Goal: Information Seeking & Learning: Find specific fact

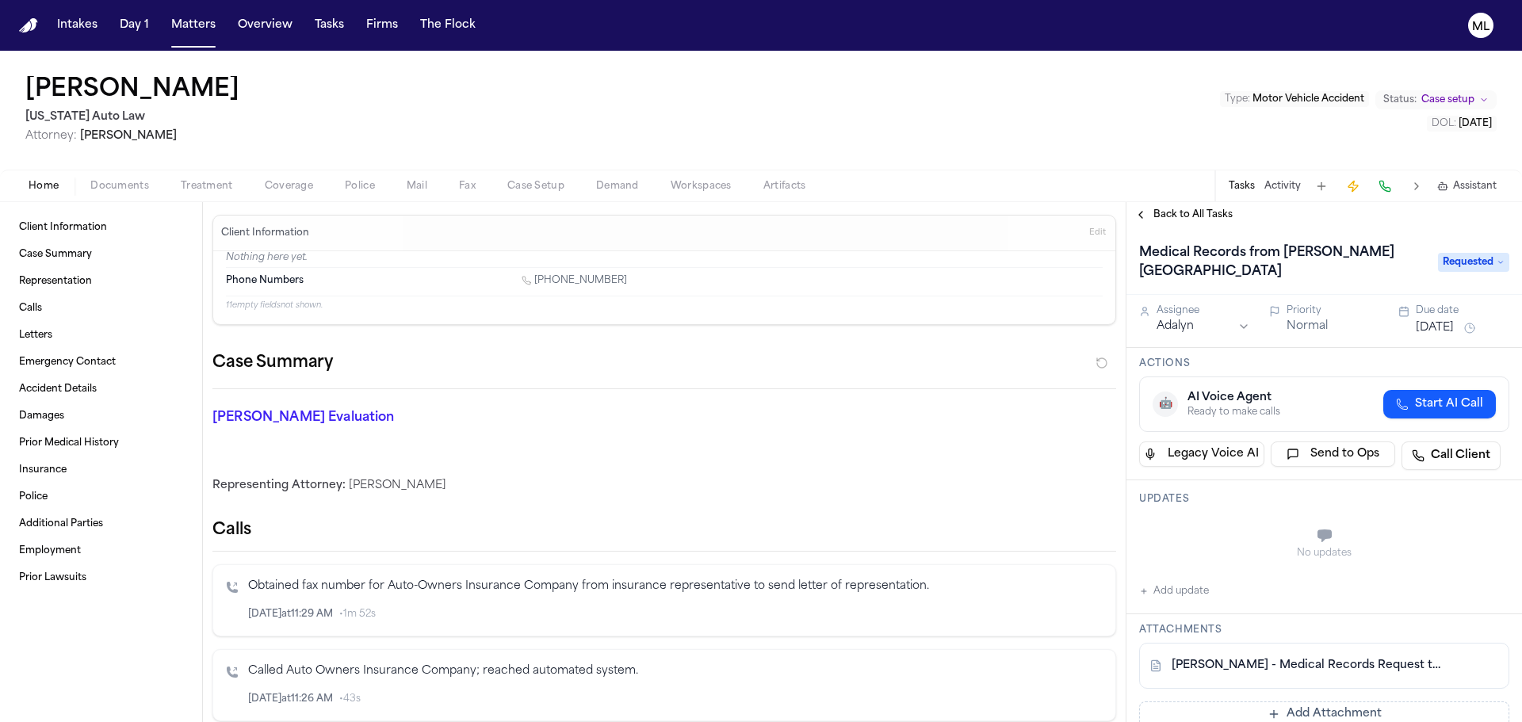
scroll to position [158, 0]
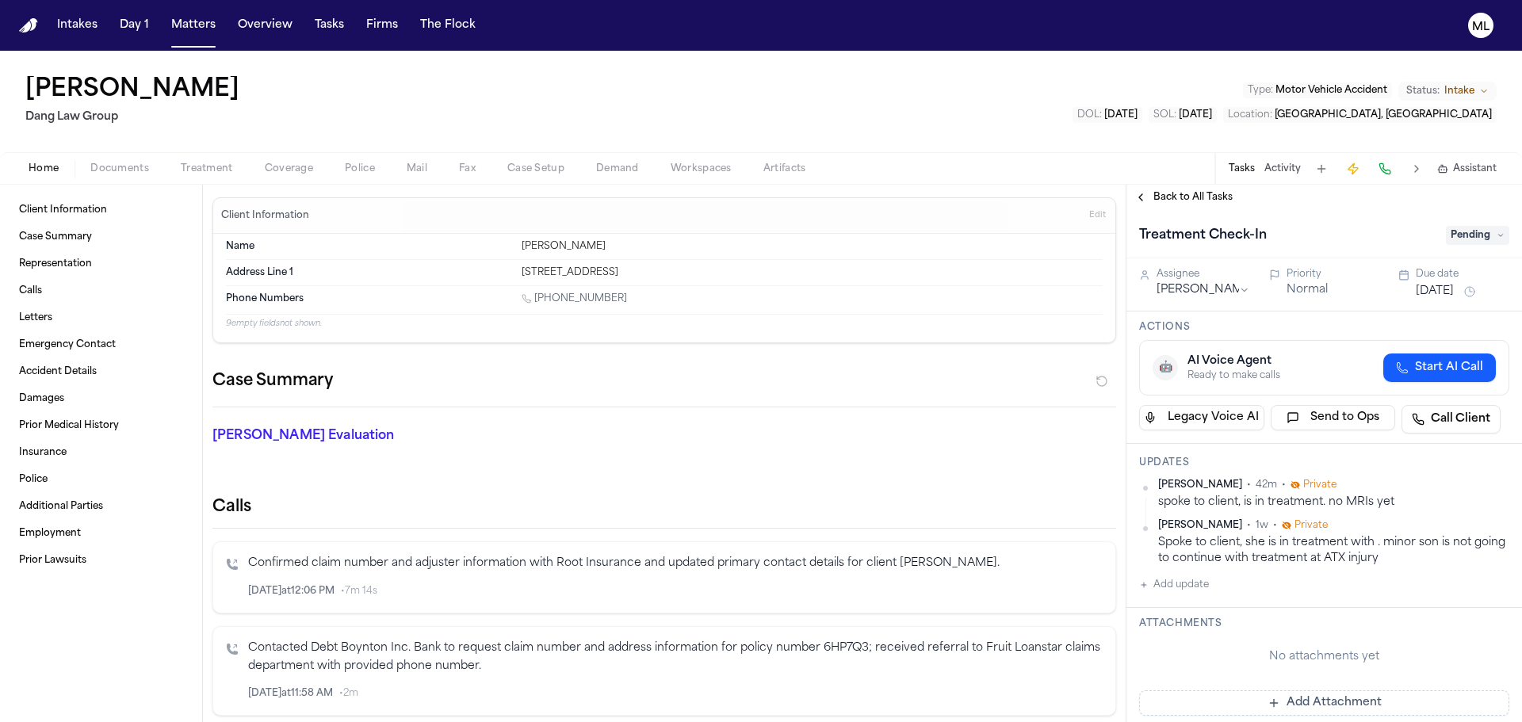
click at [1212, 199] on span "Back to All Tasks" at bounding box center [1192, 197] width 79 height 13
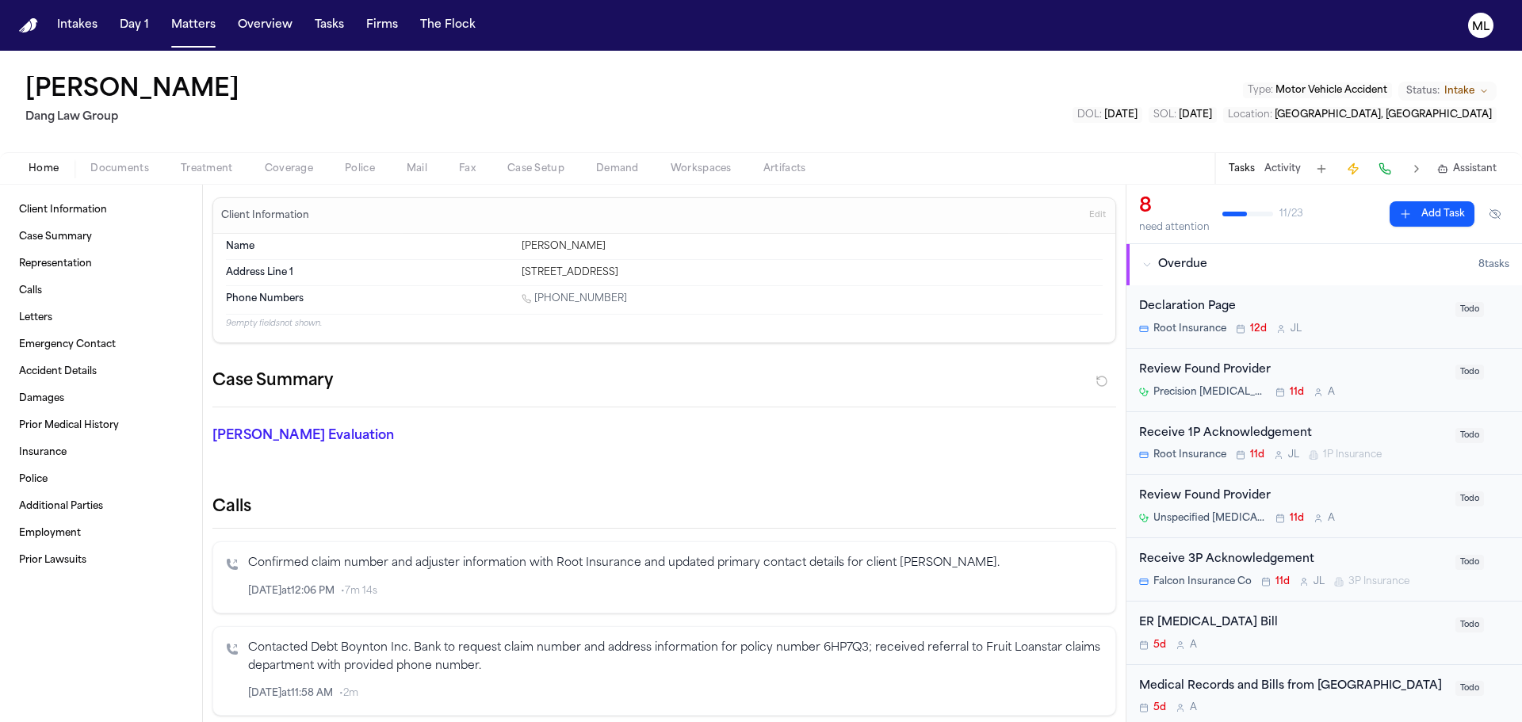
click at [121, 171] on span "Documents" at bounding box center [119, 168] width 59 height 13
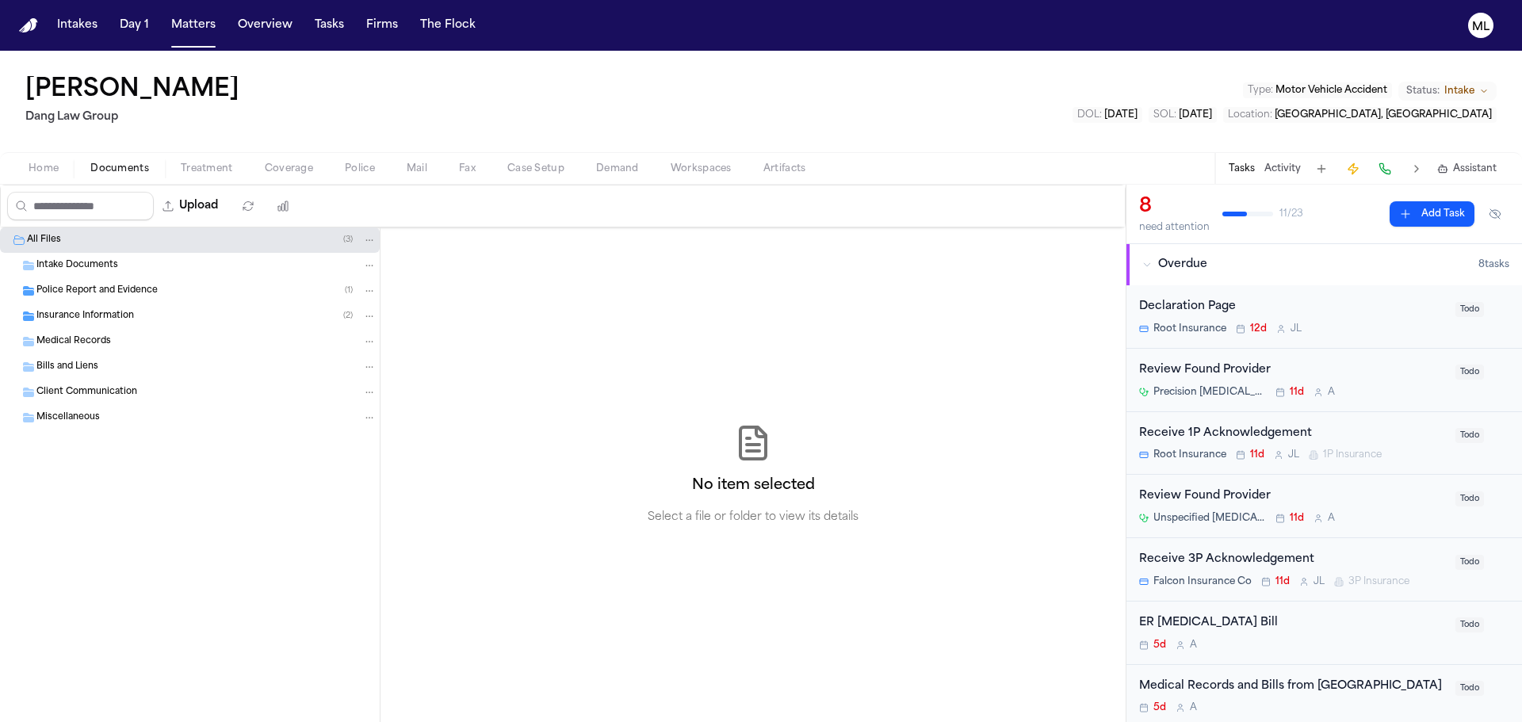
click at [111, 327] on div "Insurance Information ( 2 )" at bounding box center [190, 316] width 380 height 25
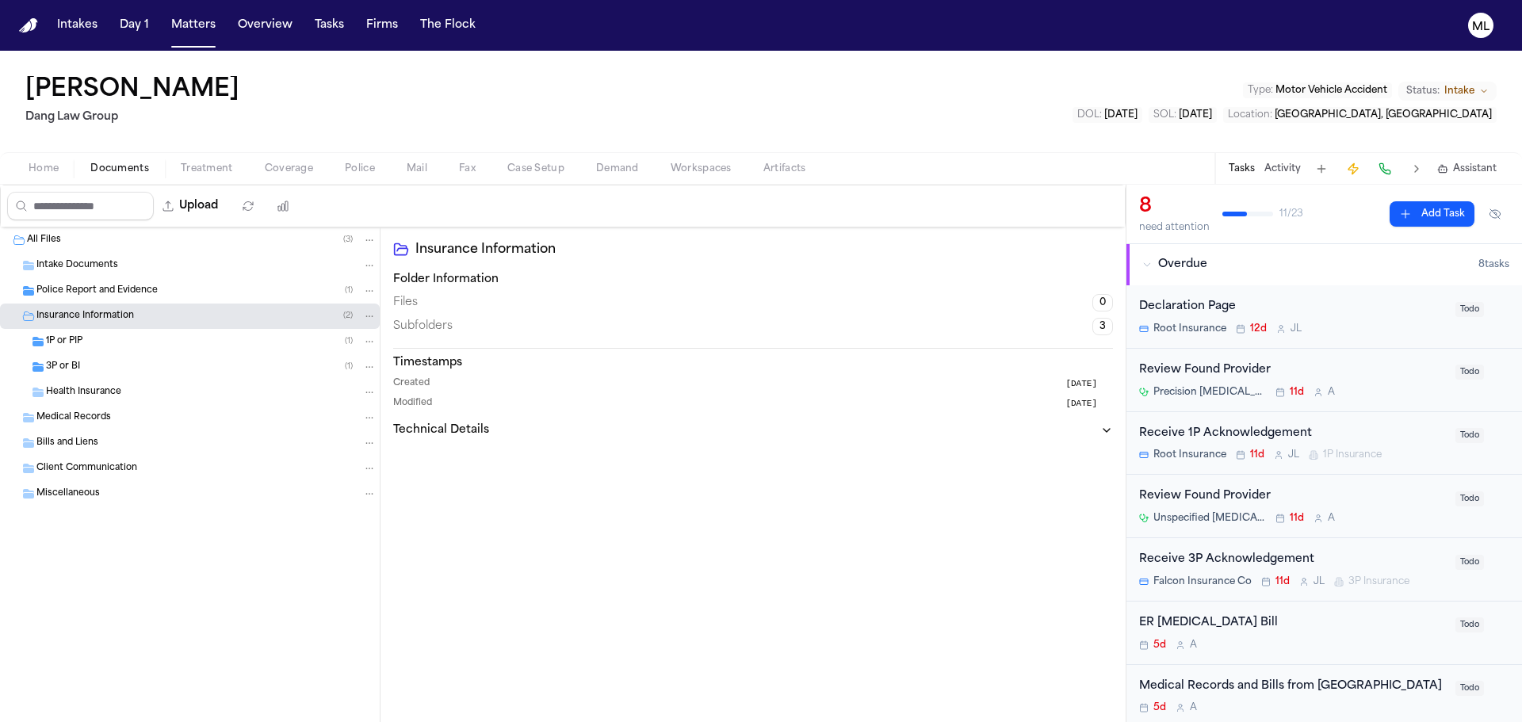
click at [111, 346] on div "1P or PIP ( 1 )" at bounding box center [211, 341] width 330 height 14
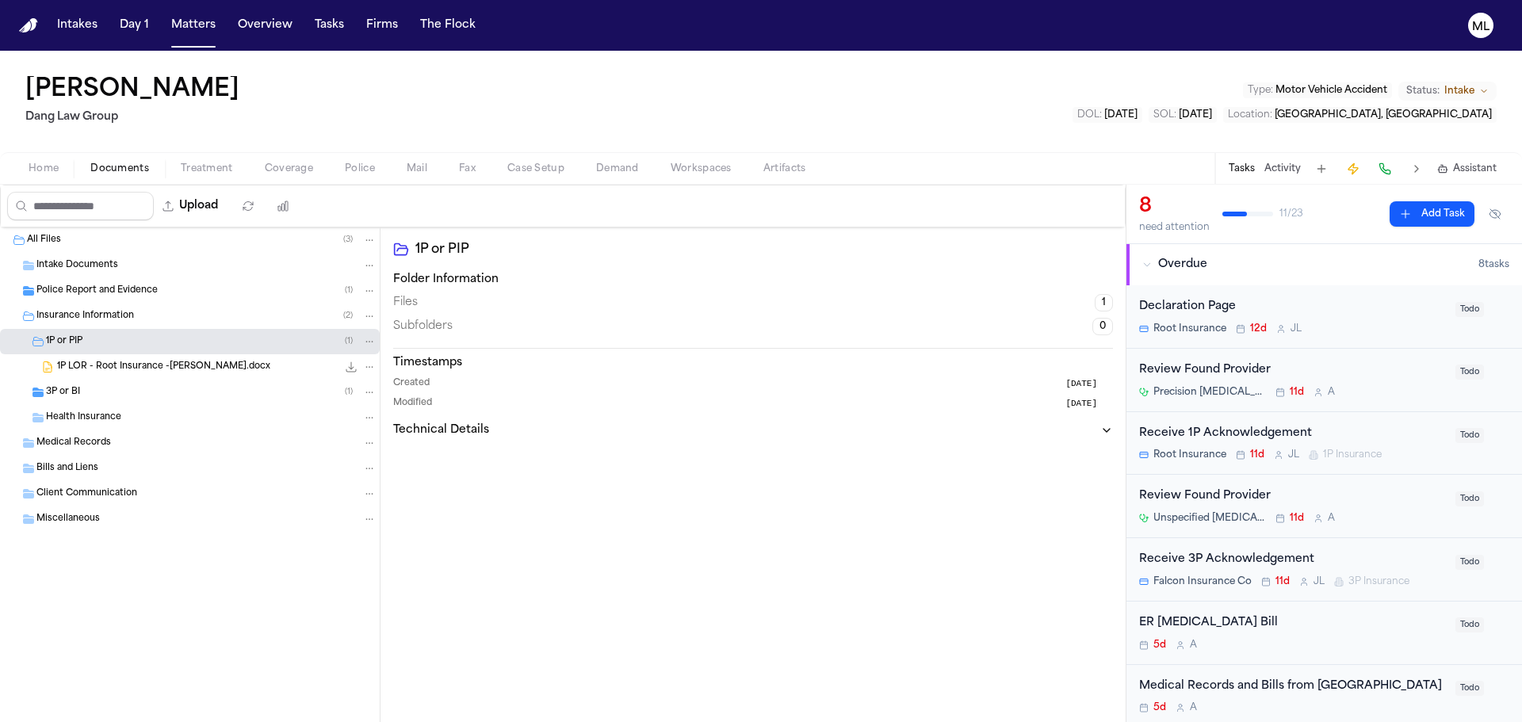
click at [109, 388] on div "3P or BI ( 1 )" at bounding box center [211, 392] width 330 height 14
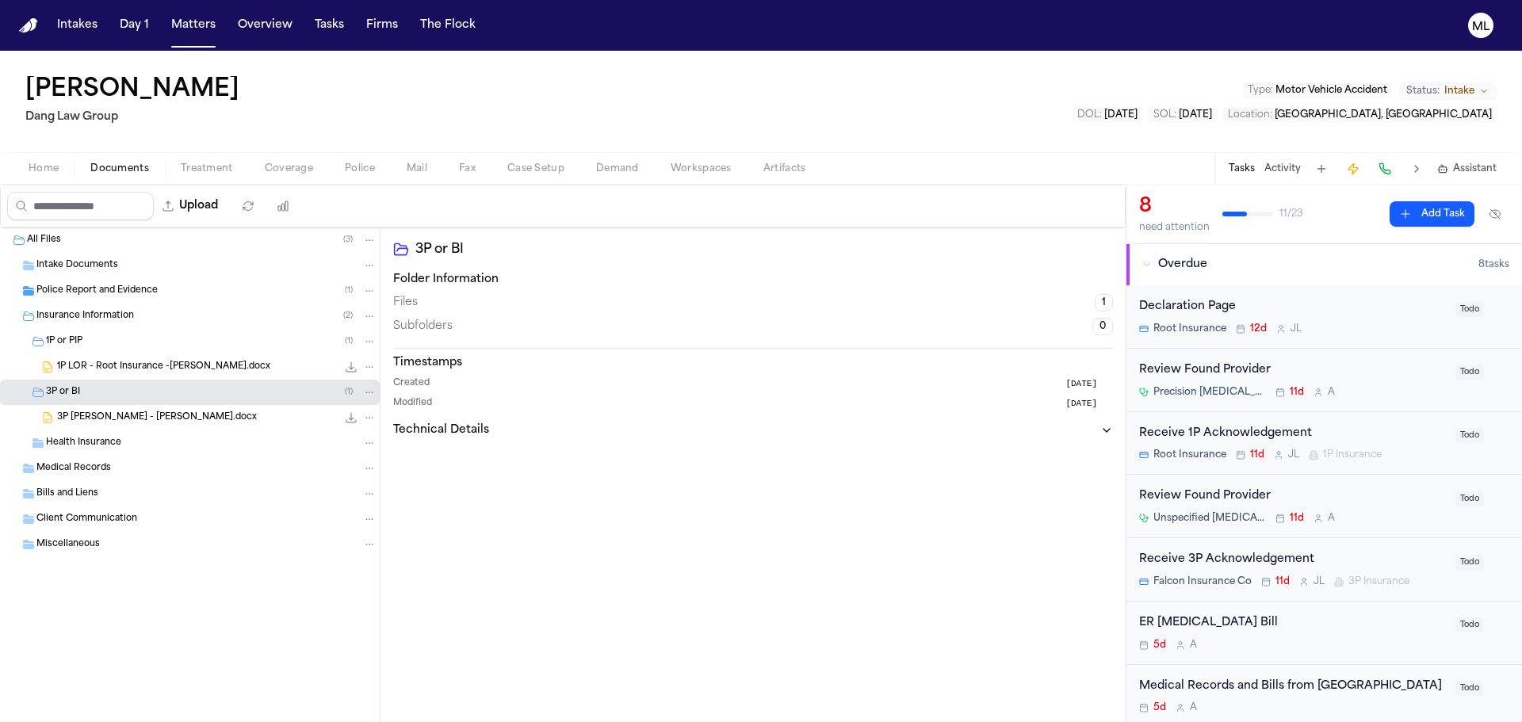
click at [297, 170] on span "Coverage" at bounding box center [289, 168] width 48 height 13
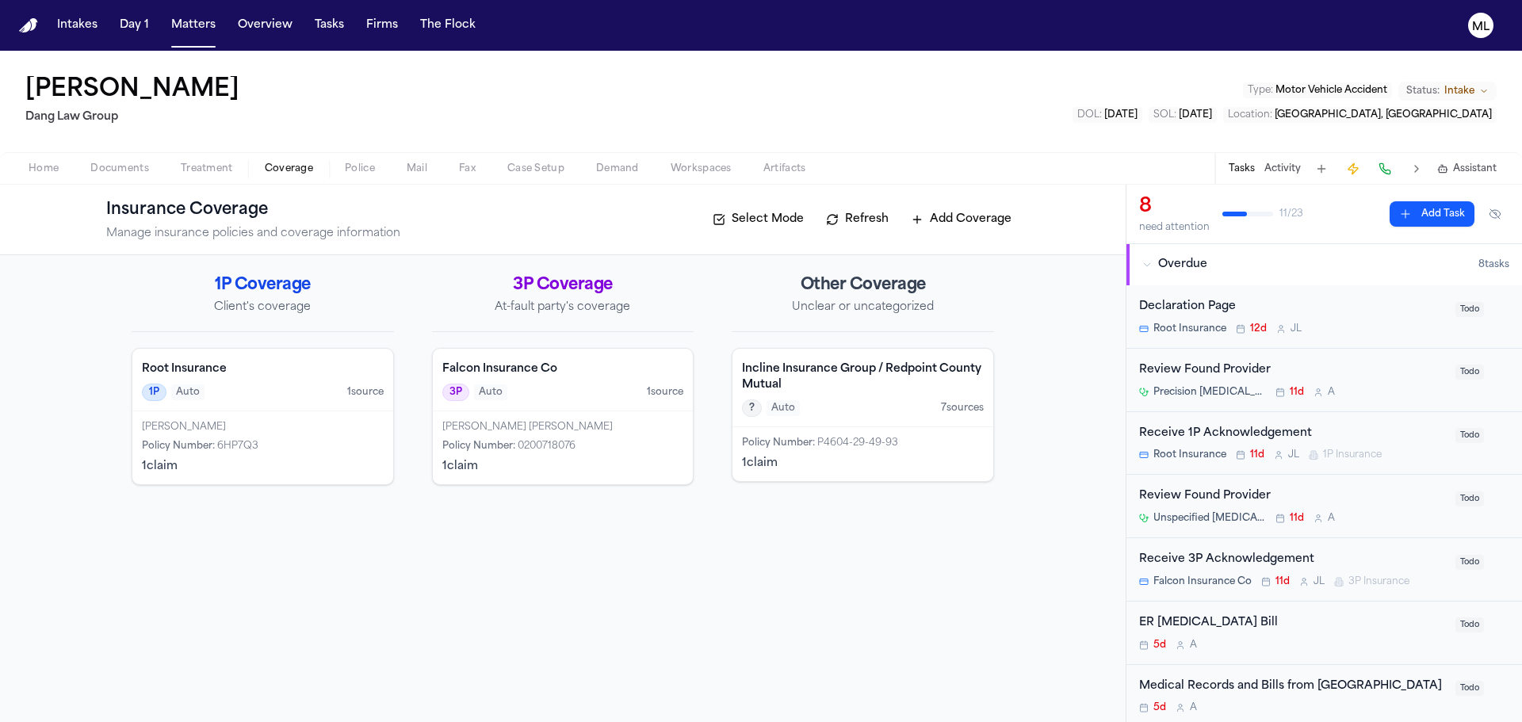
click at [313, 383] on div "Root Insurance 1P Auto 1 source" at bounding box center [262, 380] width 261 height 63
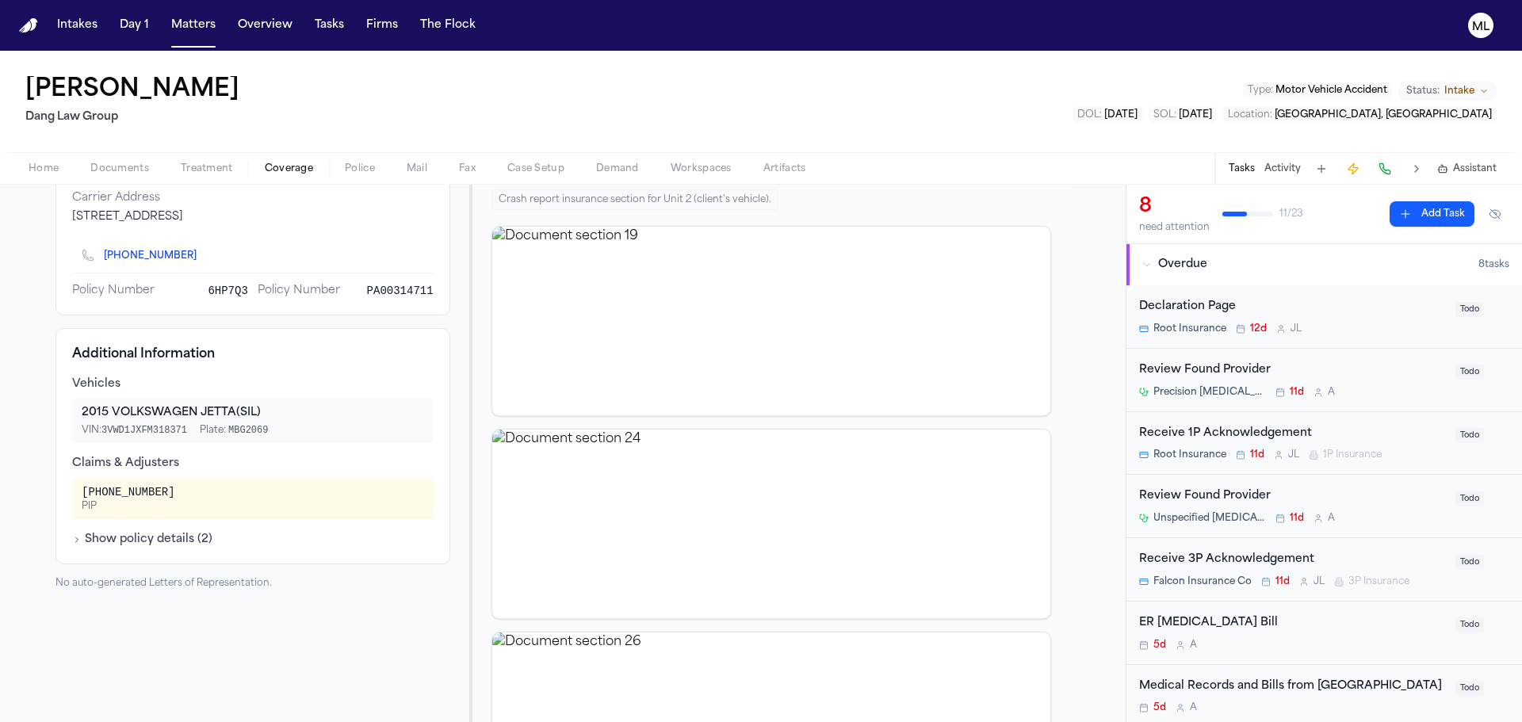
scroll to position [238, 0]
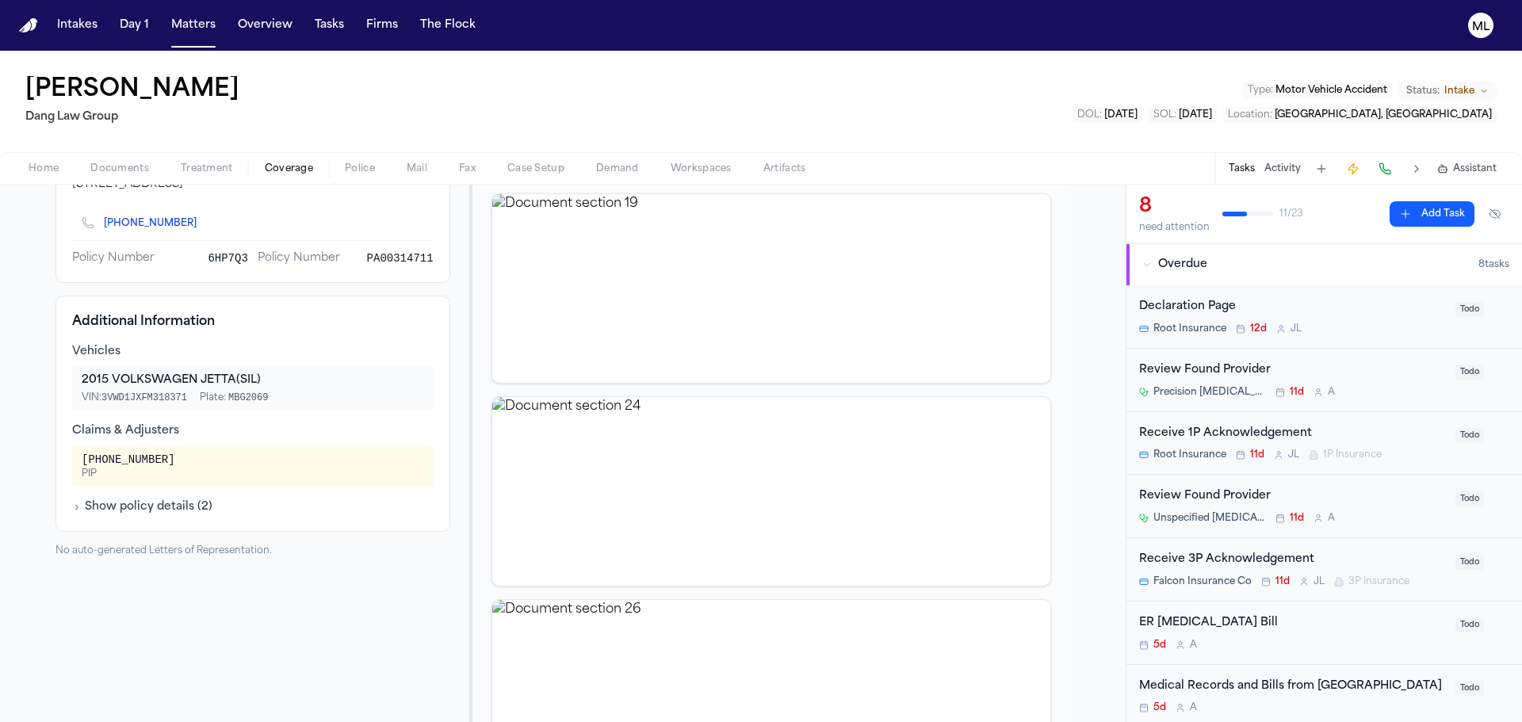
click at [150, 499] on div "Vehicles 2015 VOLKSWAGEN JETTA (SIL) VIN: 3VWD1JXFM318371 Plate: MBG2069 Claims…" at bounding box center [252, 429] width 361 height 171
click at [153, 510] on button "Show policy details ( 2 )" at bounding box center [142, 507] width 140 height 16
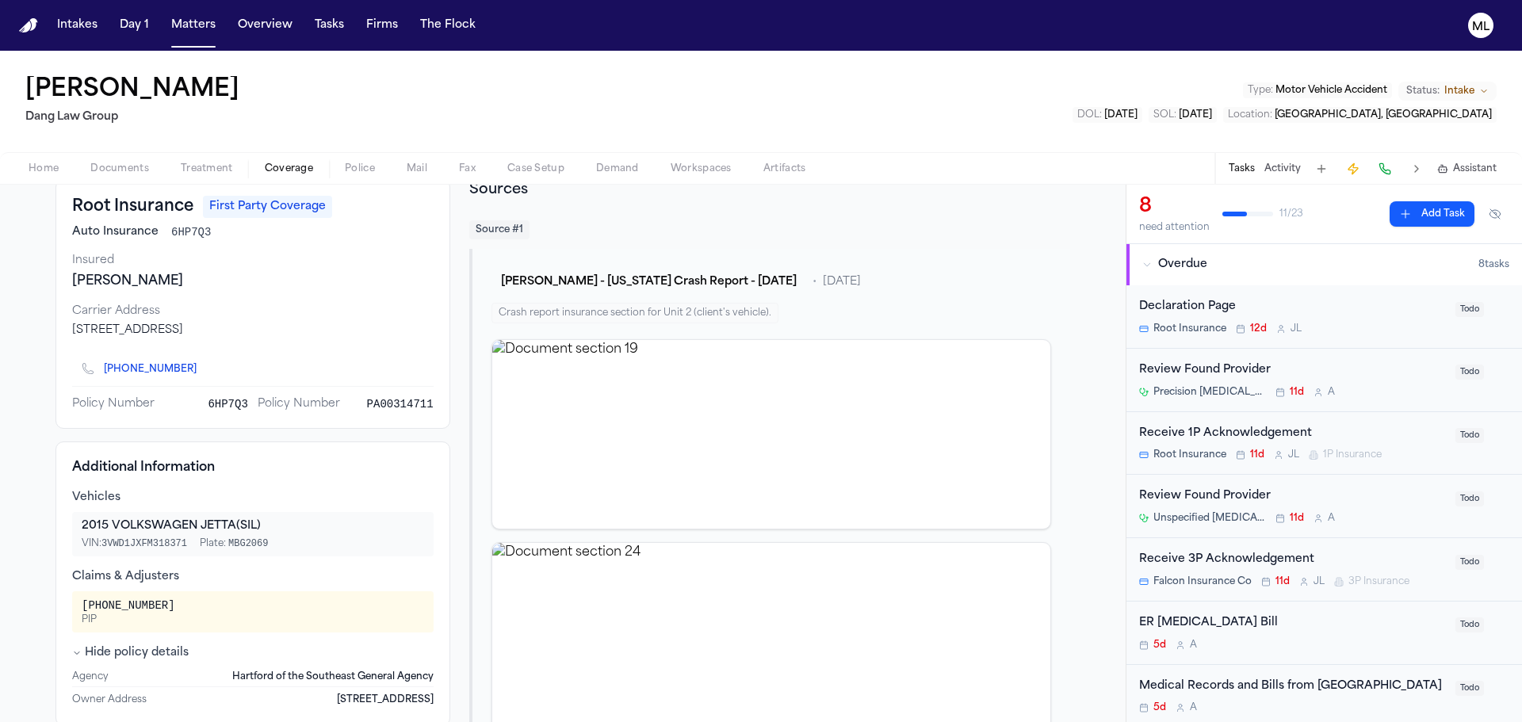
scroll to position [79, 0]
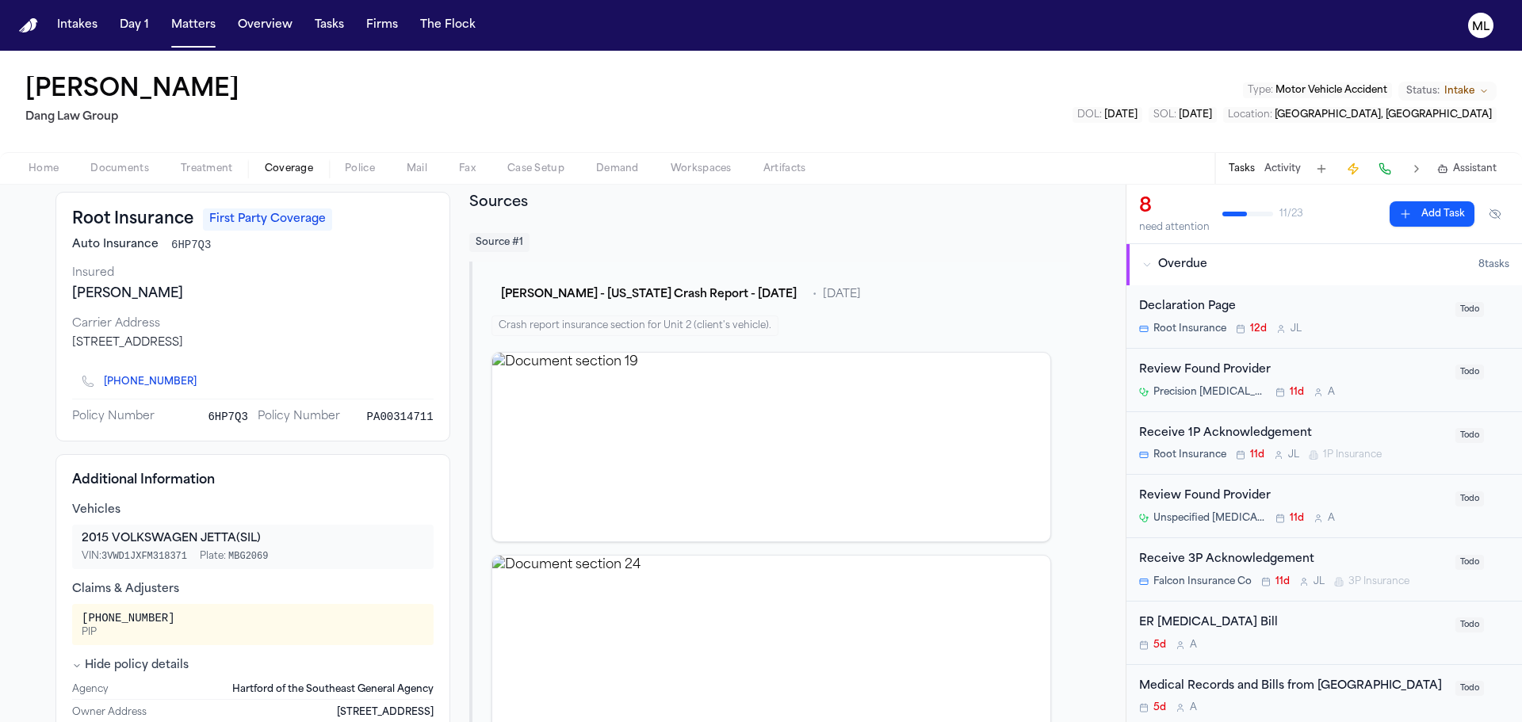
click at [1355, 428] on div "Receive 1P Acknowledgement" at bounding box center [1292, 434] width 307 height 18
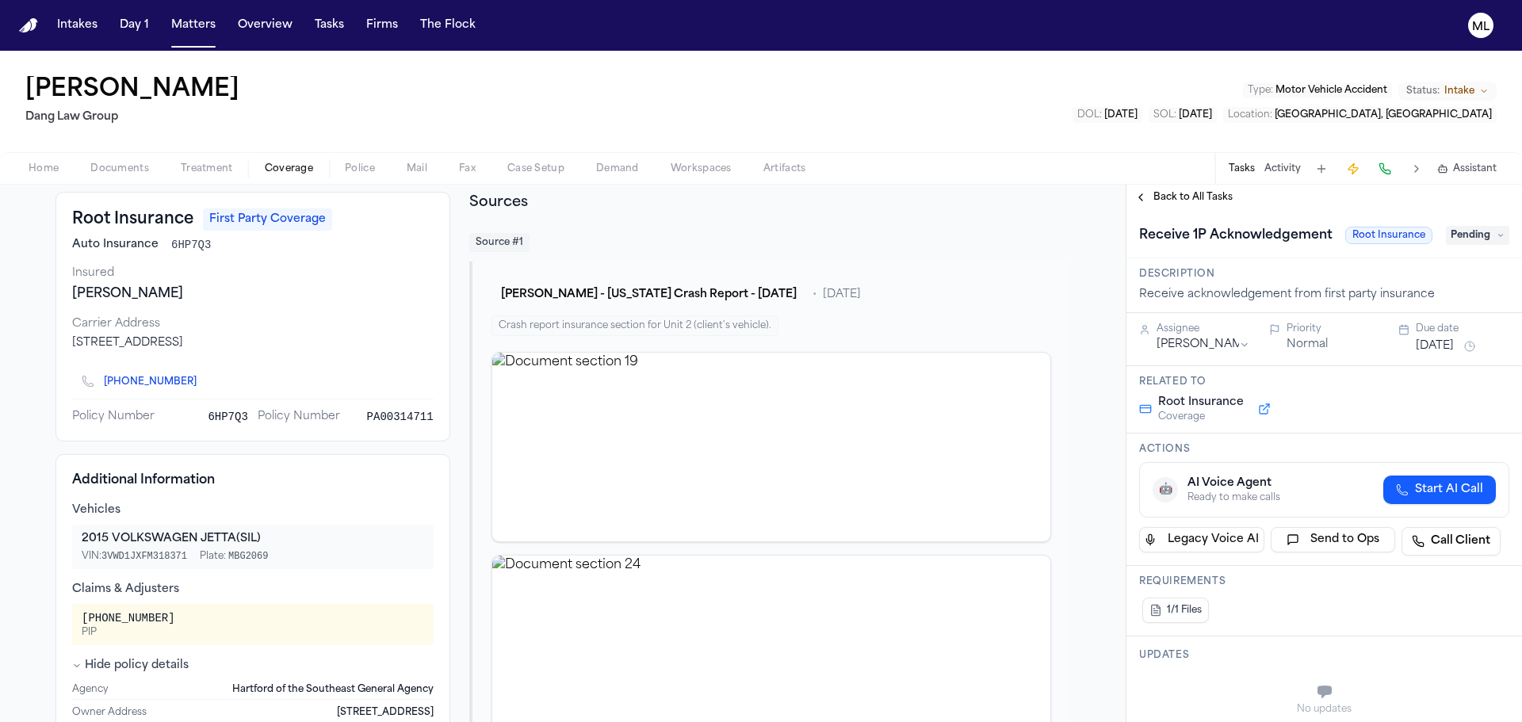
drag, startPoint x: 197, startPoint y: 32, endPoint x: 208, endPoint y: 22, distance: 15.1
click at [196, 32] on button "Matters" at bounding box center [193, 25] width 57 height 29
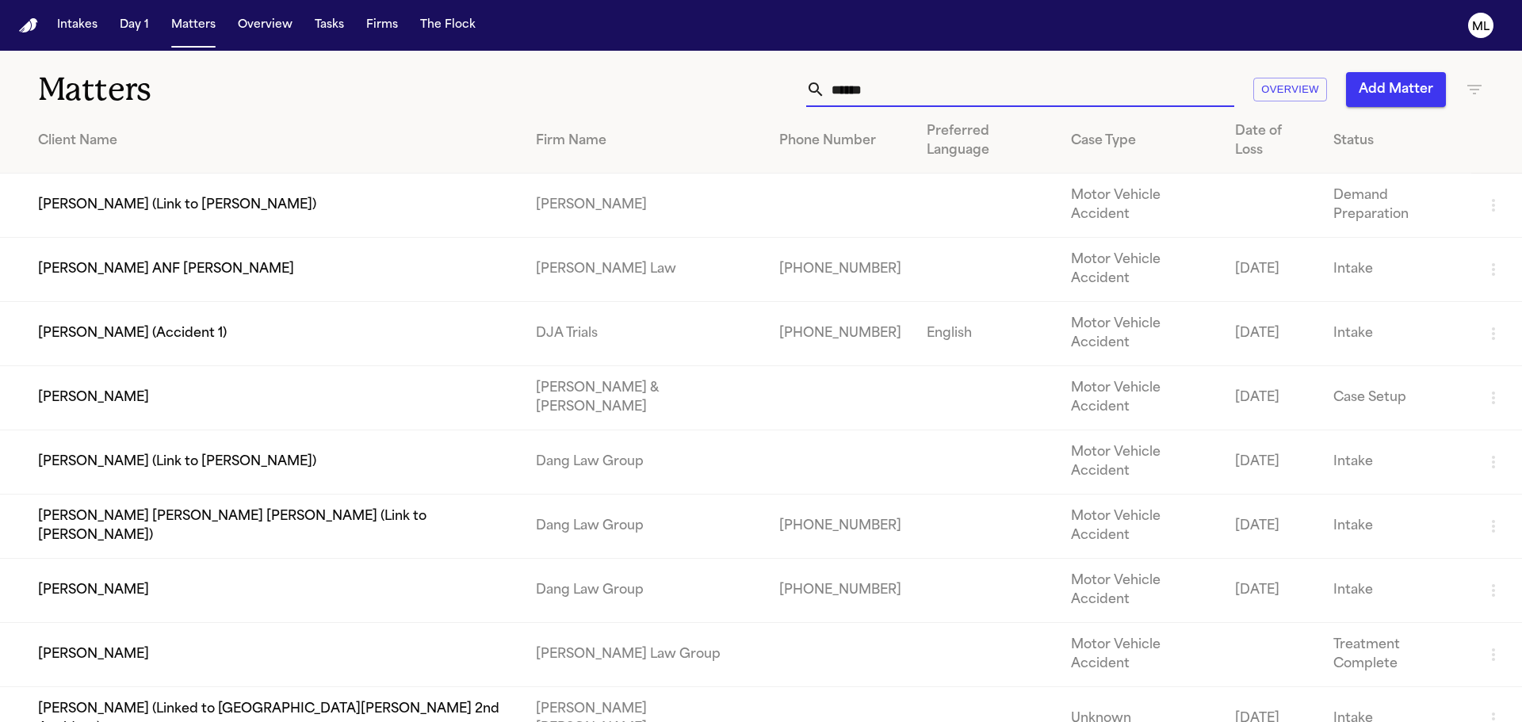
drag, startPoint x: 864, startPoint y: 82, endPoint x: 763, endPoint y: 80, distance: 100.7
click at [763, 80] on div "****** Overview Add Matter" at bounding box center [971, 89] width 1025 height 35
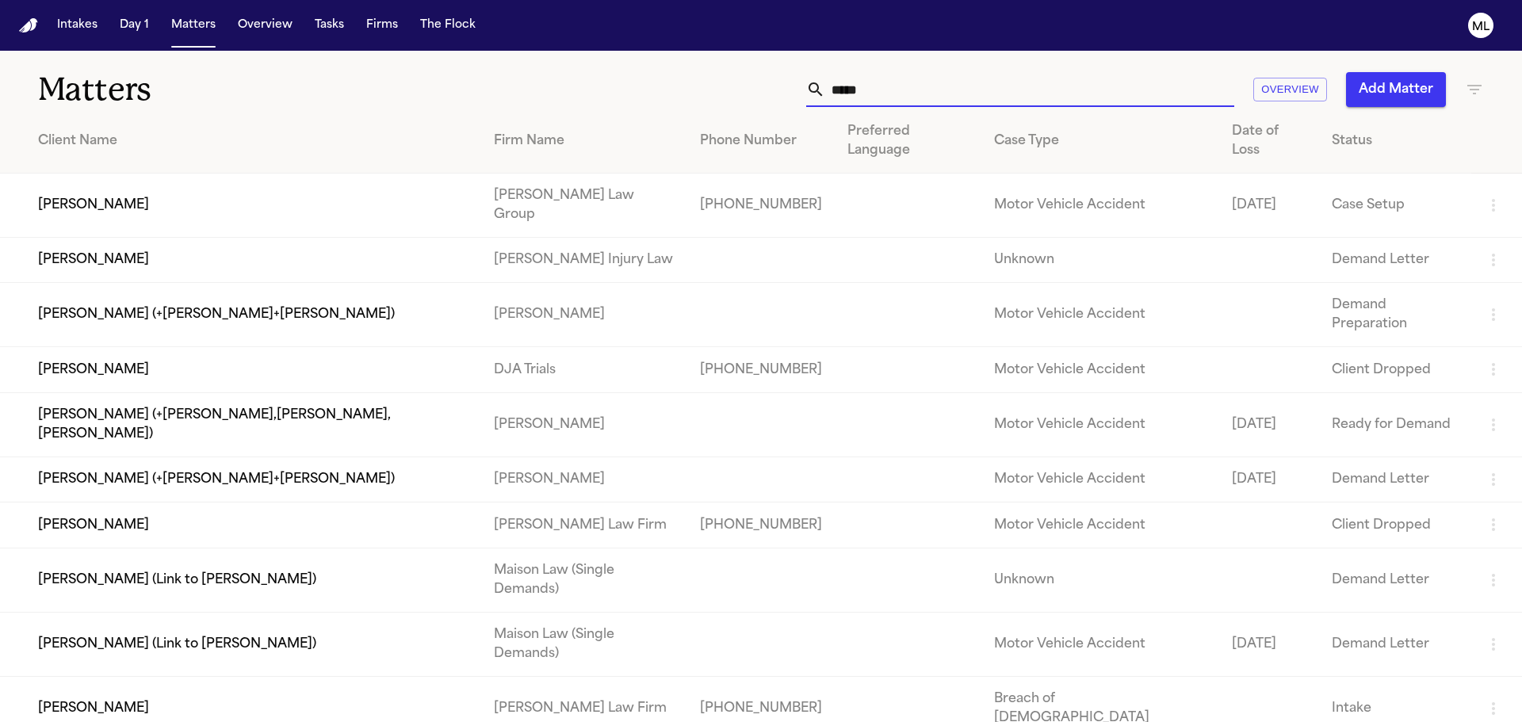
type input "*****"
click at [288, 187] on td "Reyna Valencia Rodriguez" at bounding box center [240, 206] width 481 height 64
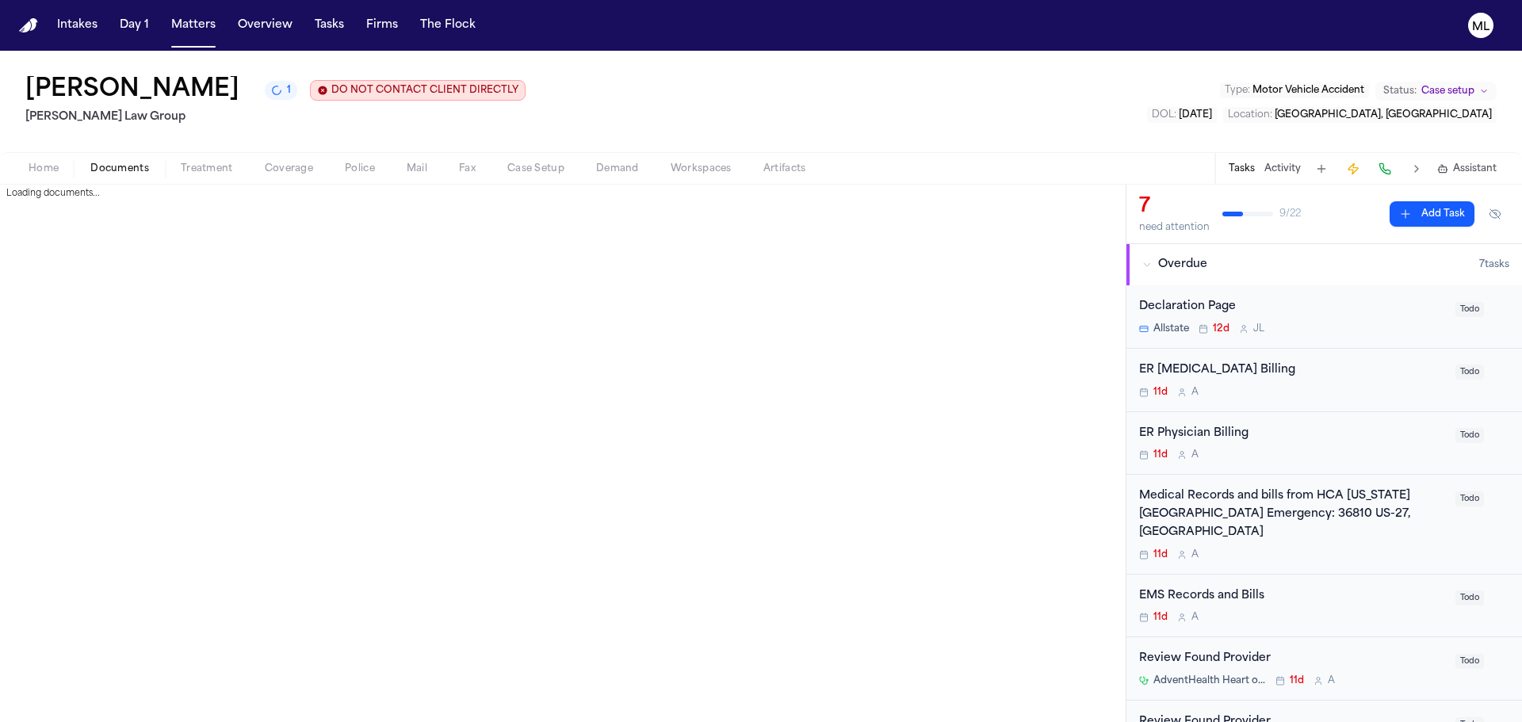
click at [142, 168] on span "Documents" at bounding box center [119, 168] width 59 height 13
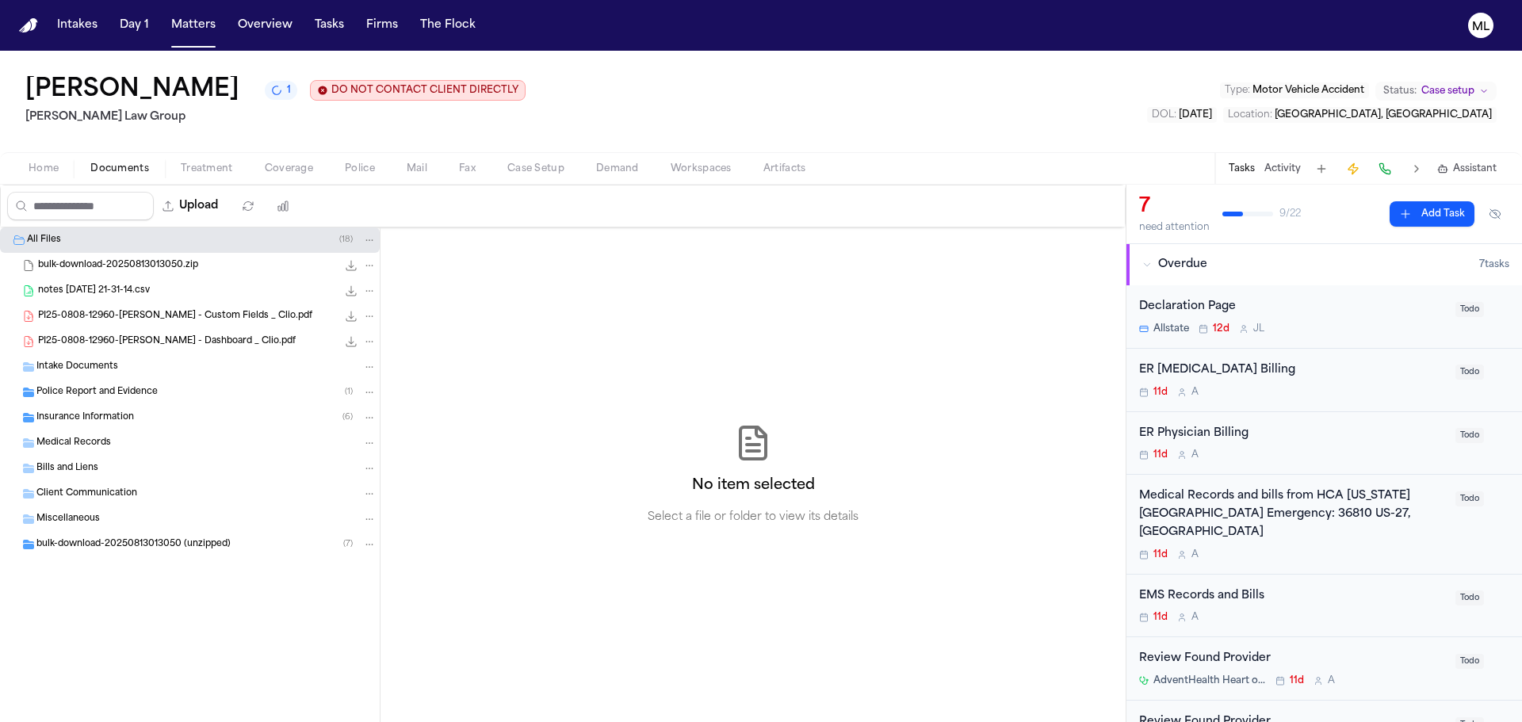
click at [106, 418] on span "Insurance Information" at bounding box center [84, 417] width 97 height 13
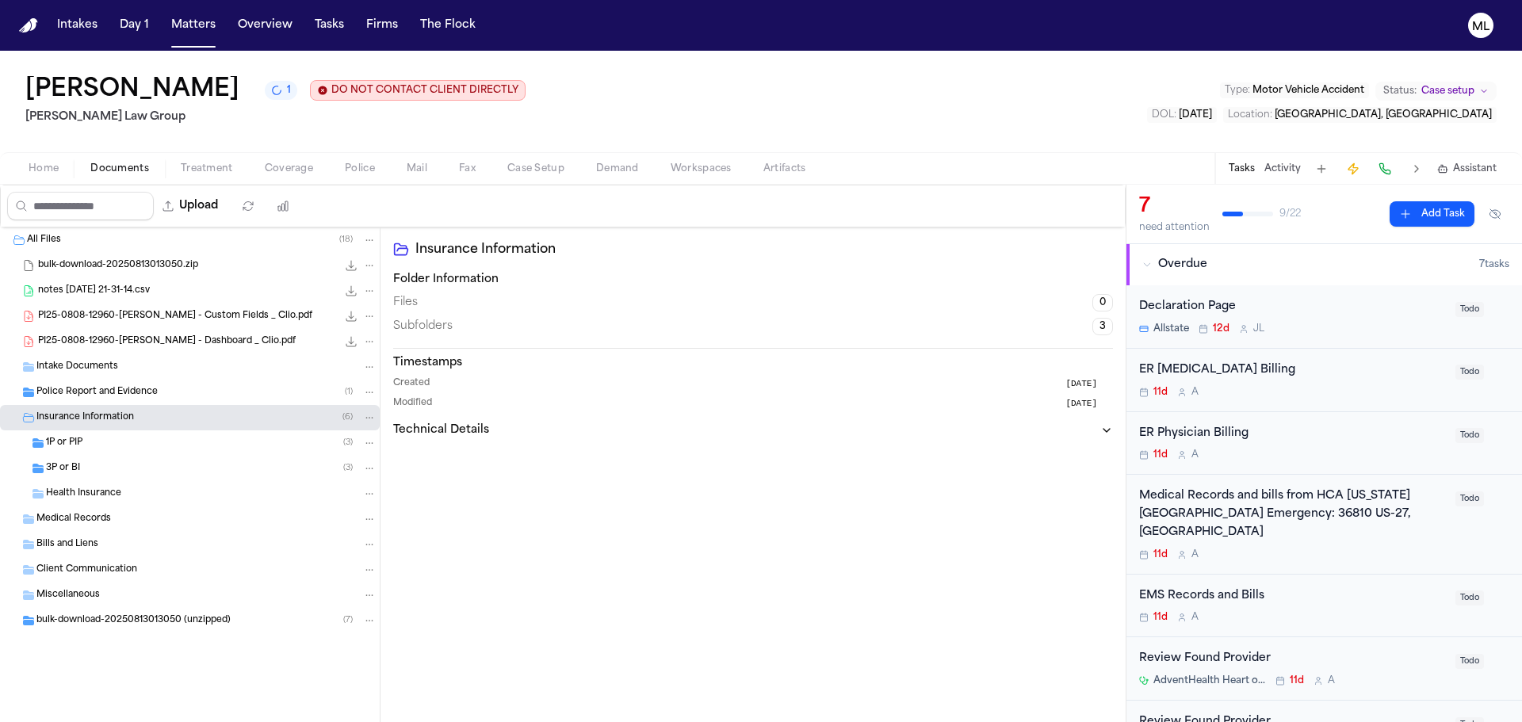
click at [143, 442] on div "1P or PIP ( 3 )" at bounding box center [211, 443] width 330 height 14
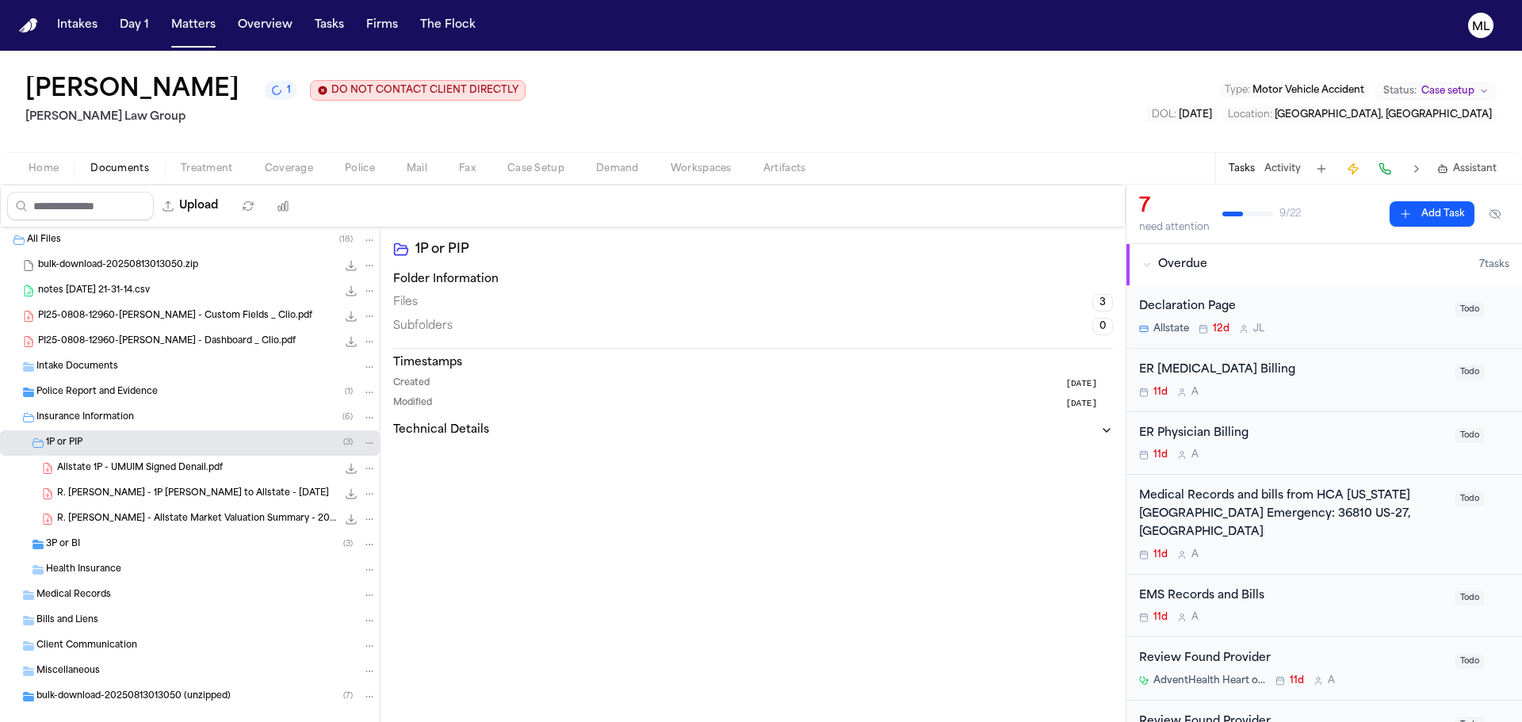
click at [181, 470] on span "Allstate 1P - UMUIM Signed Denail.pdf" at bounding box center [140, 468] width 166 height 13
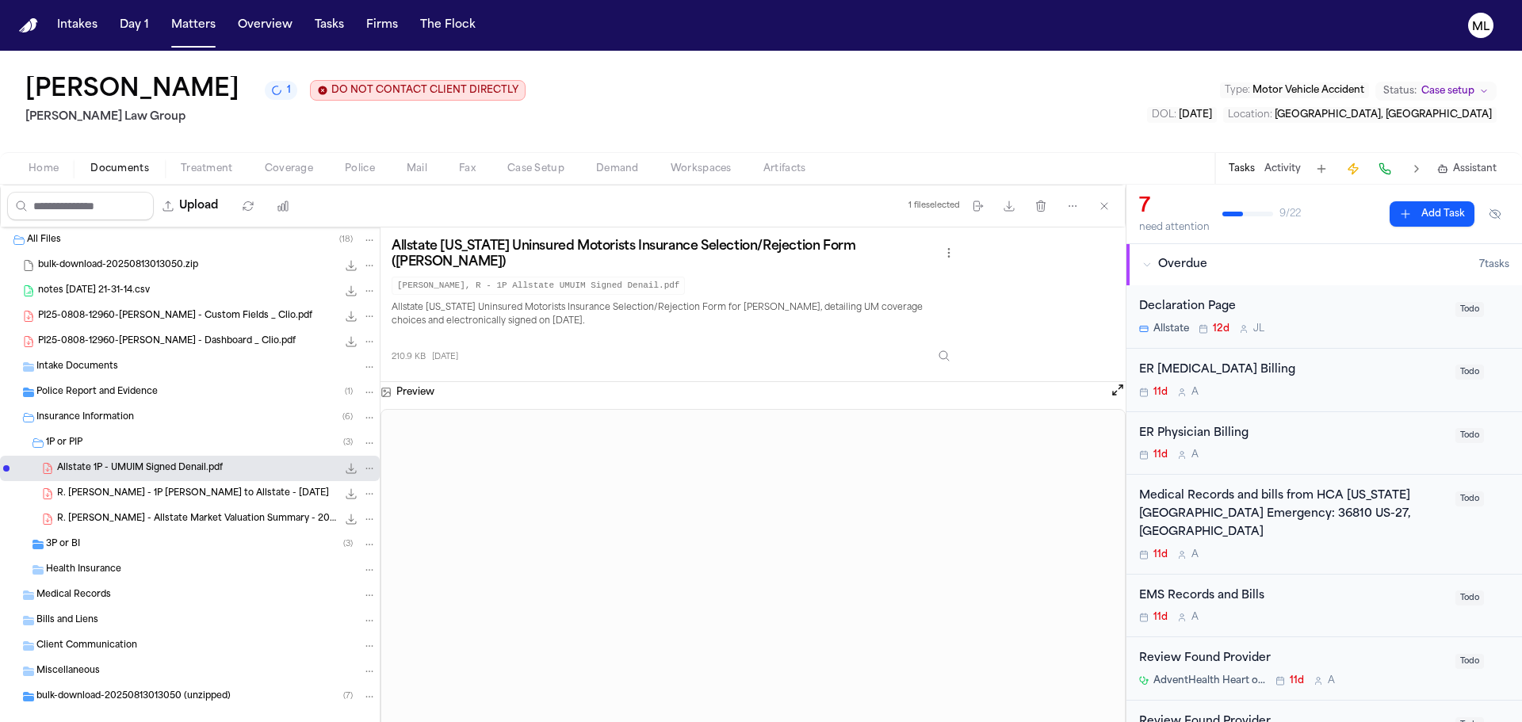
click at [187, 492] on span "R. Valencia Rodriguez - 1P LOR to Allstate - 8.20.25" at bounding box center [193, 493] width 272 height 13
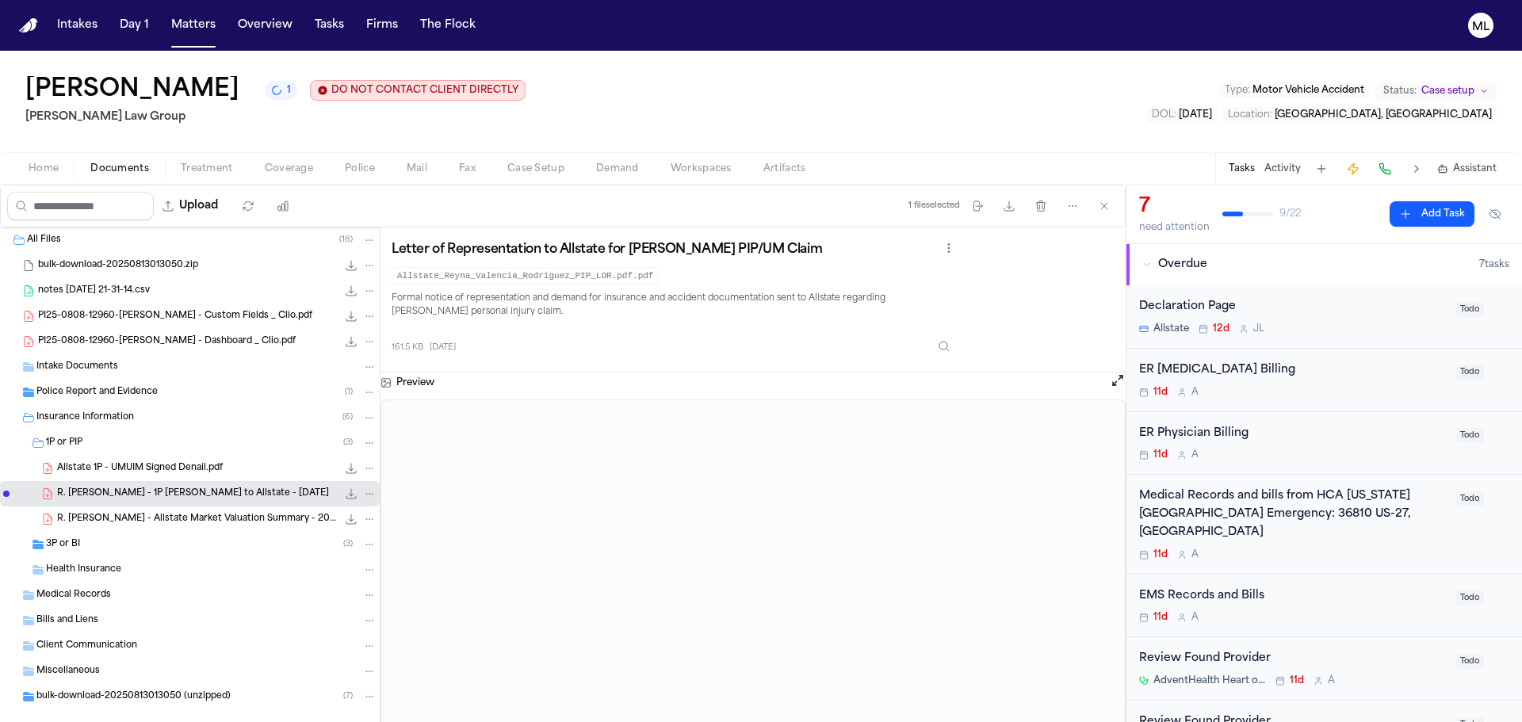
click at [185, 518] on span "R. Valencia Rodriguez - Allstate Market Valuation Summary - 2024" at bounding box center [197, 519] width 280 height 13
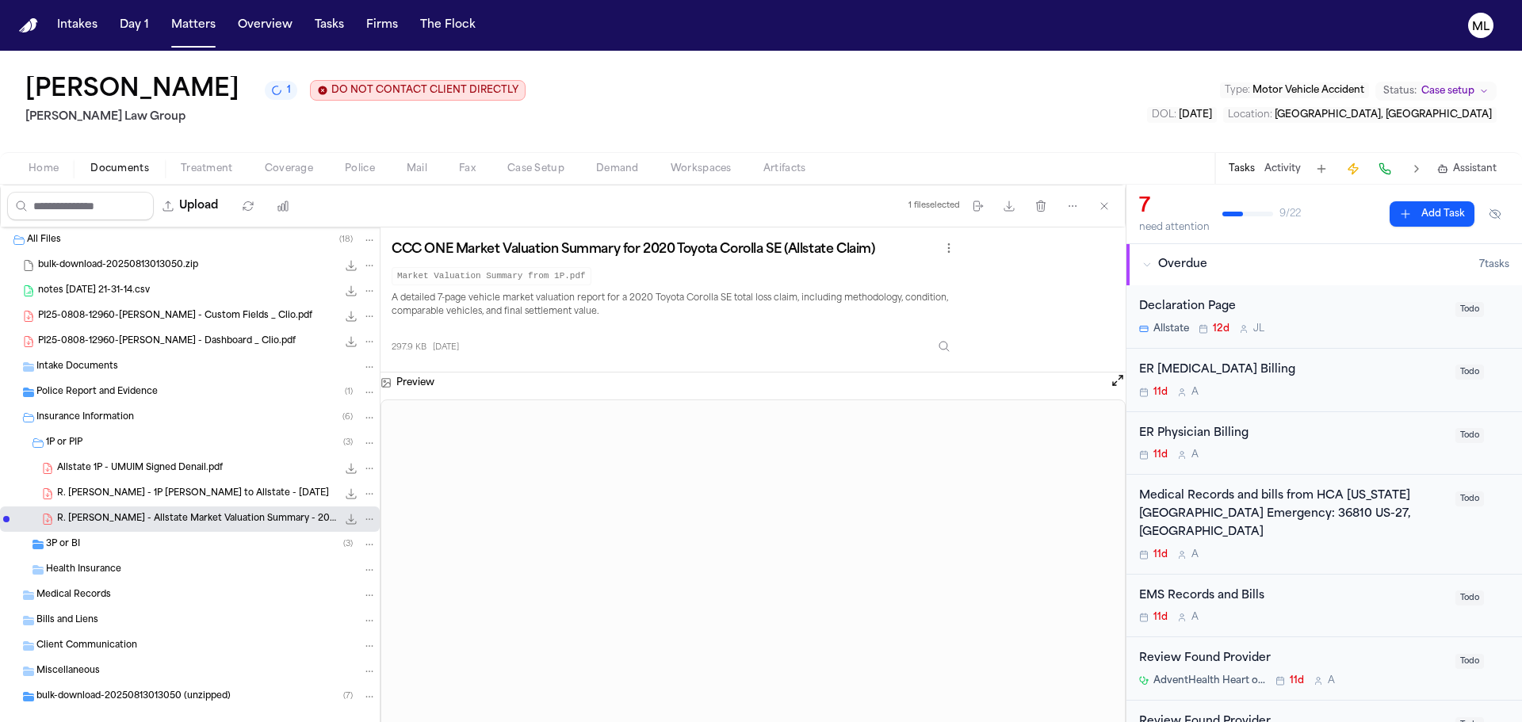
click at [116, 543] on div "3P or BI ( 3 )" at bounding box center [211, 544] width 330 height 14
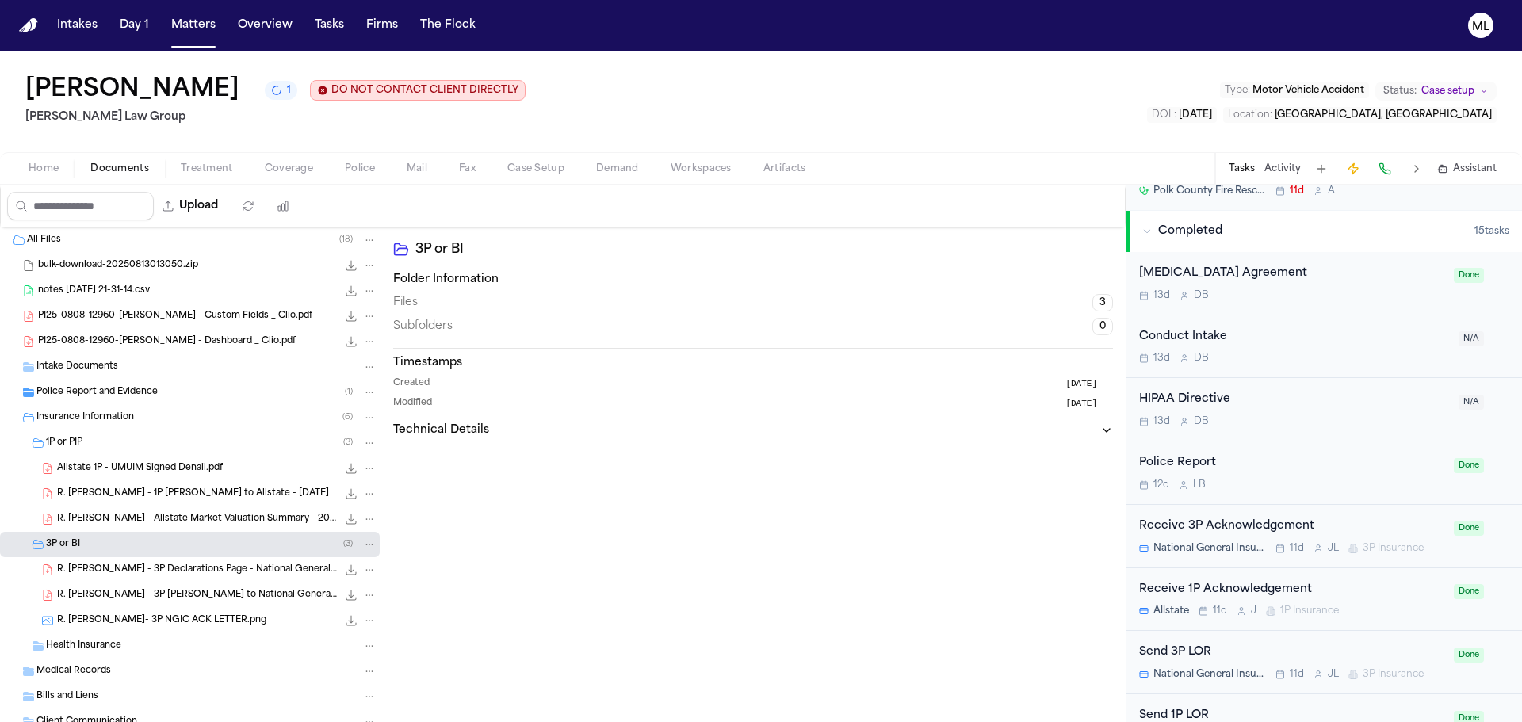
scroll to position [555, 0]
click at [1379, 503] on div "Receive 3P Acknowledgement National General Insurance 11d J L 3P Insurance Done" at bounding box center [1323, 534] width 395 height 63
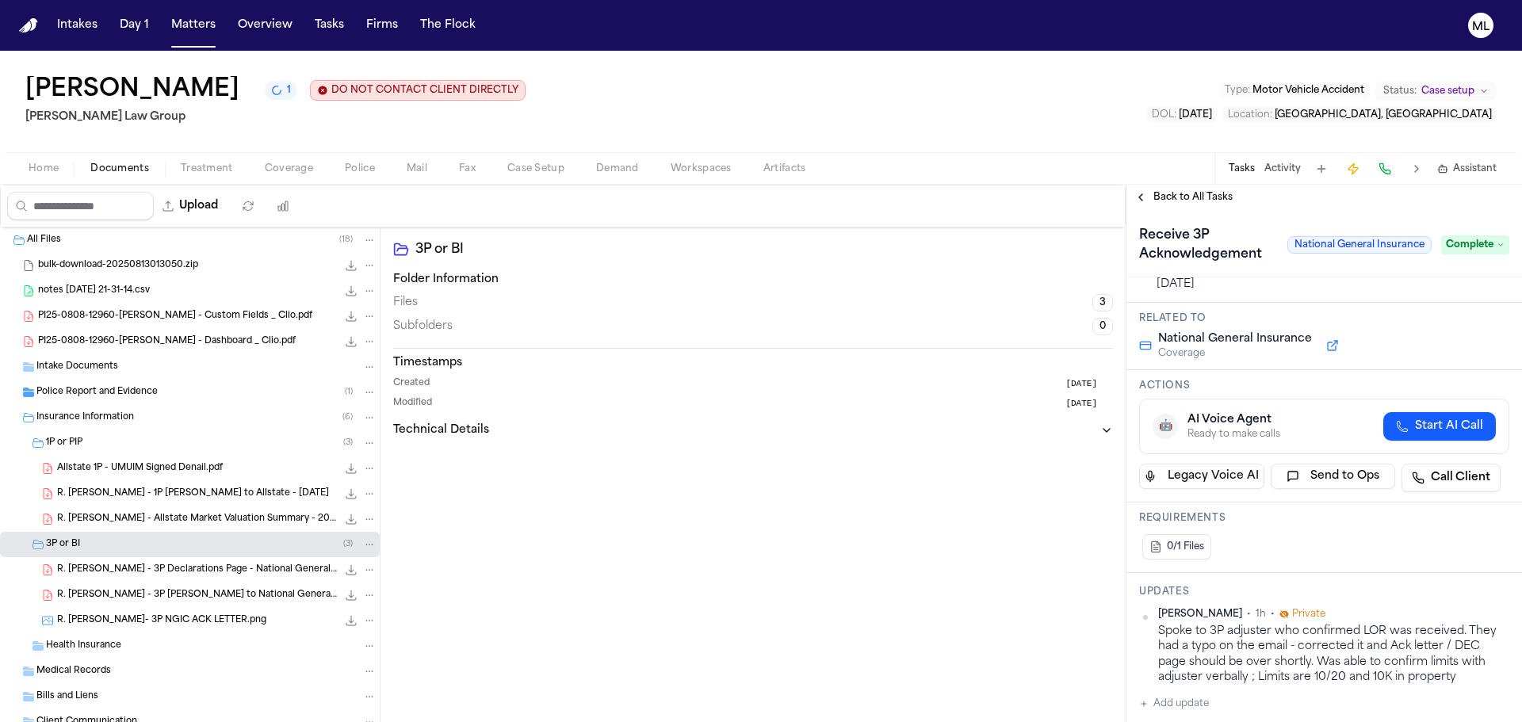
scroll to position [158, 0]
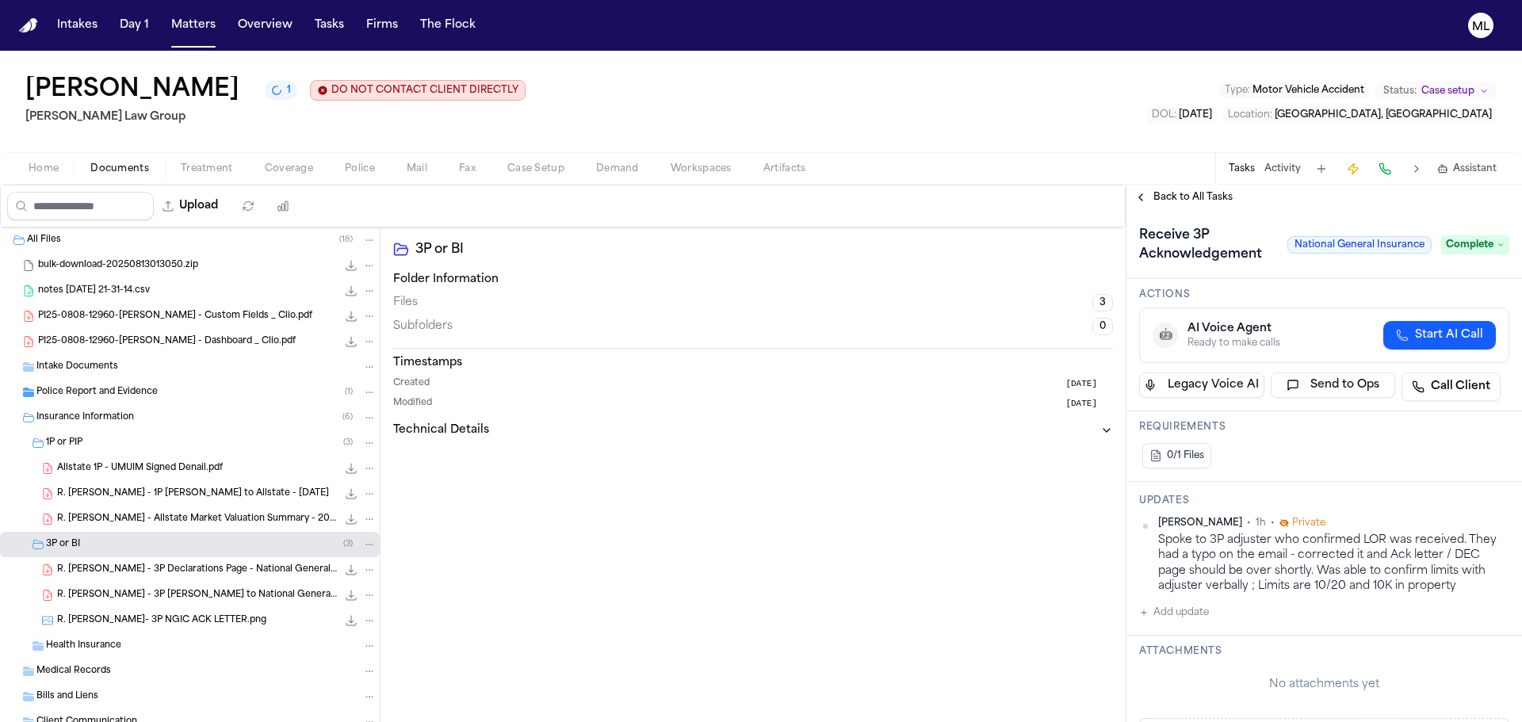
click at [242, 155] on div "Home Documents Treatment Coverage Police Mail Fax Case Setup Demand Workspaces …" at bounding box center [761, 168] width 1522 height 32
click at [272, 165] on span "Coverage" at bounding box center [289, 168] width 48 height 13
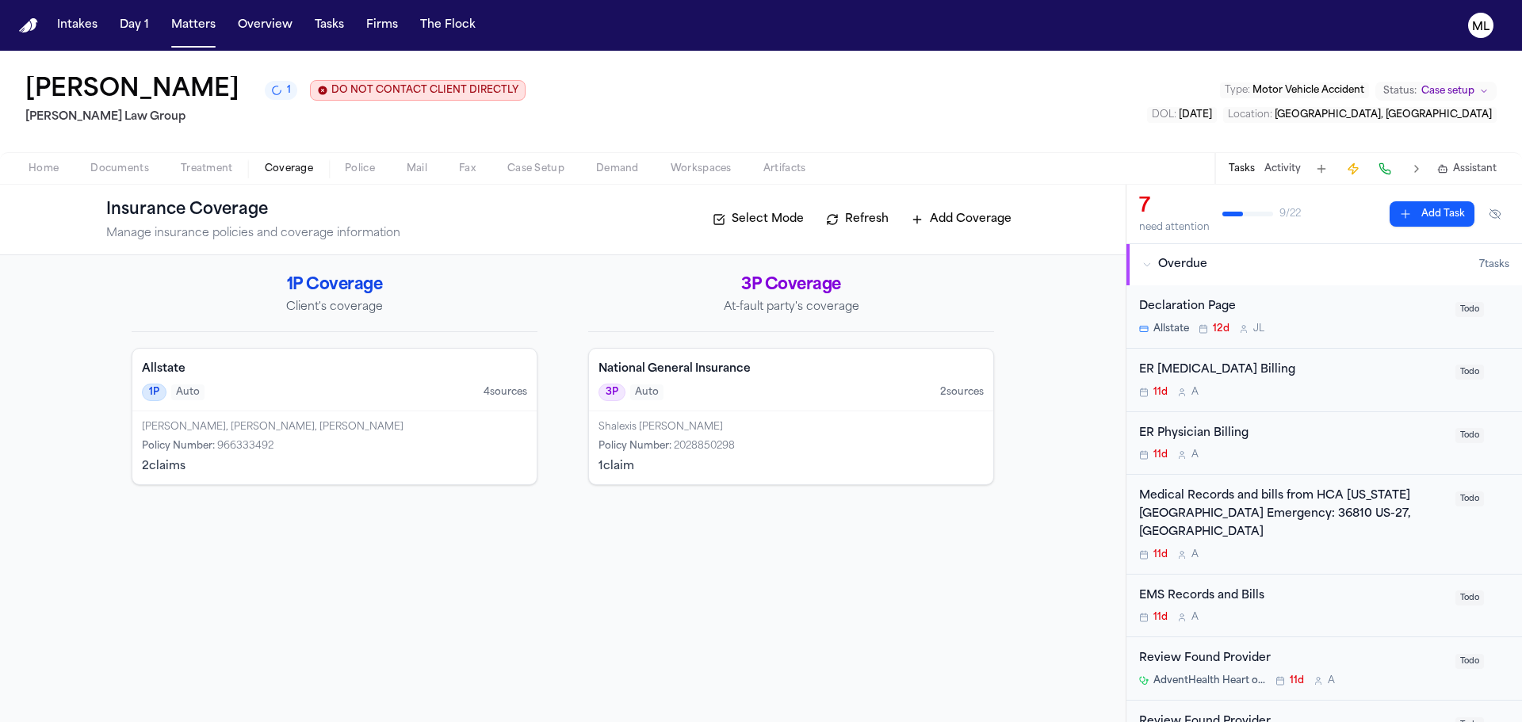
click at [795, 393] on div "3P Auto 2 source s" at bounding box center [790, 392] width 385 height 17
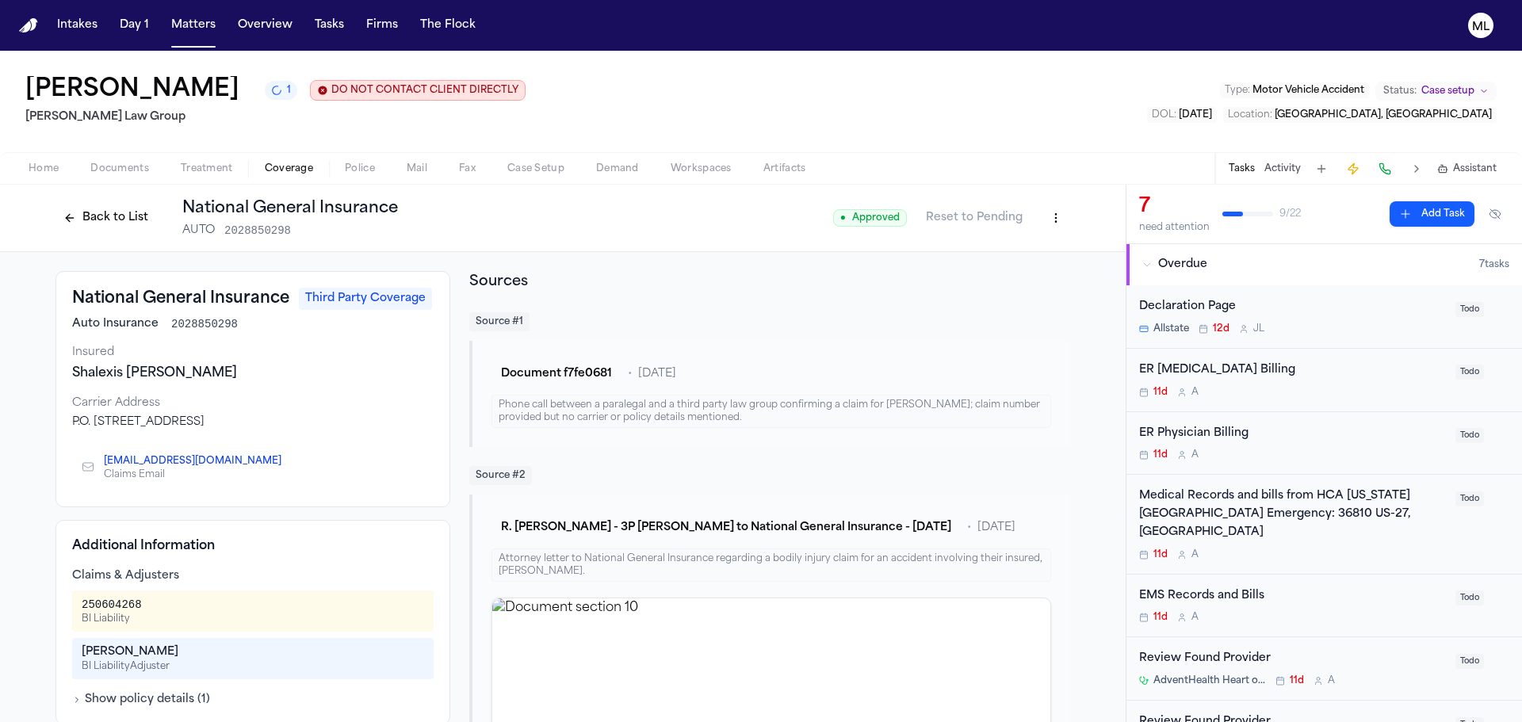
click at [1055, 218] on html "Intakes Day 1 Matters Overview Tasks Firms The Flock ML Reyna Valencia Rodrigue…" at bounding box center [761, 361] width 1522 height 722
click at [1022, 246] on div "Edit Coverage" at bounding box center [995, 251] width 133 height 25
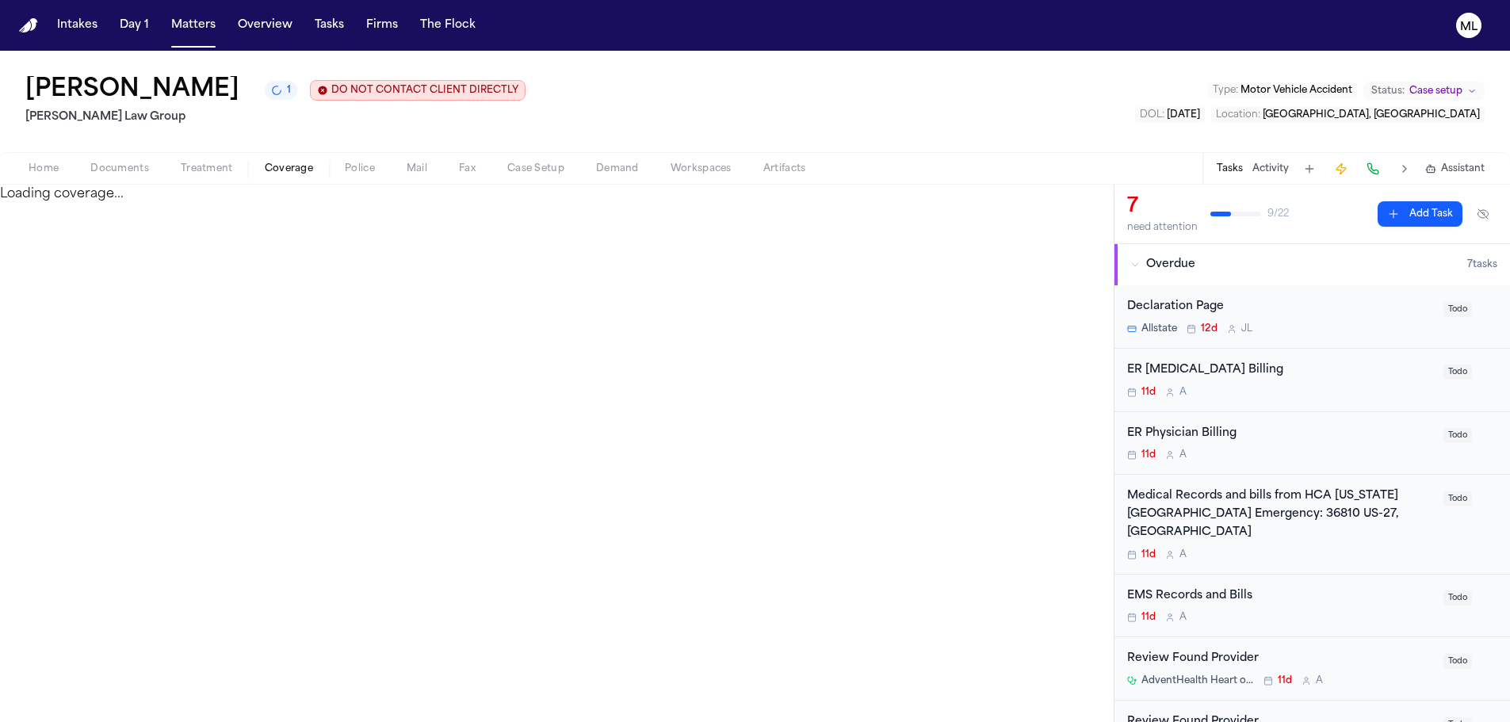
select select "**********"
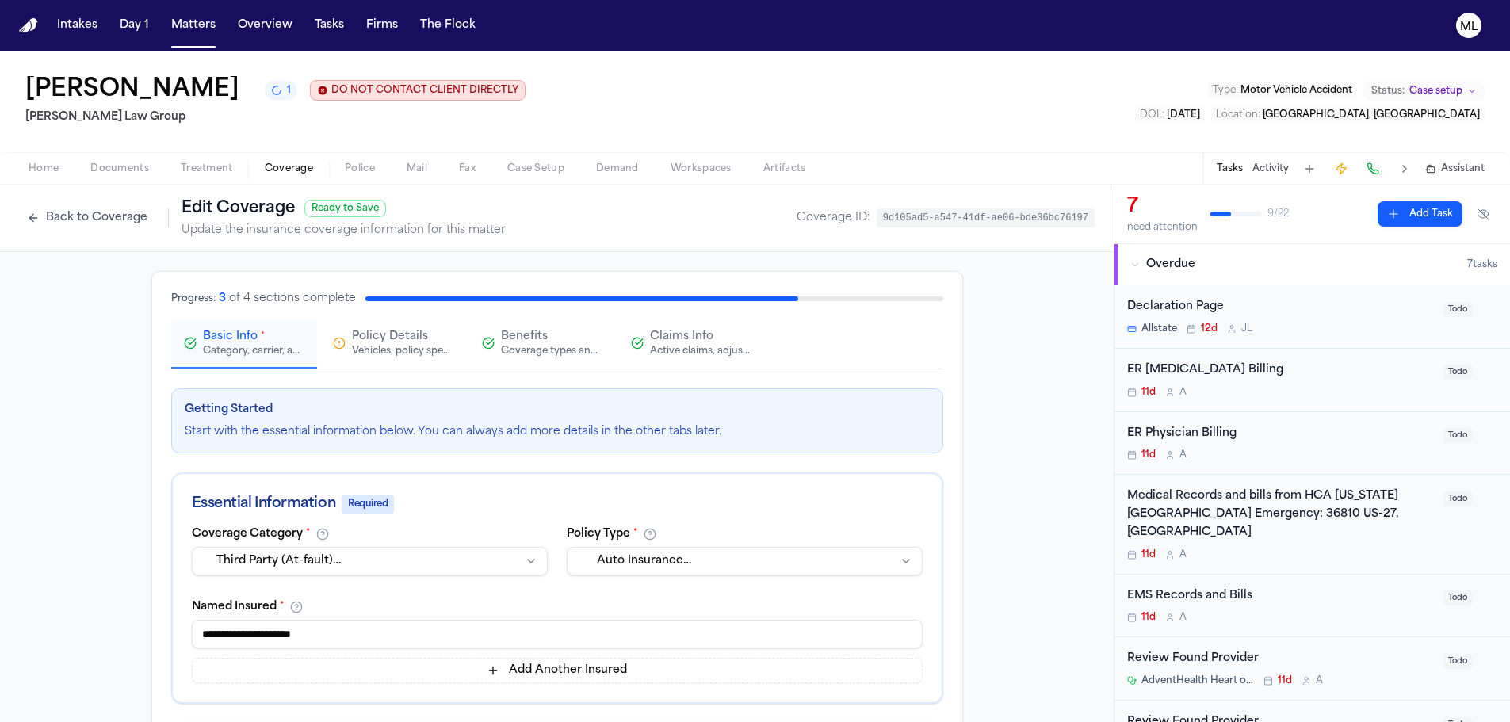
click at [378, 343] on span "Policy Details" at bounding box center [390, 337] width 76 height 16
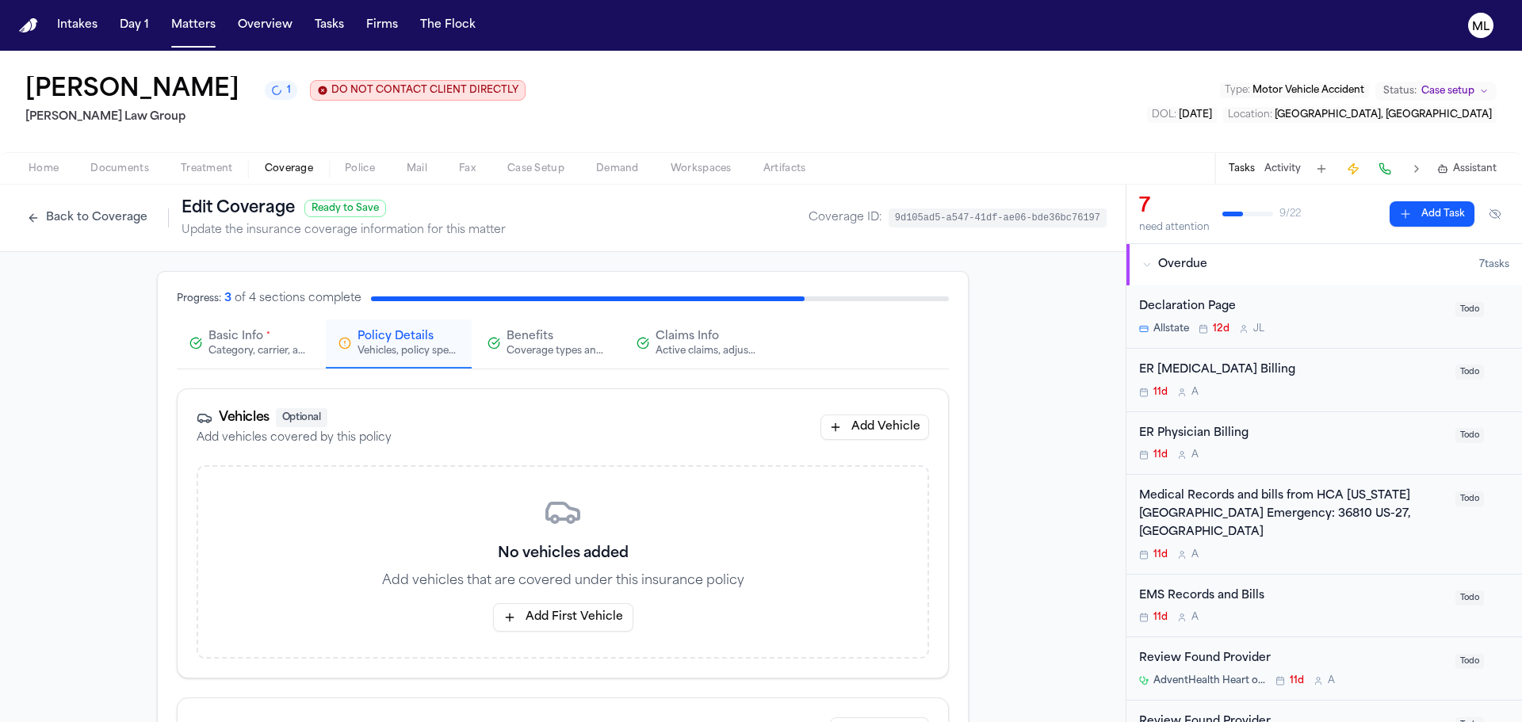
click at [701, 349] on div "Active claims, adjusters, and subrogation details" at bounding box center [705, 351] width 101 height 13
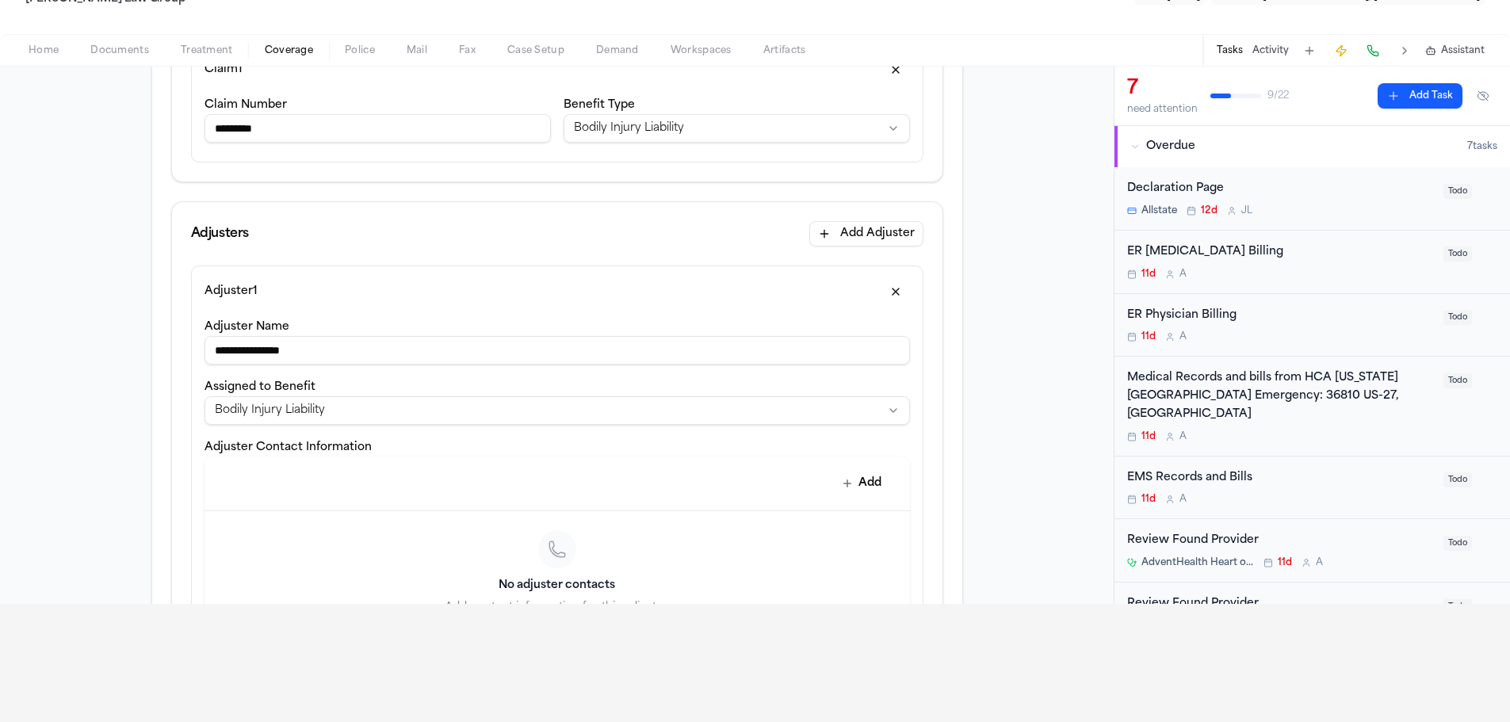
scroll to position [74, 0]
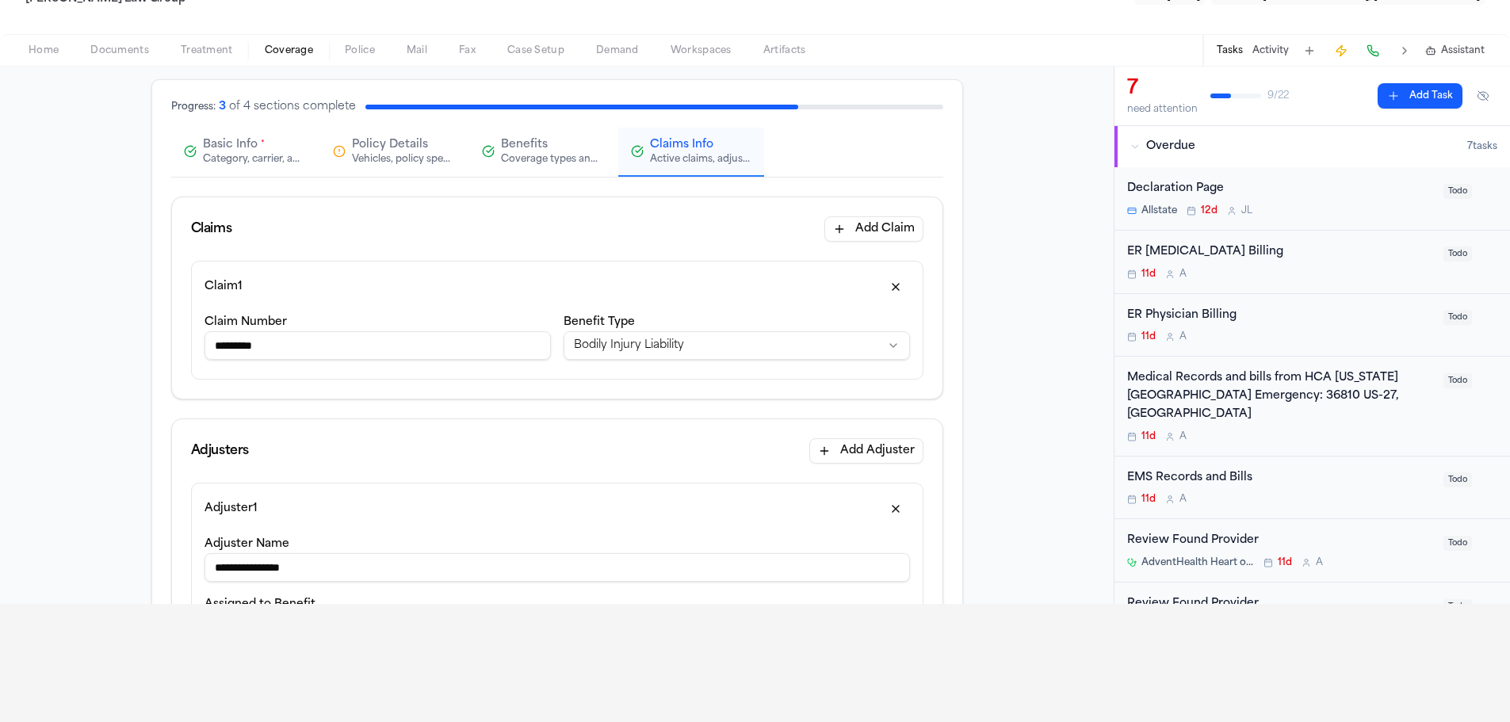
click at [521, 149] on span "Benefits" at bounding box center [524, 145] width 47 height 16
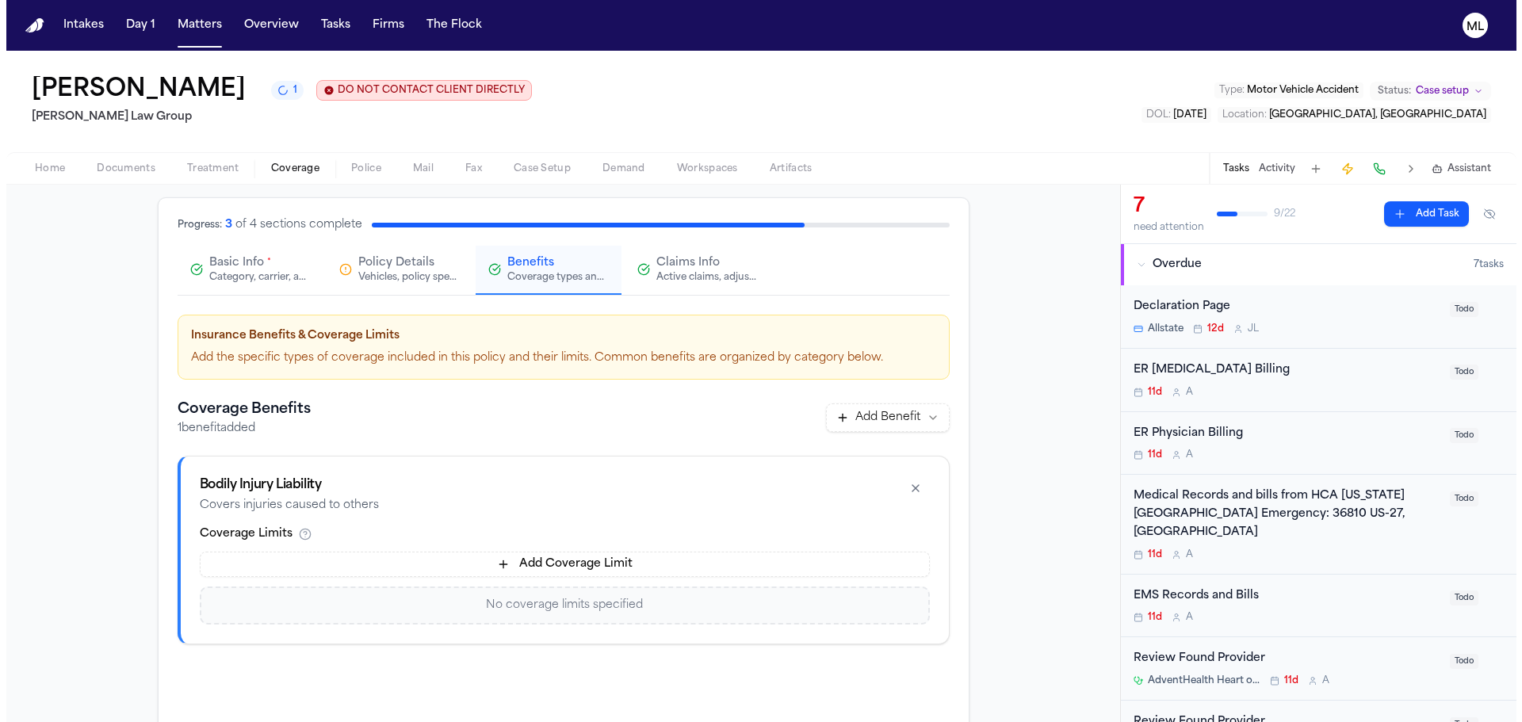
scroll to position [0, 0]
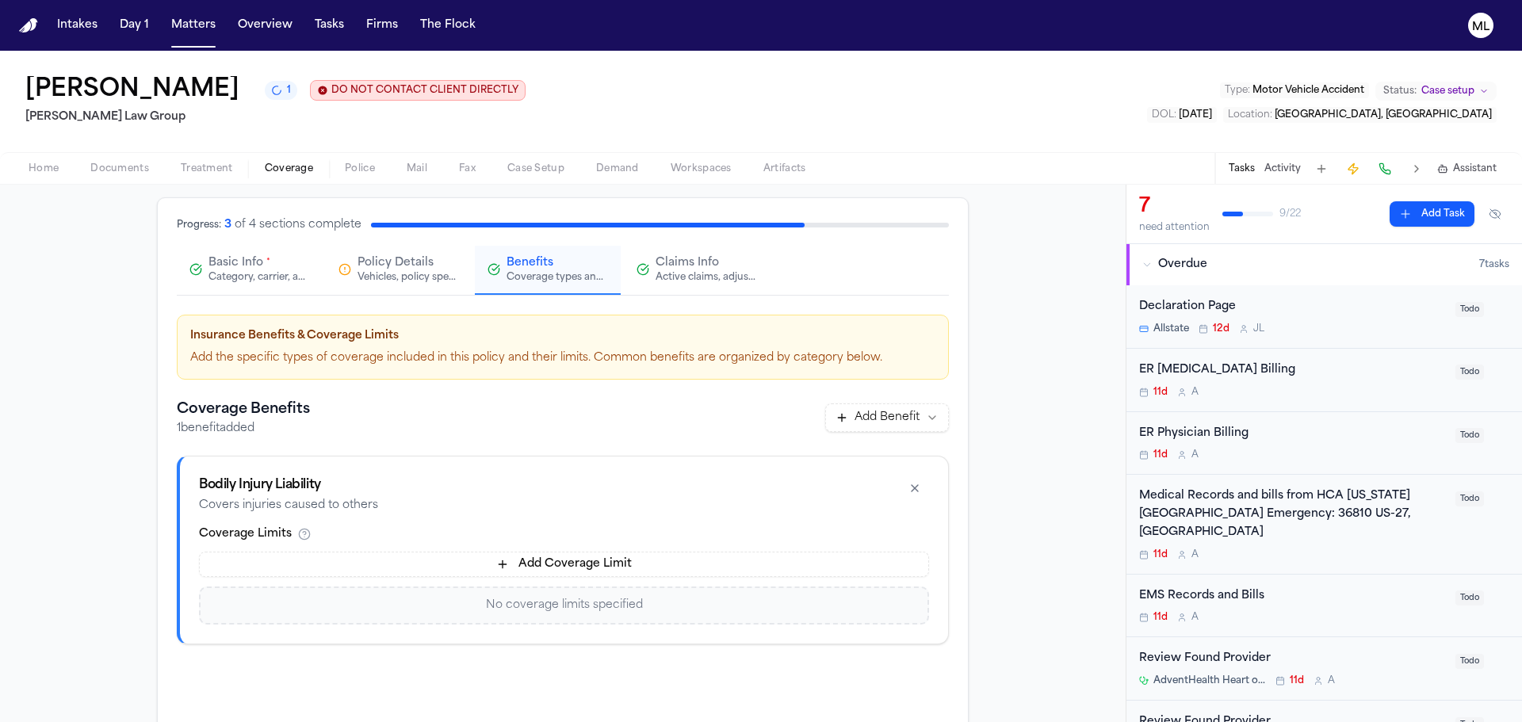
click at [582, 563] on button "Add Coverage Limit" at bounding box center [564, 564] width 730 height 25
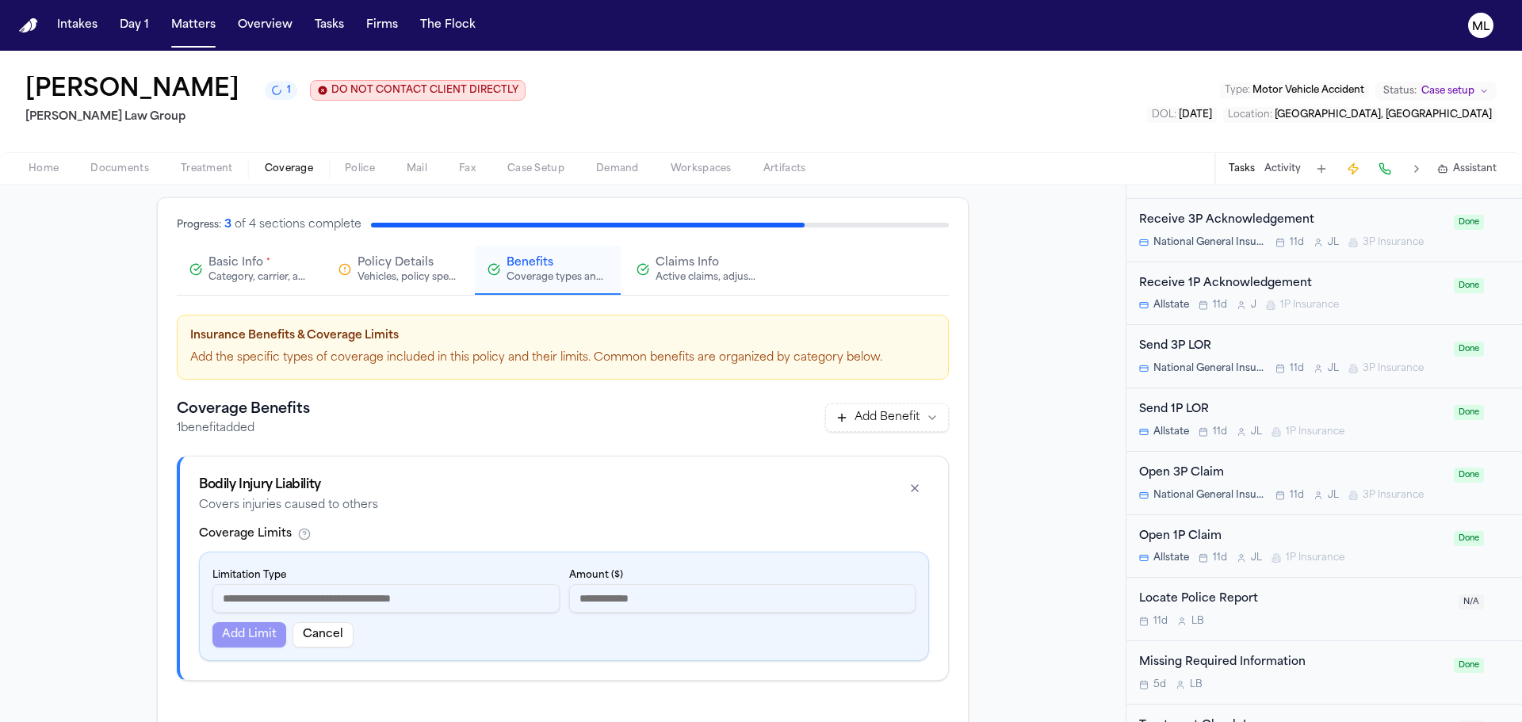
scroll to position [774, 0]
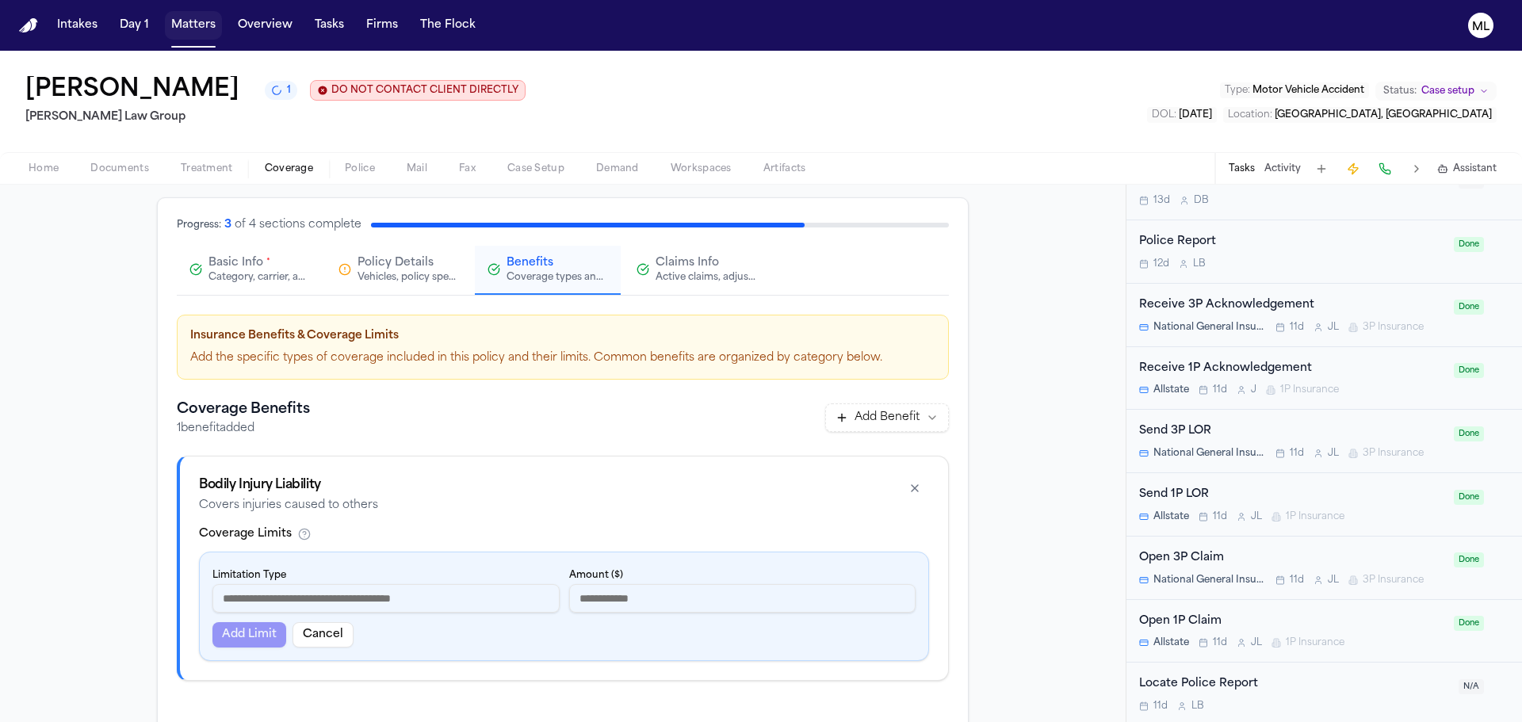
click at [189, 17] on button "Matters" at bounding box center [193, 25] width 57 height 29
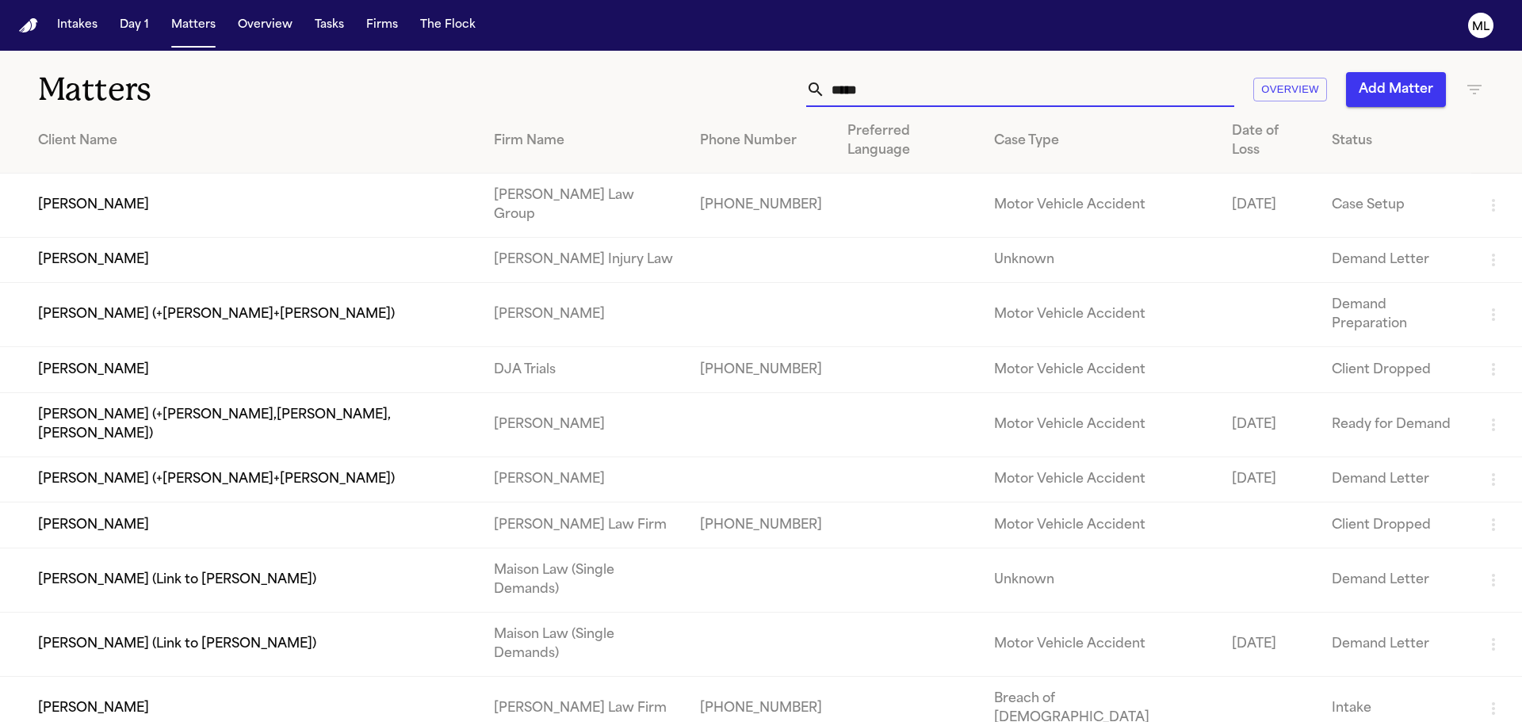
drag, startPoint x: 1024, startPoint y: 81, endPoint x: 713, endPoint y: 82, distance: 310.7
click at [716, 91] on div "***** Overview Add Matter" at bounding box center [971, 89] width 1025 height 35
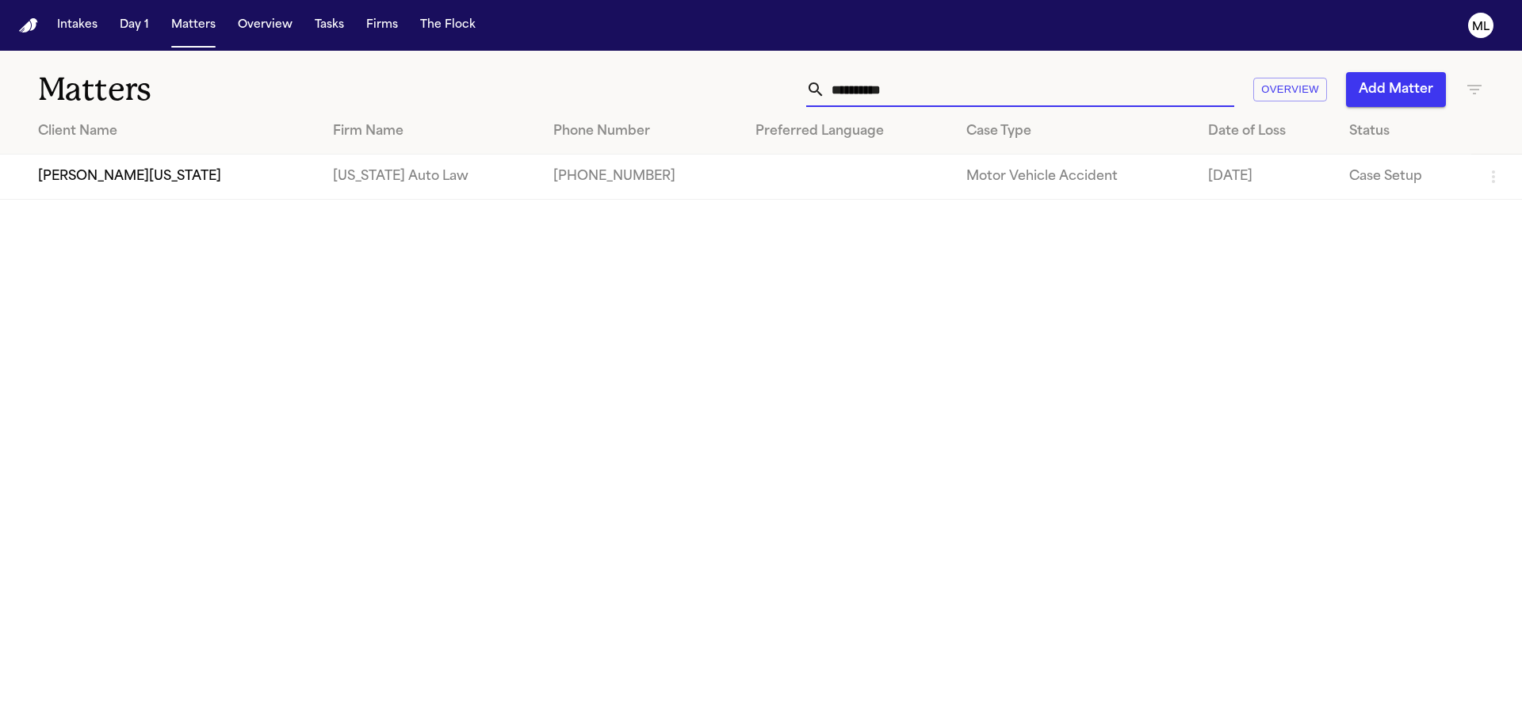
type input "**********"
click at [212, 168] on td "[PERSON_NAME][US_STATE]" at bounding box center [160, 177] width 320 height 45
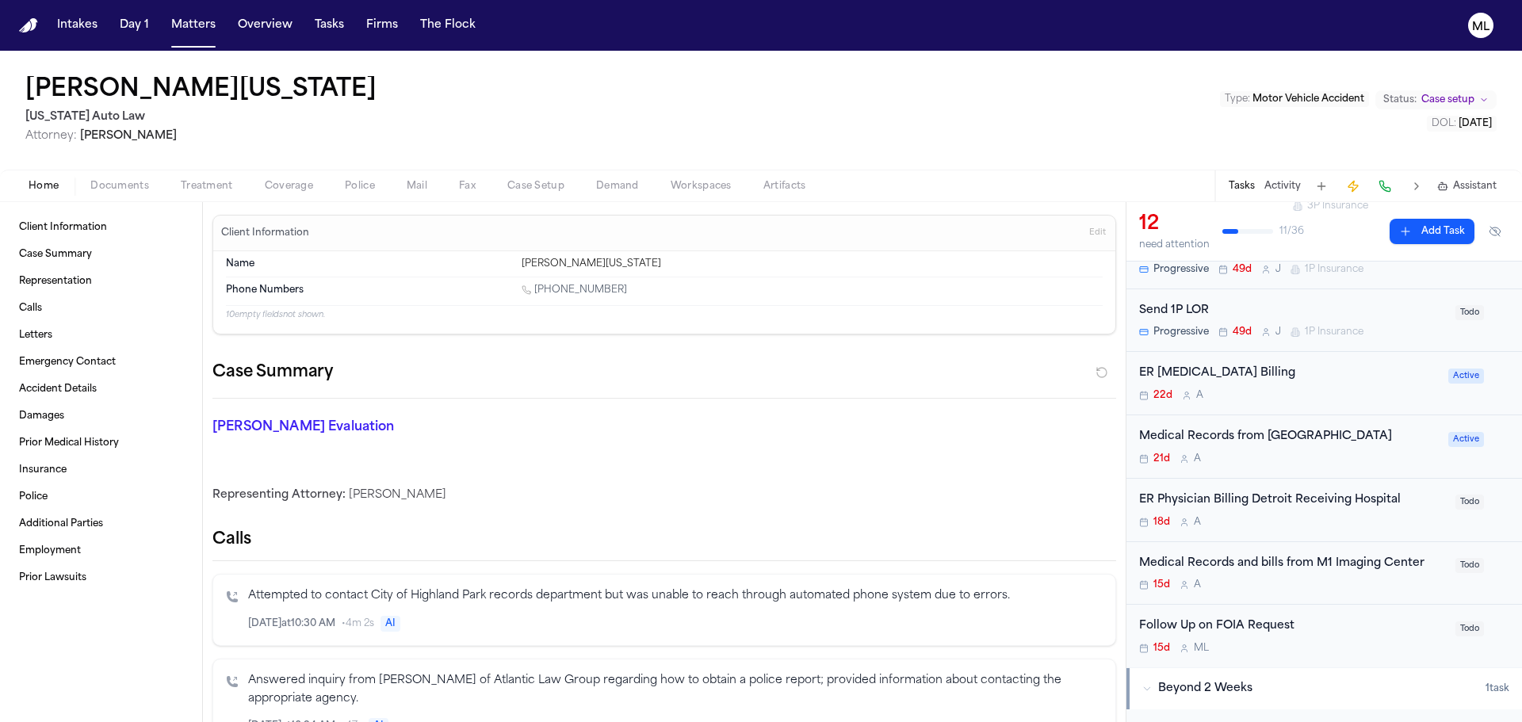
scroll to position [396, 0]
click at [1337, 466] on div "Medical Records from Detroit Receiving Hospital 21d A Active" at bounding box center [1323, 443] width 395 height 63
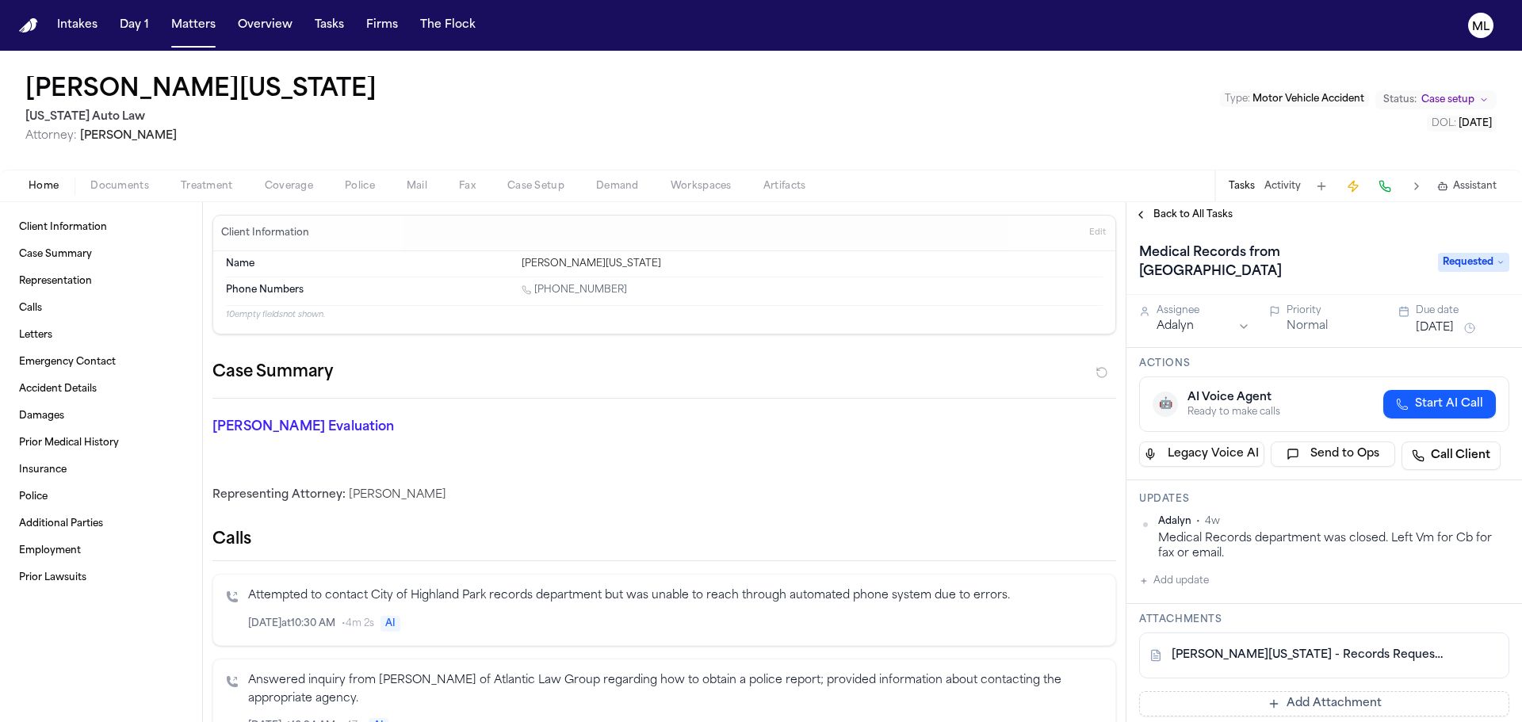
click at [1188, 576] on button "Add update" at bounding box center [1174, 580] width 70 height 19
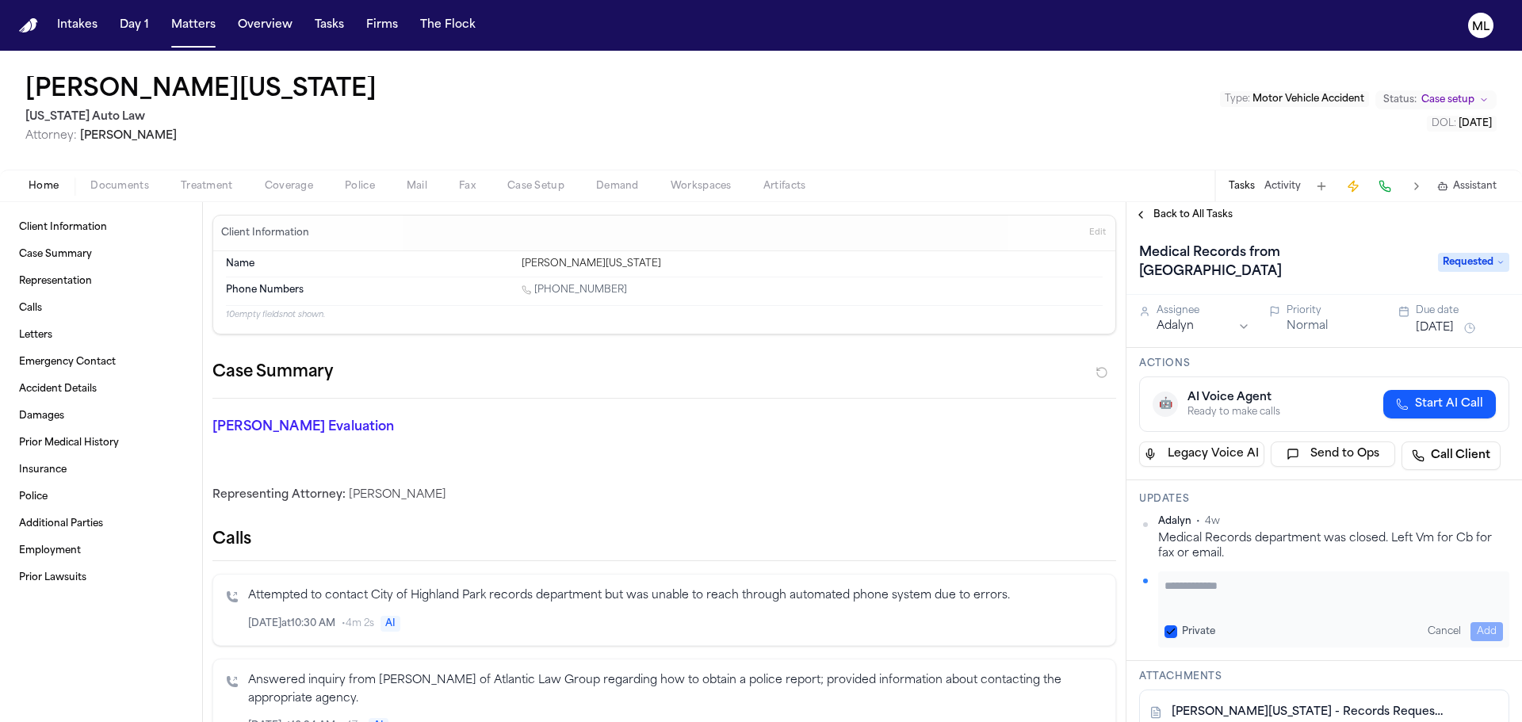
click at [1189, 582] on textarea "Add your update" at bounding box center [1333, 594] width 338 height 32
type textarea "**********"
click at [1476, 629] on button "Add" at bounding box center [1486, 631] width 32 height 19
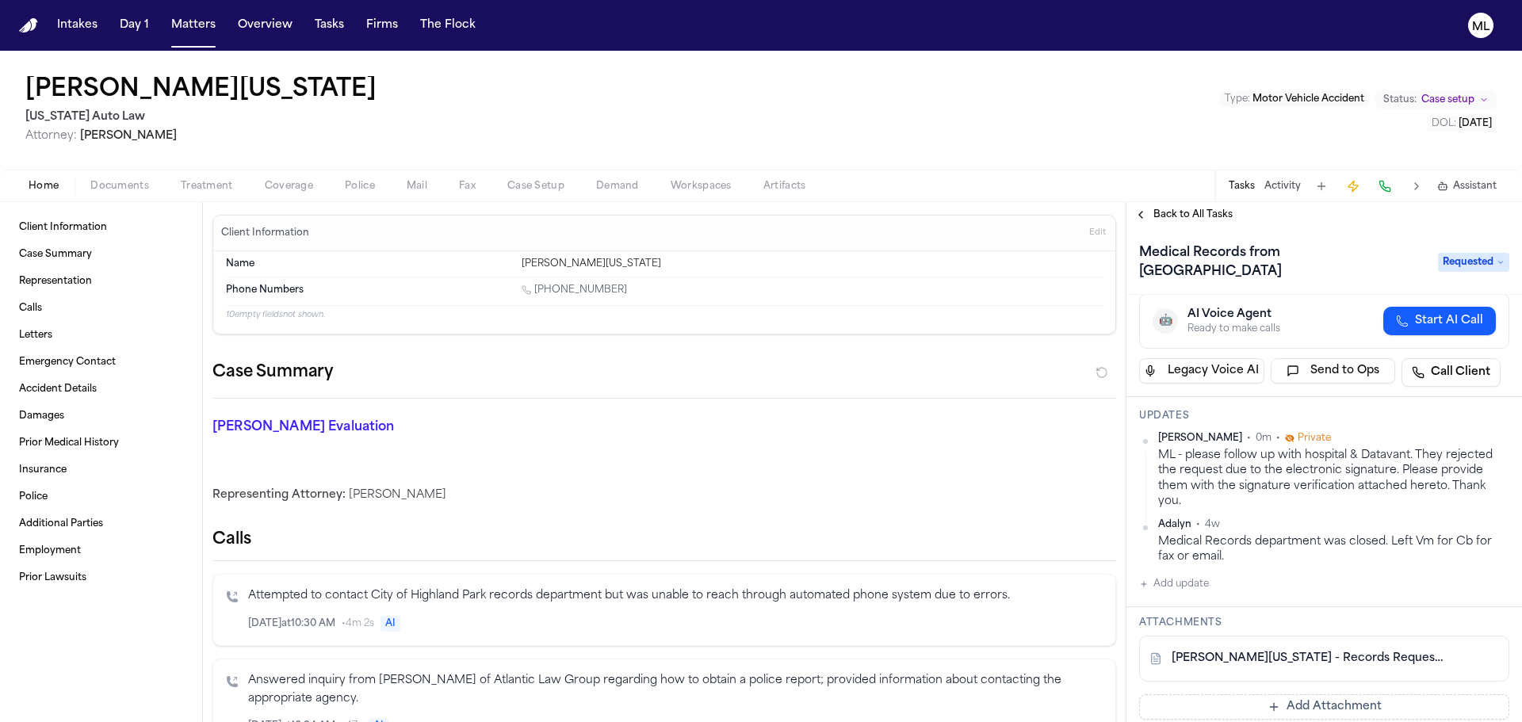
scroll to position [158, 0]
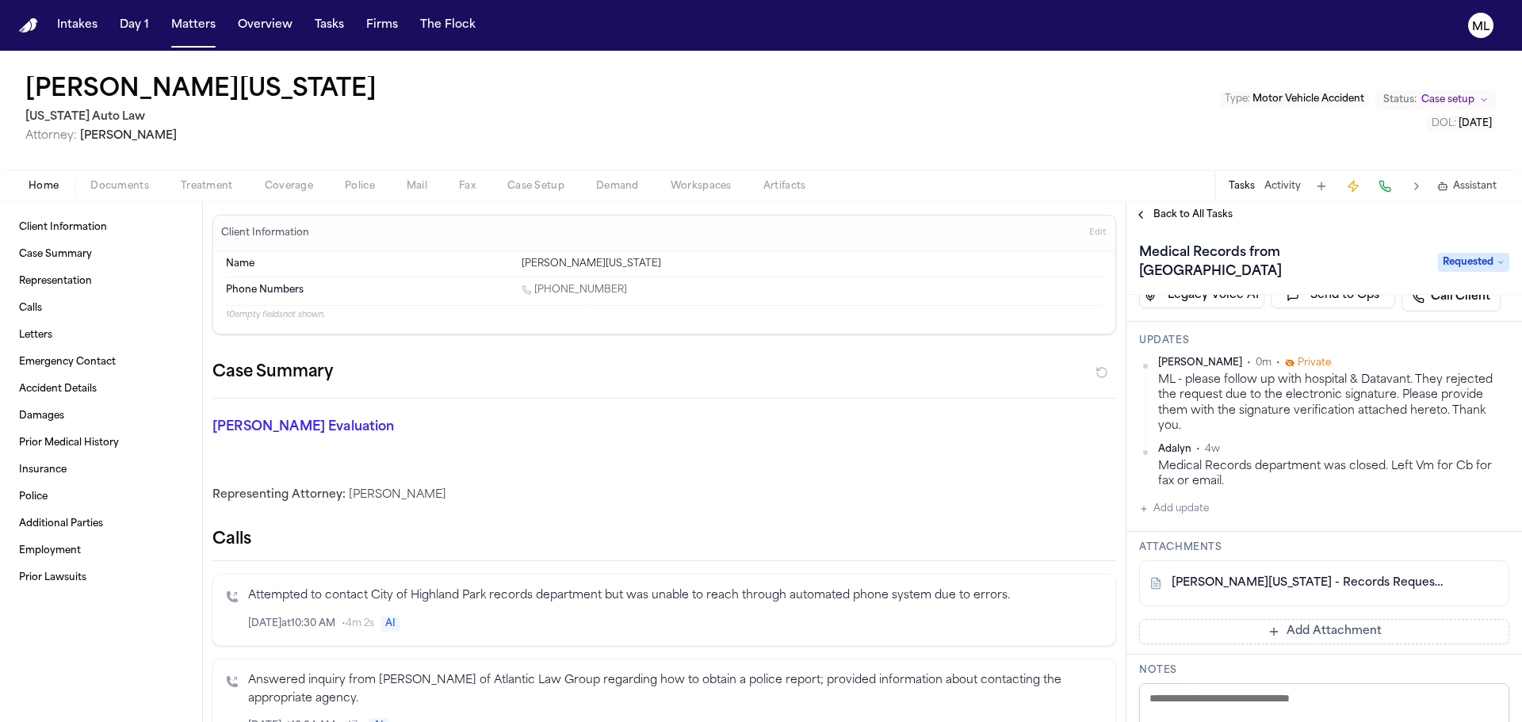
click at [1322, 628] on button "Add Attachment" at bounding box center [1324, 631] width 370 height 25
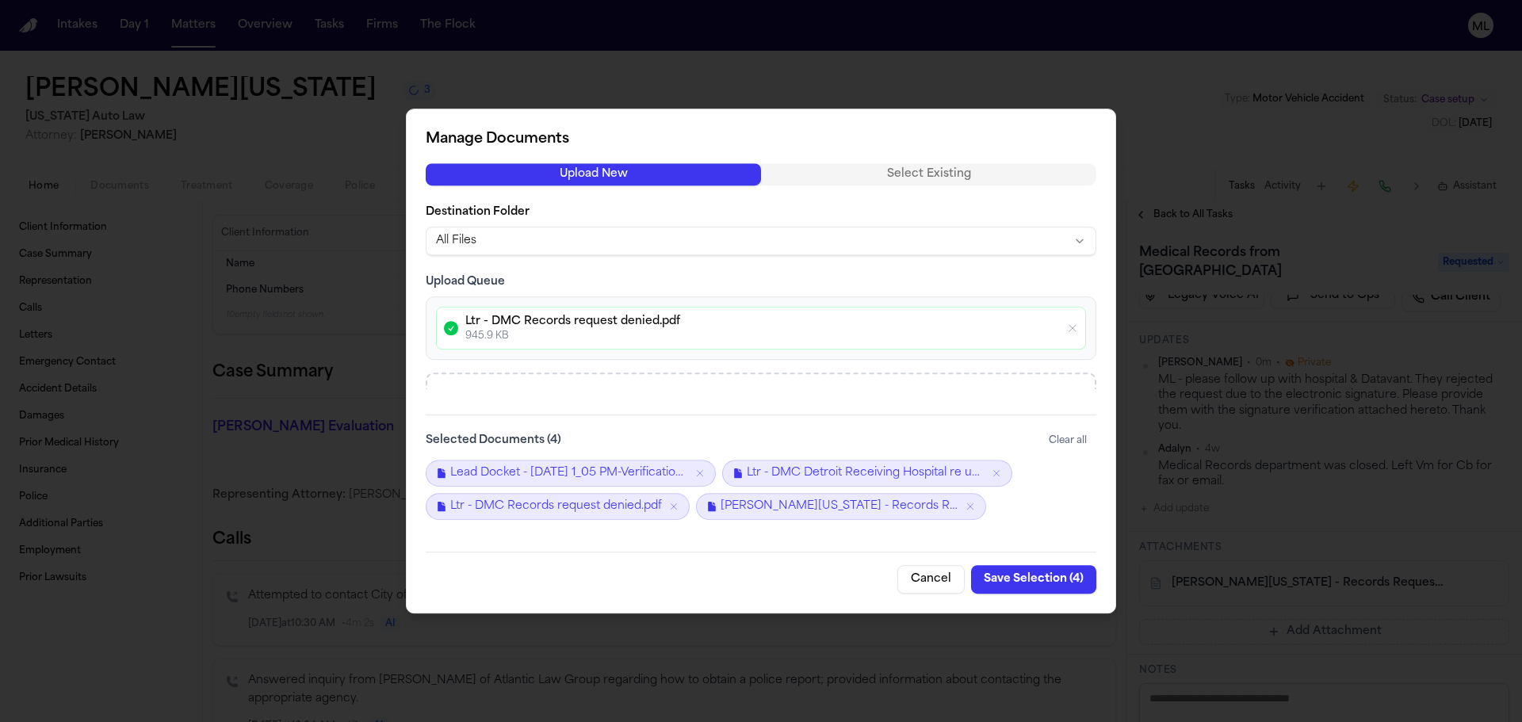
click at [1036, 582] on button "Save Selection ( 4 )" at bounding box center [1033, 579] width 125 height 29
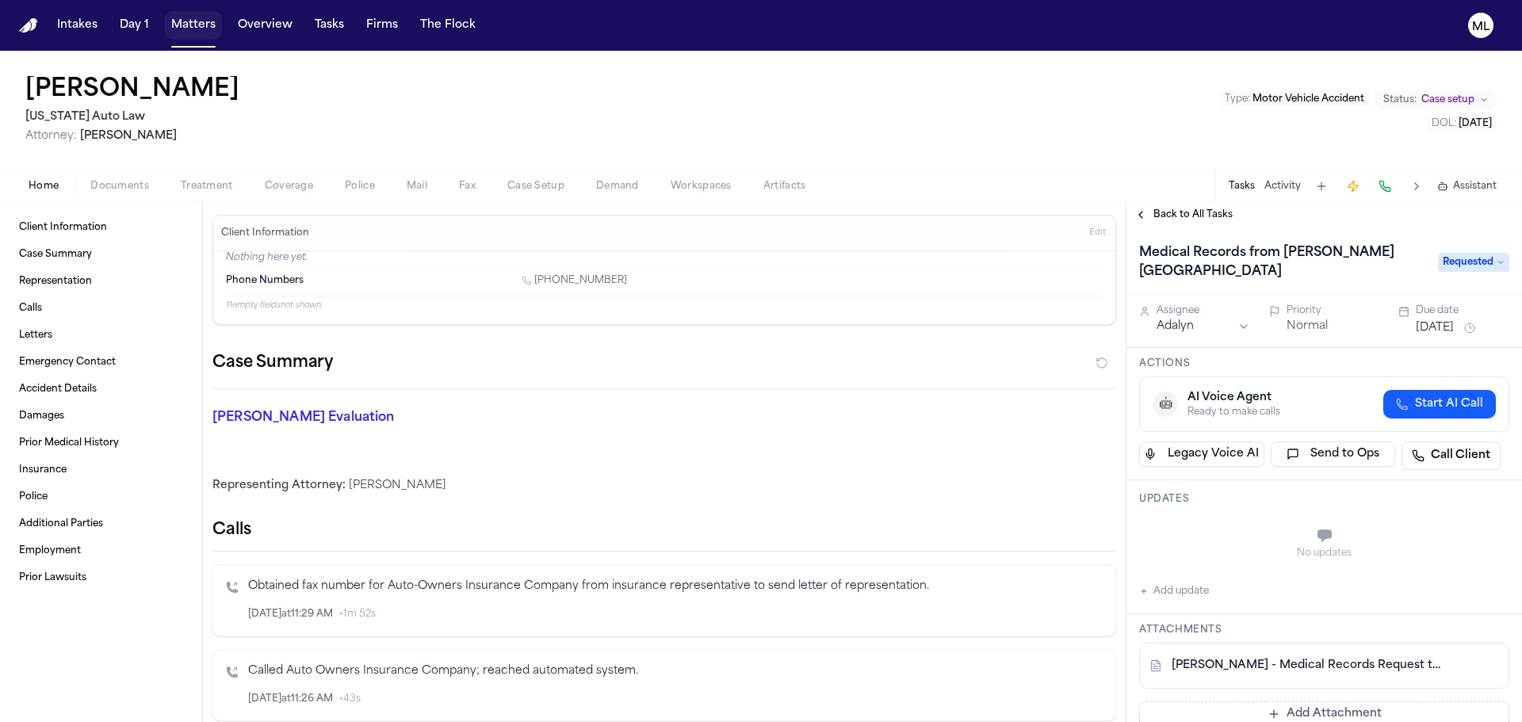
click at [204, 22] on button "Matters" at bounding box center [193, 25] width 57 height 29
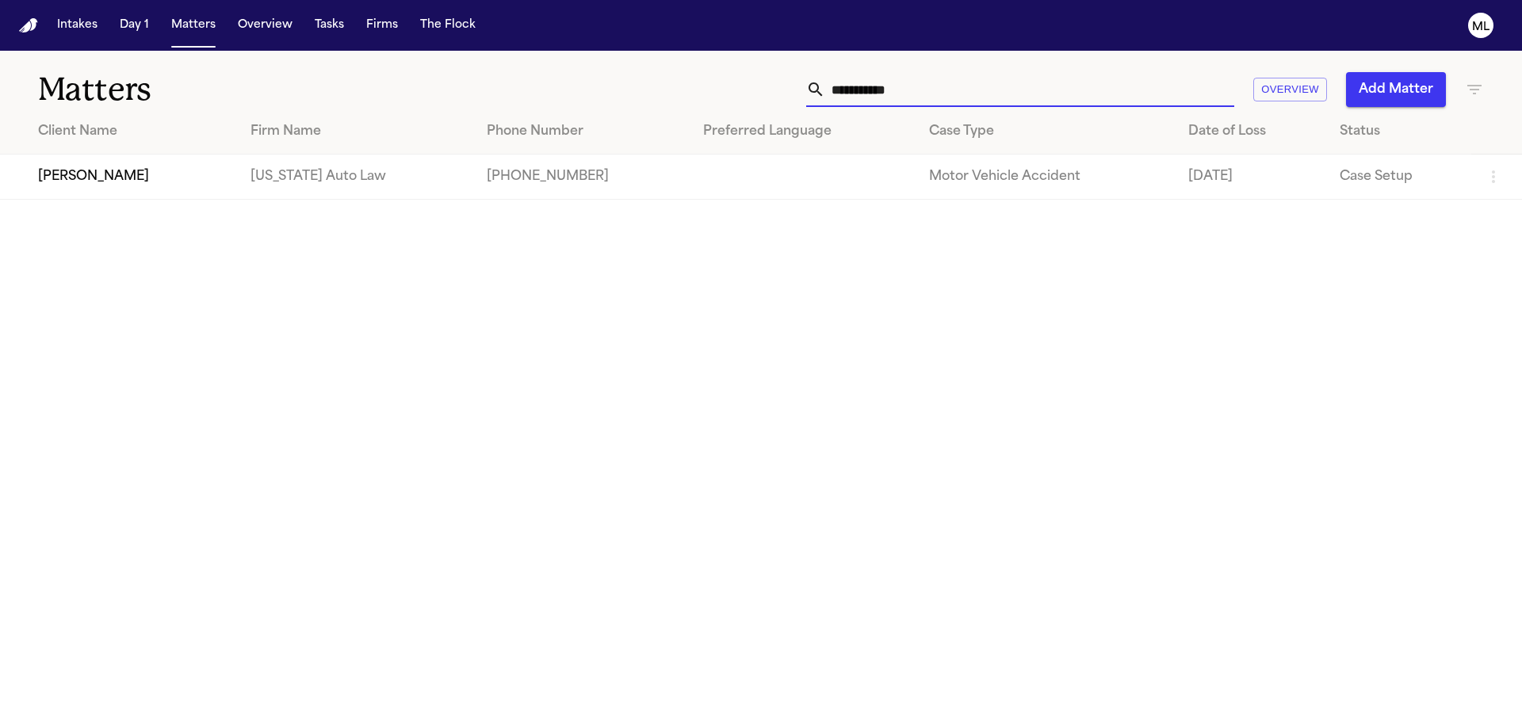
drag, startPoint x: 937, startPoint y: 94, endPoint x: 822, endPoint y: 95, distance: 114.9
click at [822, 95] on div "**********" at bounding box center [1020, 89] width 428 height 35
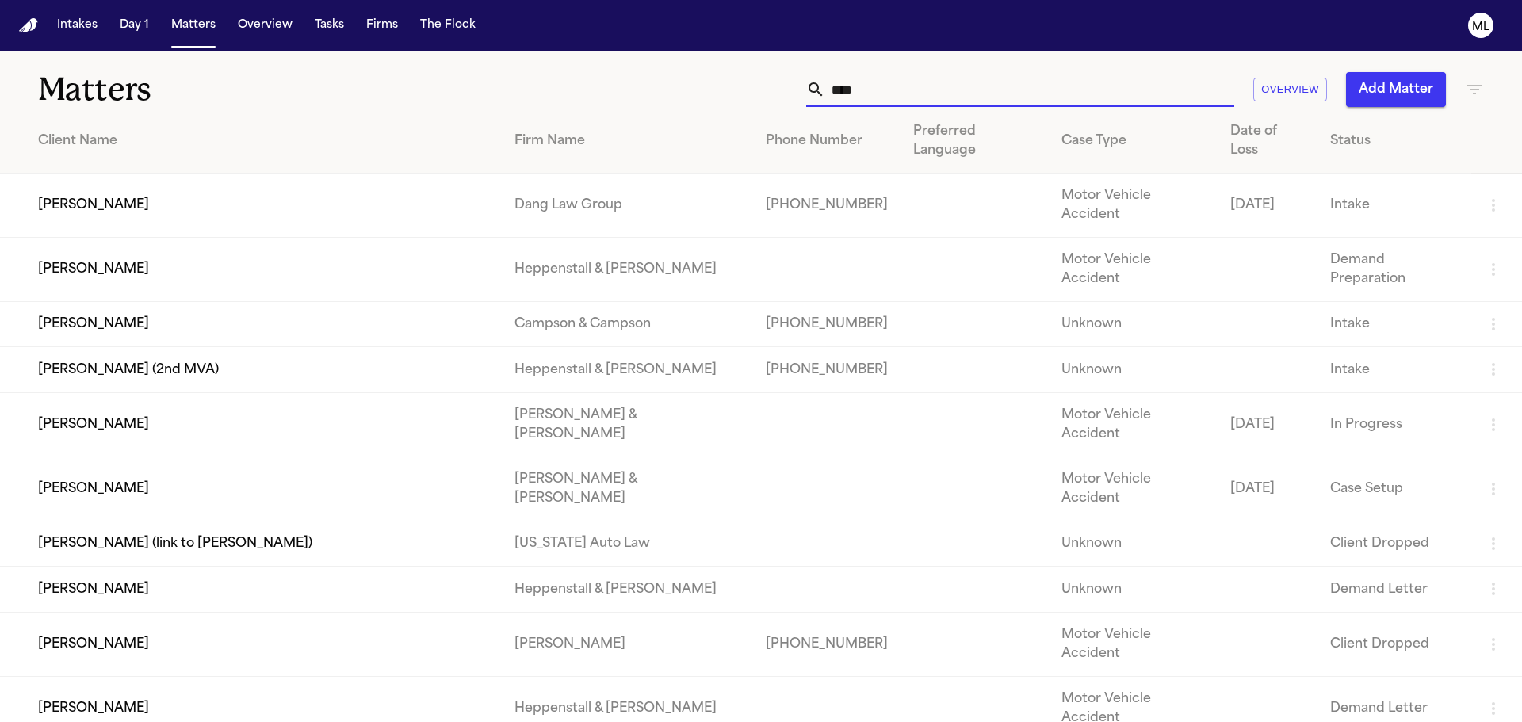
type input "****"
click at [259, 181] on td "Paul Maldonado" at bounding box center [251, 206] width 502 height 64
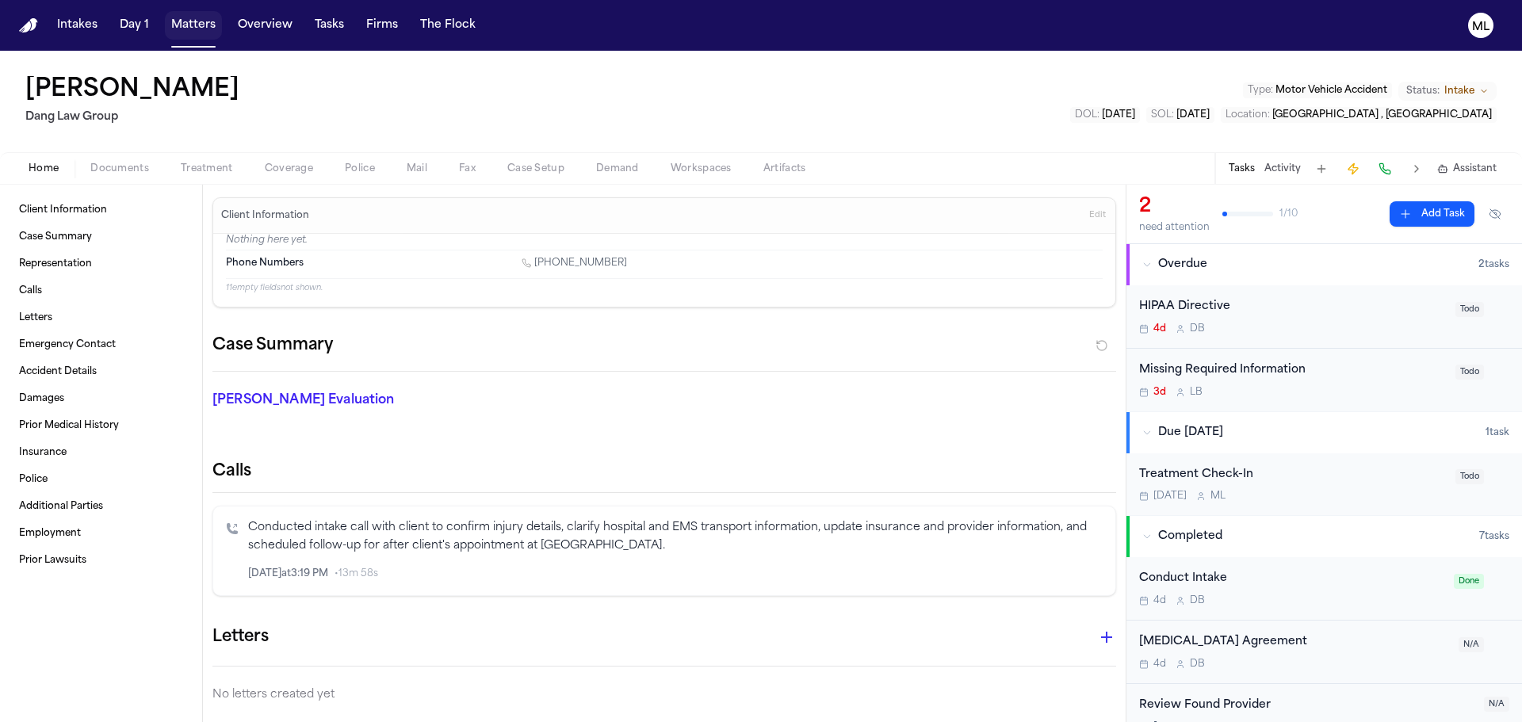
click at [181, 17] on button "Matters" at bounding box center [193, 25] width 57 height 29
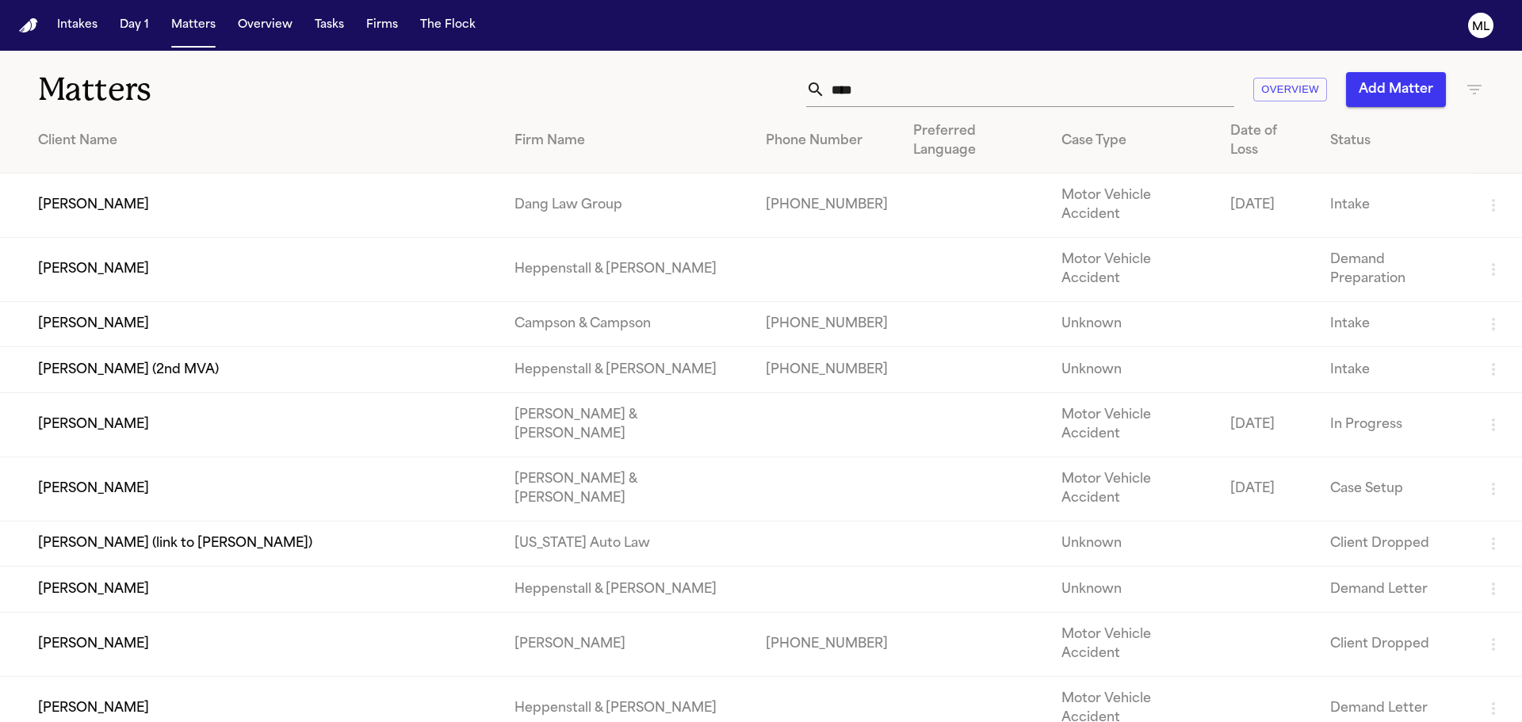
drag, startPoint x: 906, startPoint y: 99, endPoint x: 750, endPoint y: 61, distance: 160.7
click at [750, 61] on div "Matters **** Overview Add Matter" at bounding box center [761, 80] width 1522 height 59
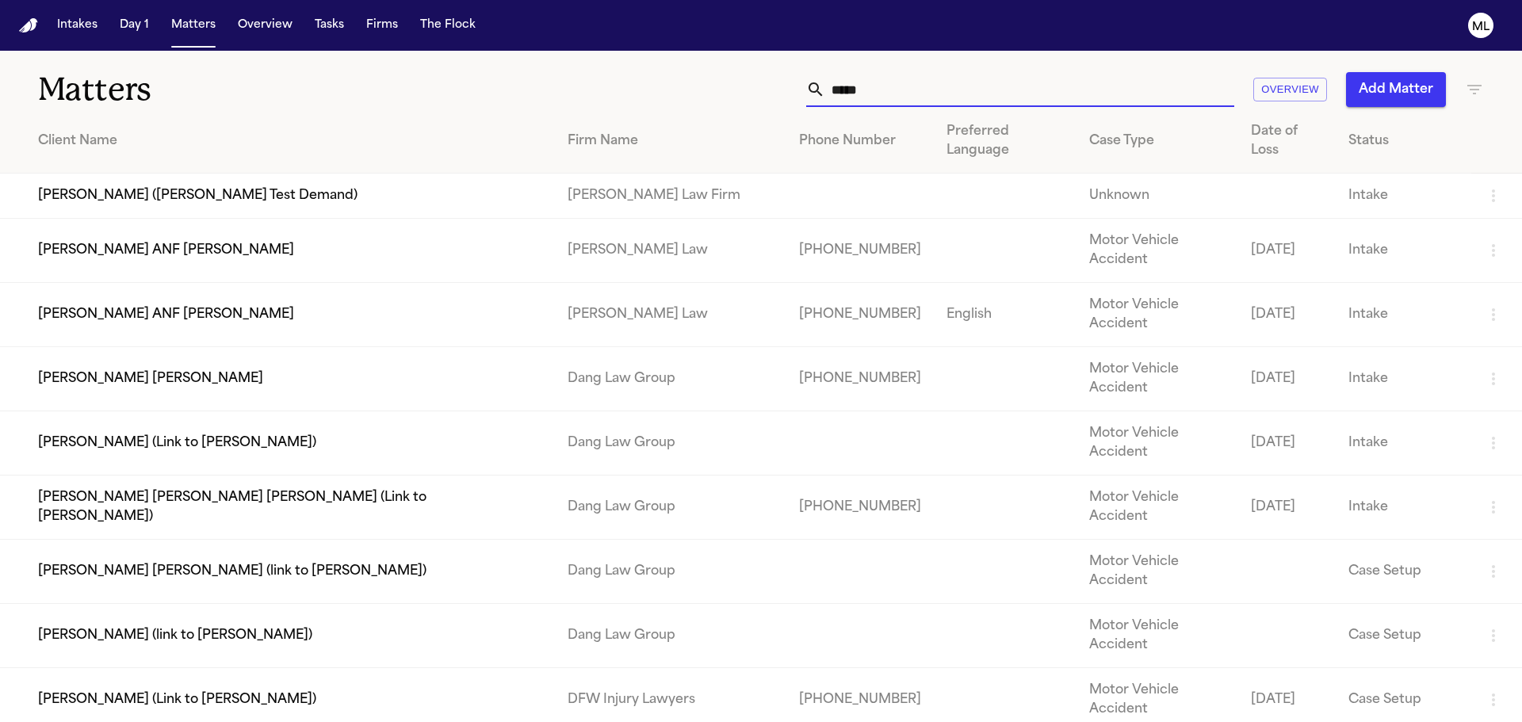
type input "*****"
click at [334, 347] on td "Norma Yesenia Vasquez Lopez" at bounding box center [277, 379] width 555 height 64
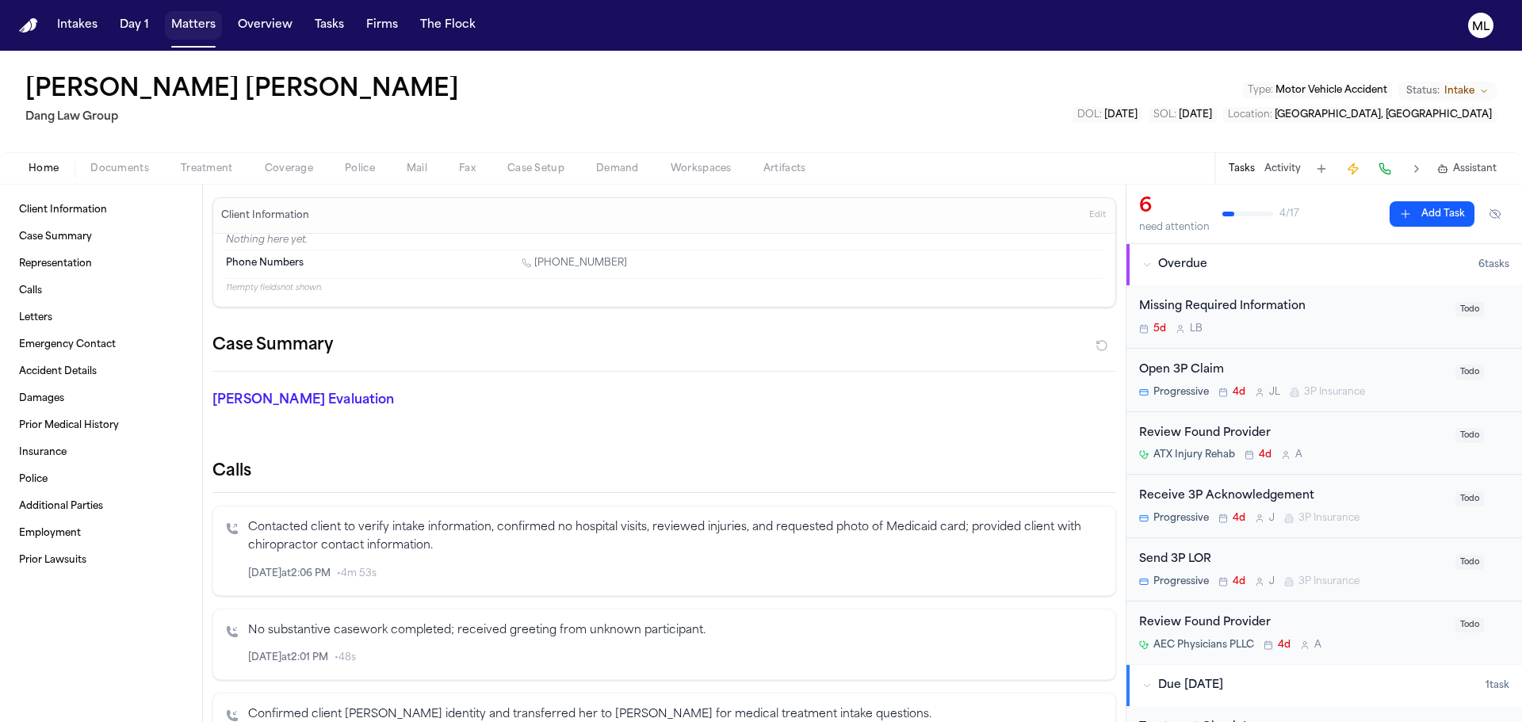
click at [190, 28] on button "Matters" at bounding box center [193, 25] width 57 height 29
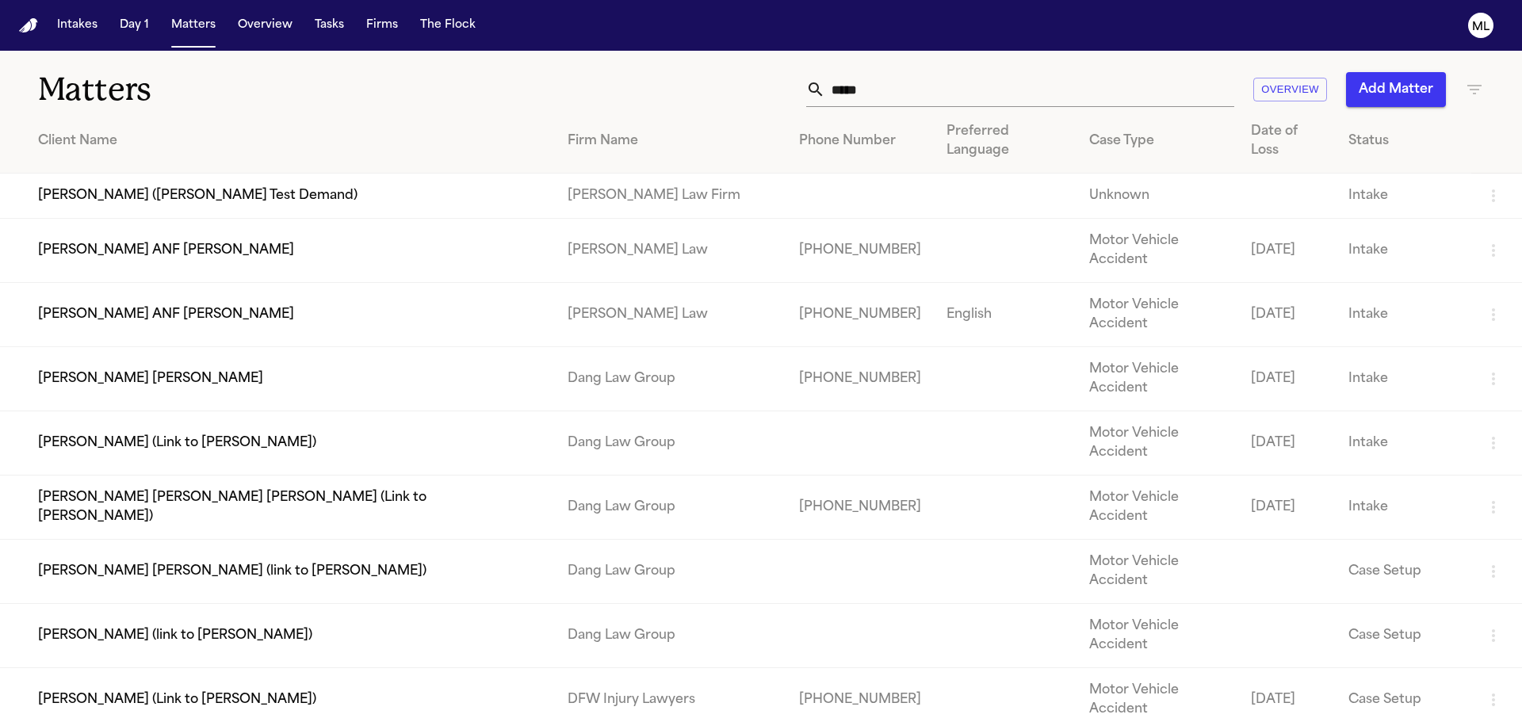
drag, startPoint x: 902, startPoint y: 90, endPoint x: 677, endPoint y: 67, distance: 226.2
click at [670, 68] on div "Matters ***** Overview Add Matter" at bounding box center [761, 80] width 1522 height 59
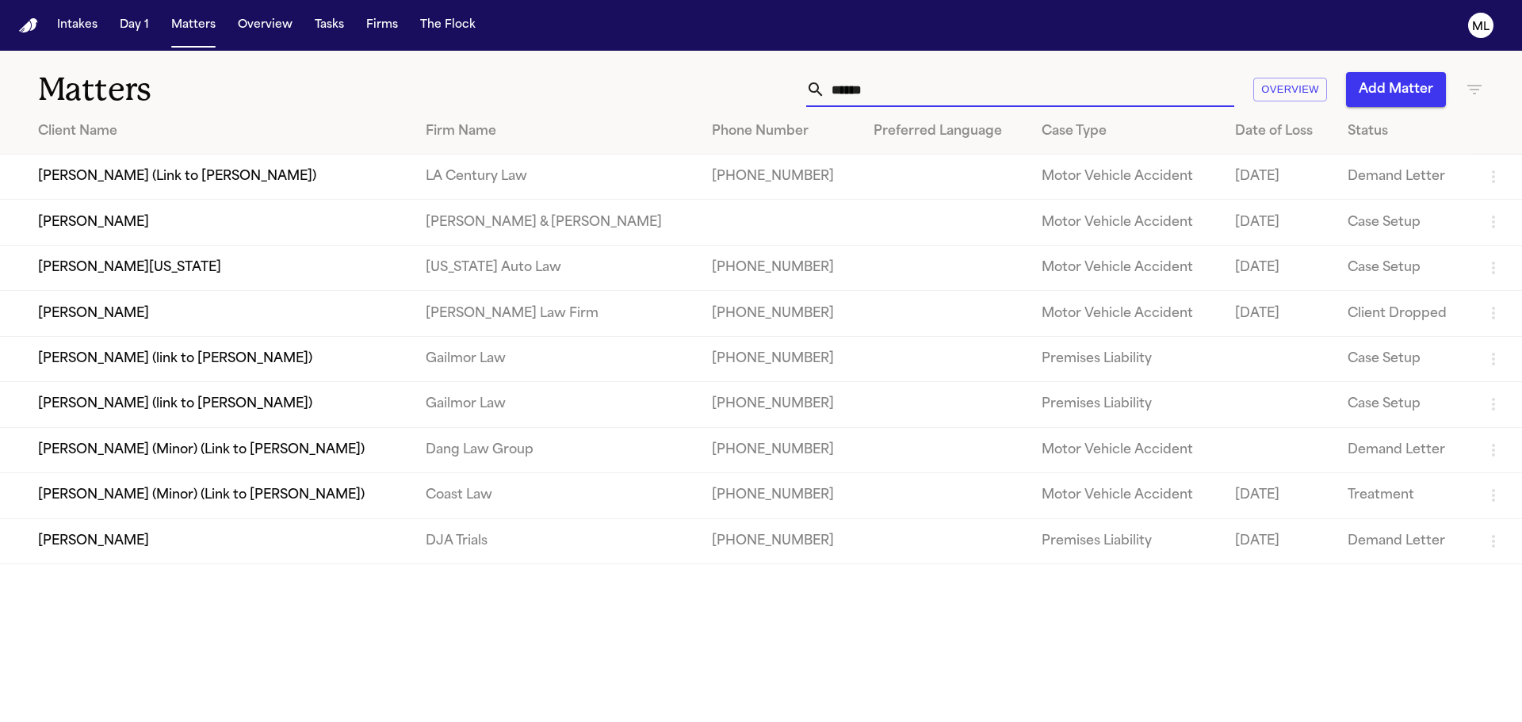
type input "******"
click at [393, 268] on td "[PERSON_NAME][US_STATE]" at bounding box center [206, 267] width 413 height 45
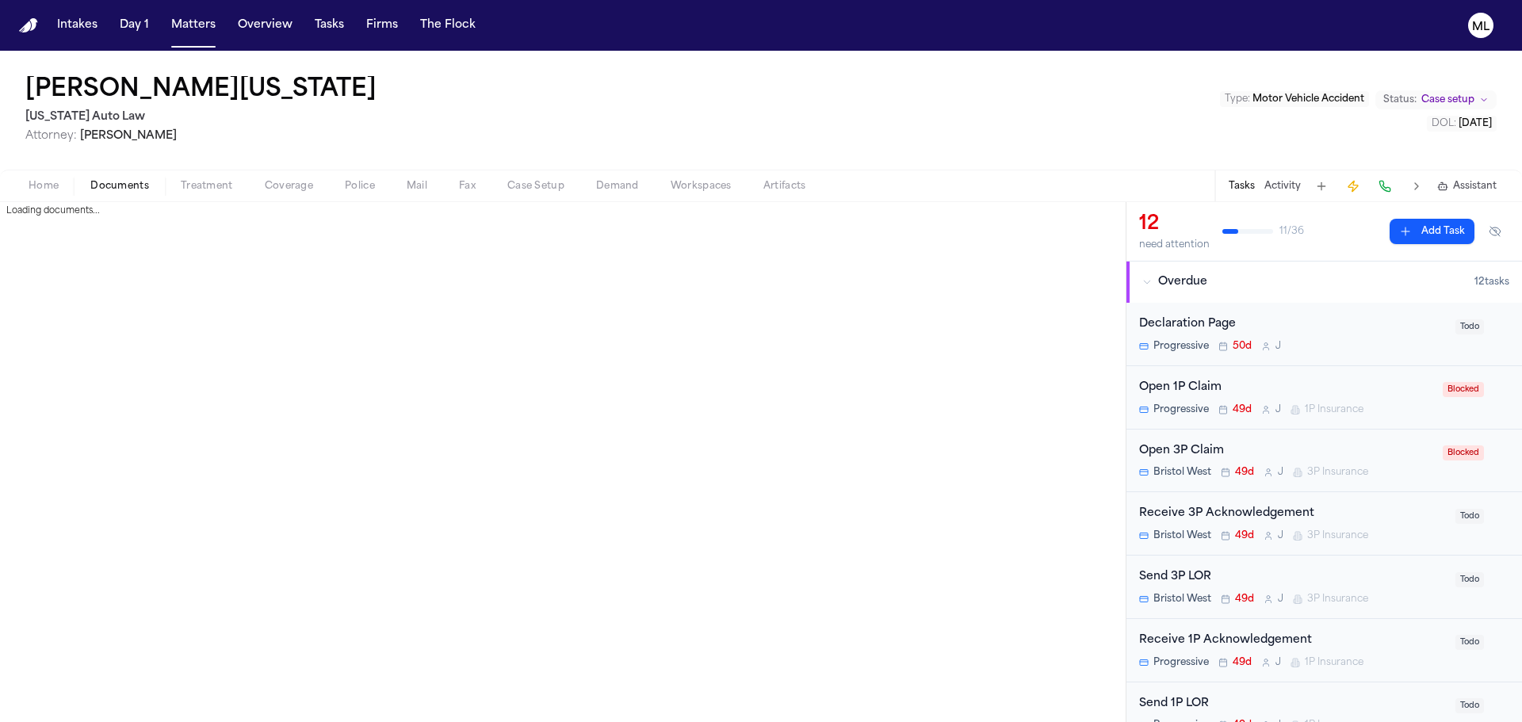
click at [119, 189] on span "Documents" at bounding box center [119, 186] width 59 height 13
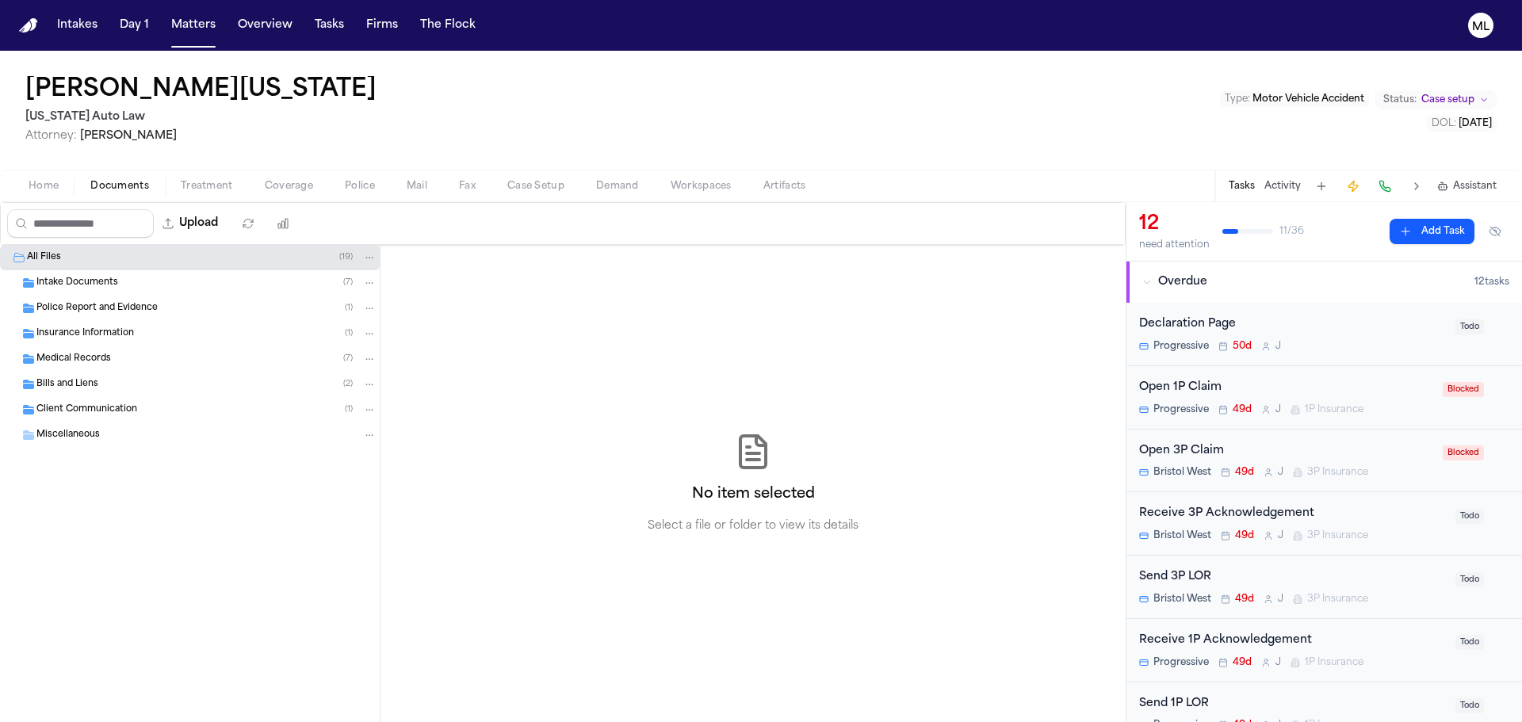
click at [94, 326] on div "Insurance Information ( 1 )" at bounding box center [190, 333] width 380 height 25
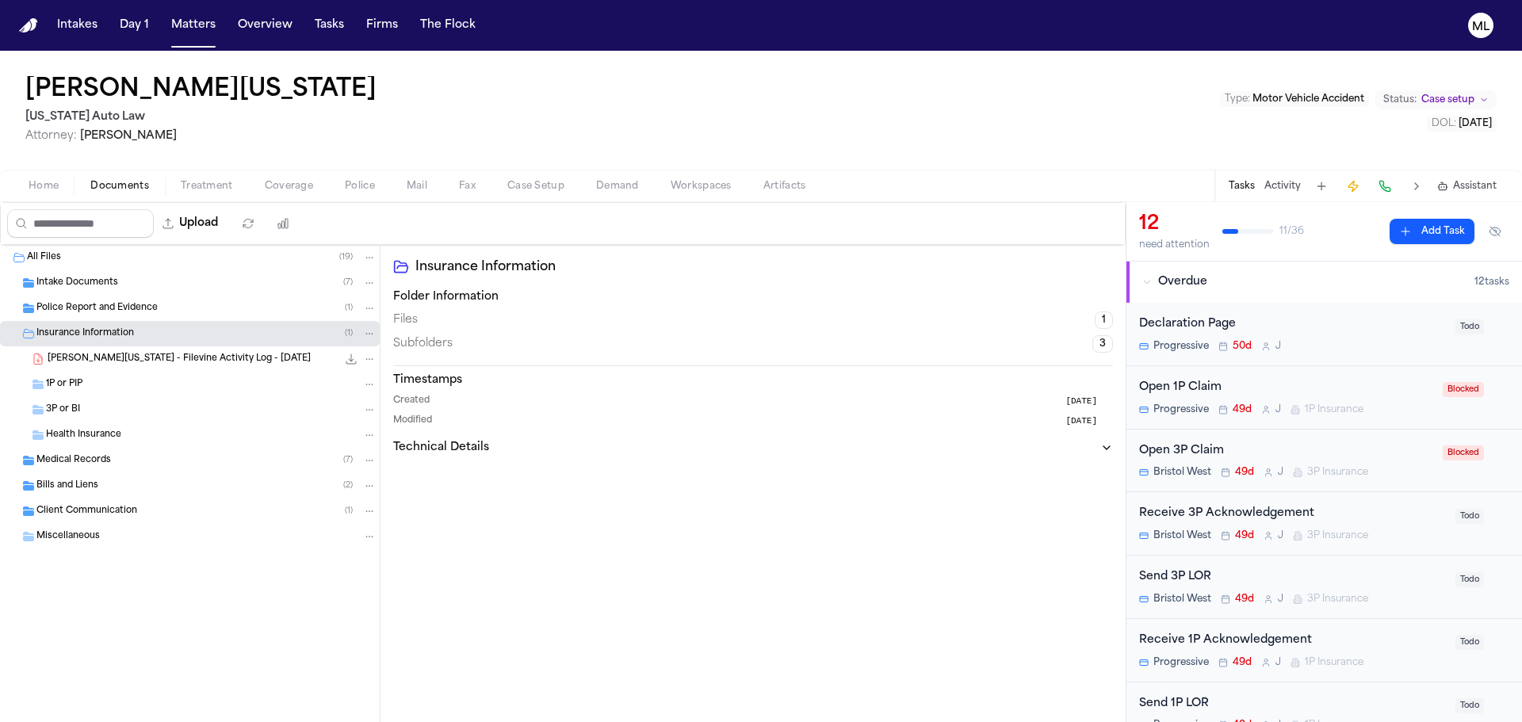
click at [152, 350] on div "S. Washington - Filevine Activity Log - 8.19.25 118.7 KB • PDF" at bounding box center [190, 358] width 380 height 25
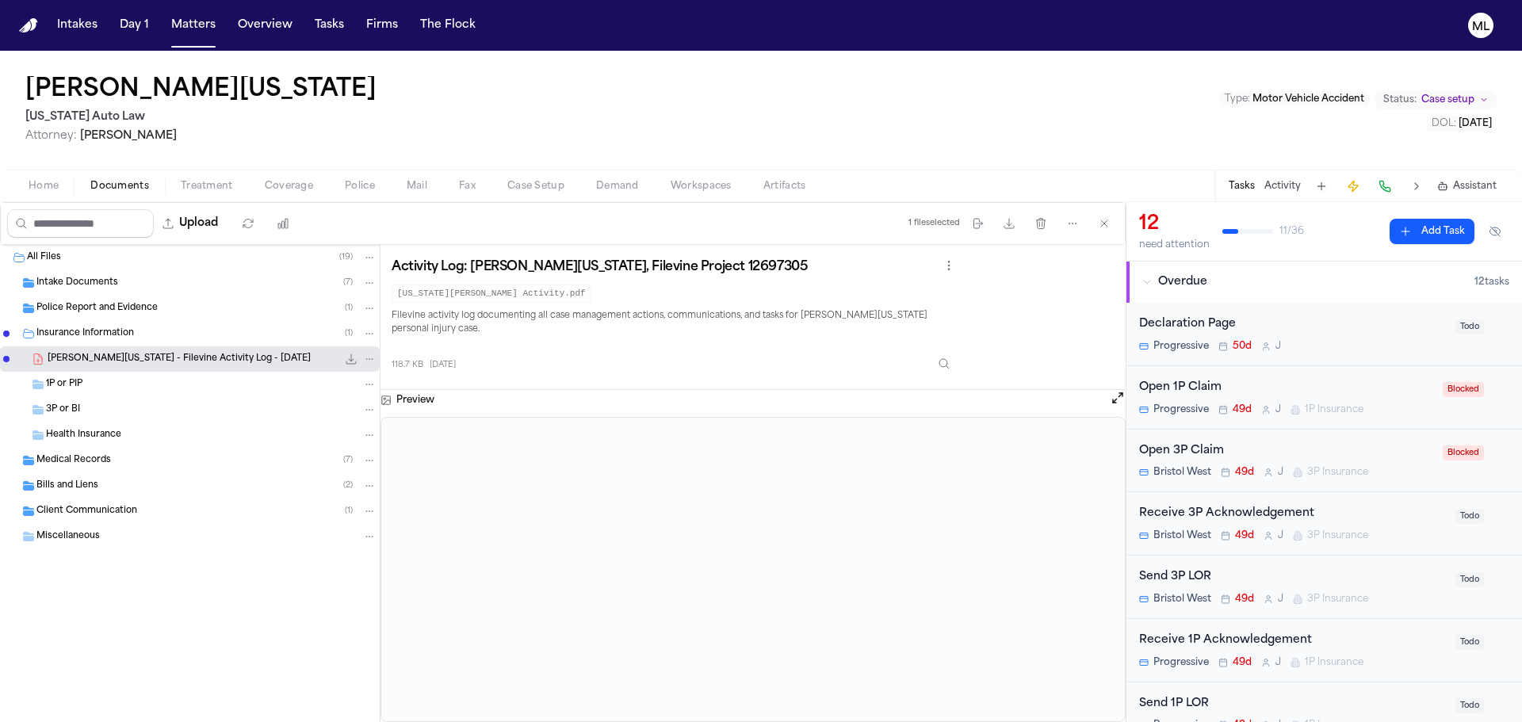
scroll to position [317, 0]
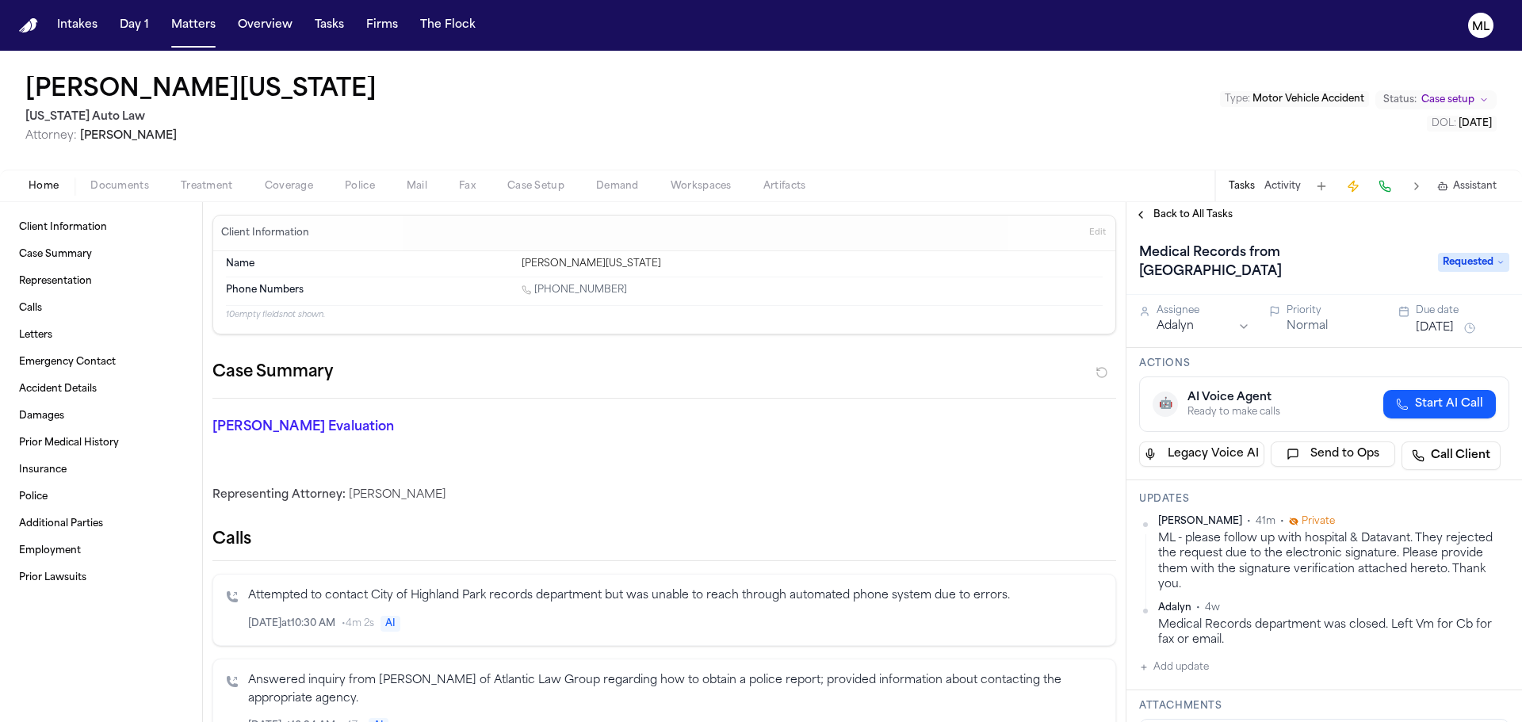
scroll to position [158, 0]
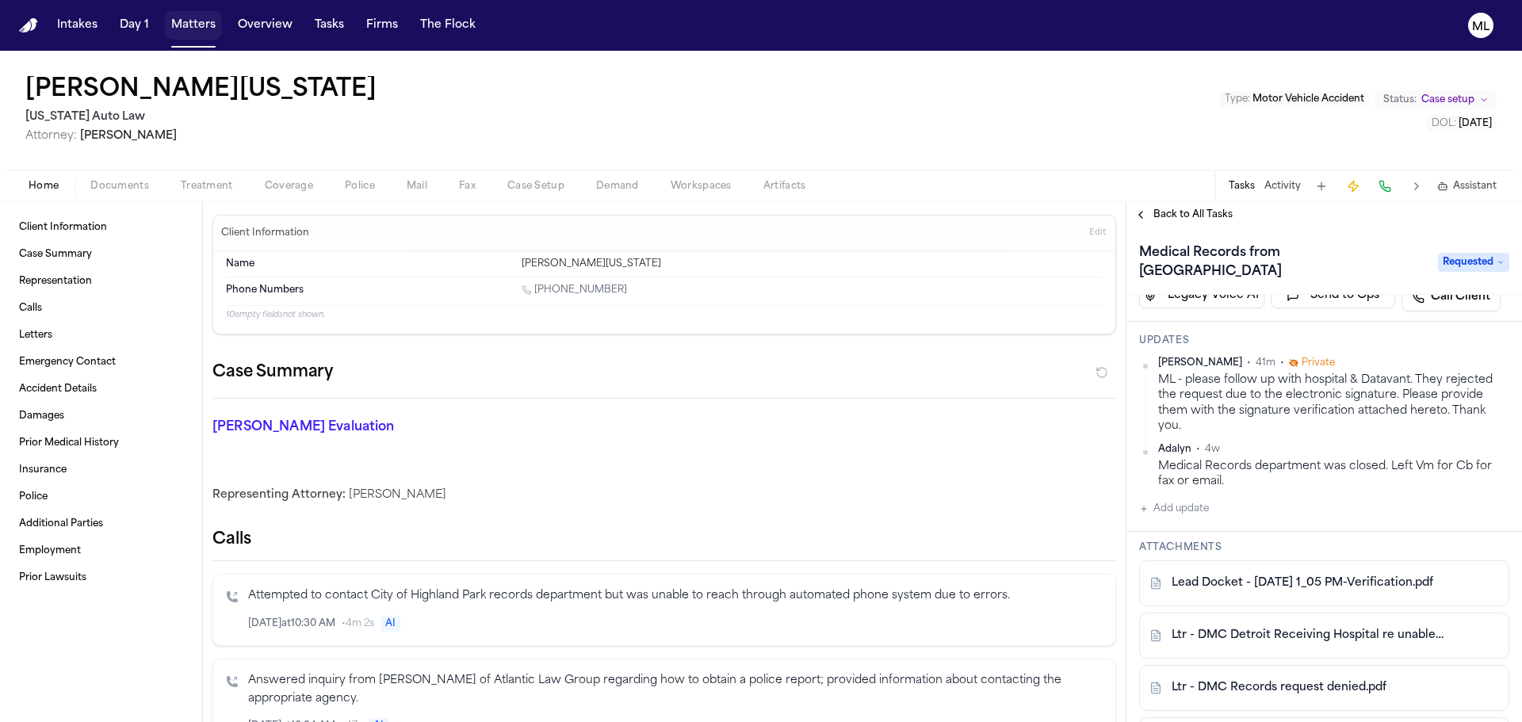
click at [198, 25] on button "Matters" at bounding box center [193, 25] width 57 height 29
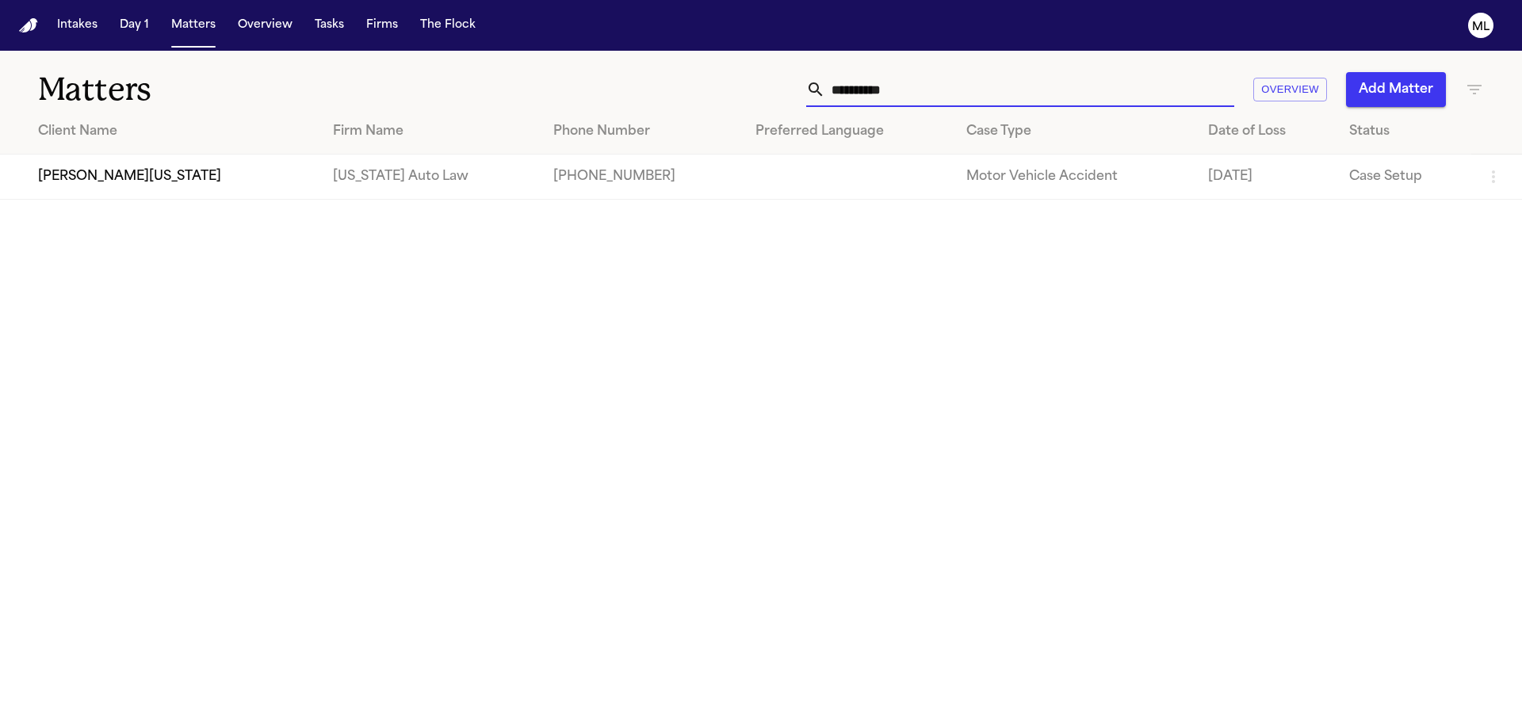
drag, startPoint x: 844, startPoint y: 88, endPoint x: 743, endPoint y: 18, distance: 122.4
click at [709, 95] on div "**********" at bounding box center [971, 89] width 1025 height 35
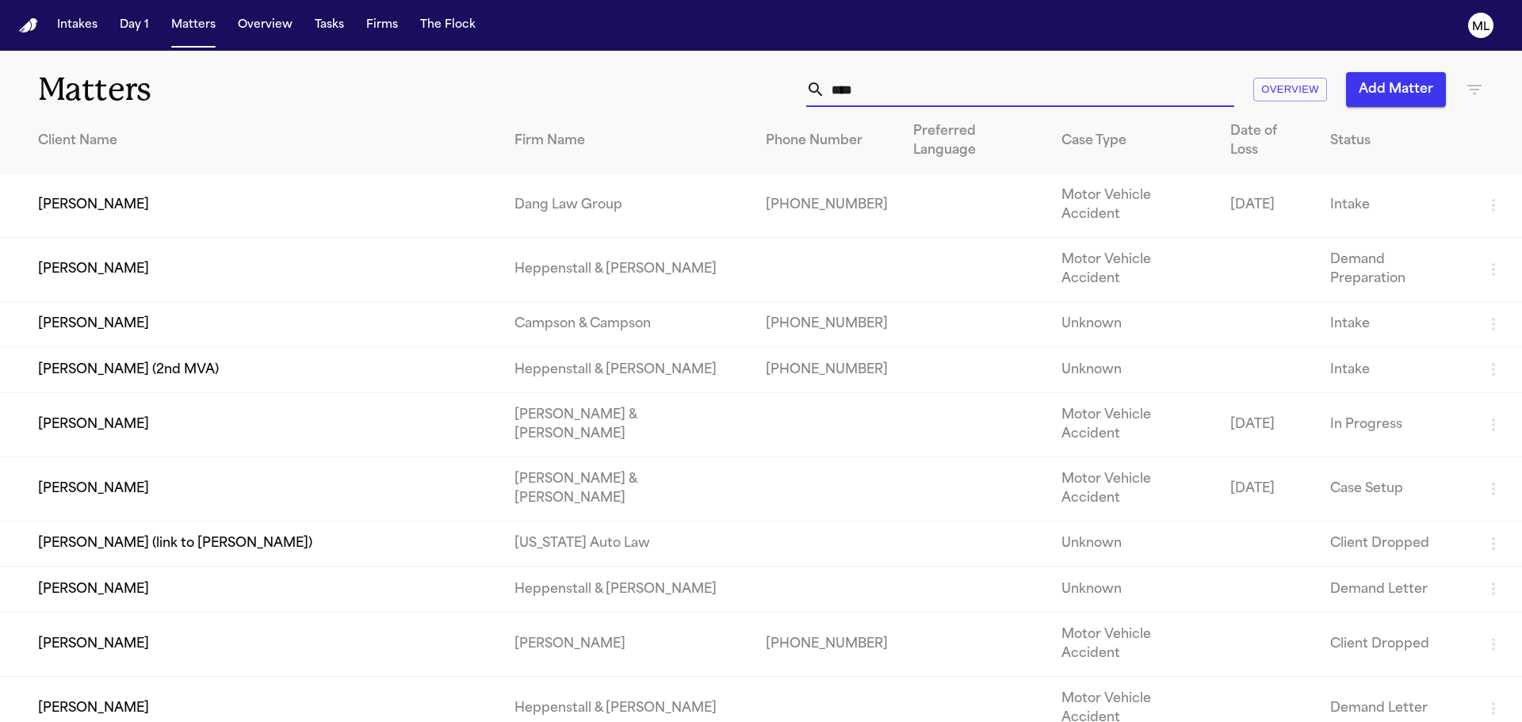
type input "****"
click at [262, 174] on td "Paul Maldonado" at bounding box center [251, 206] width 502 height 64
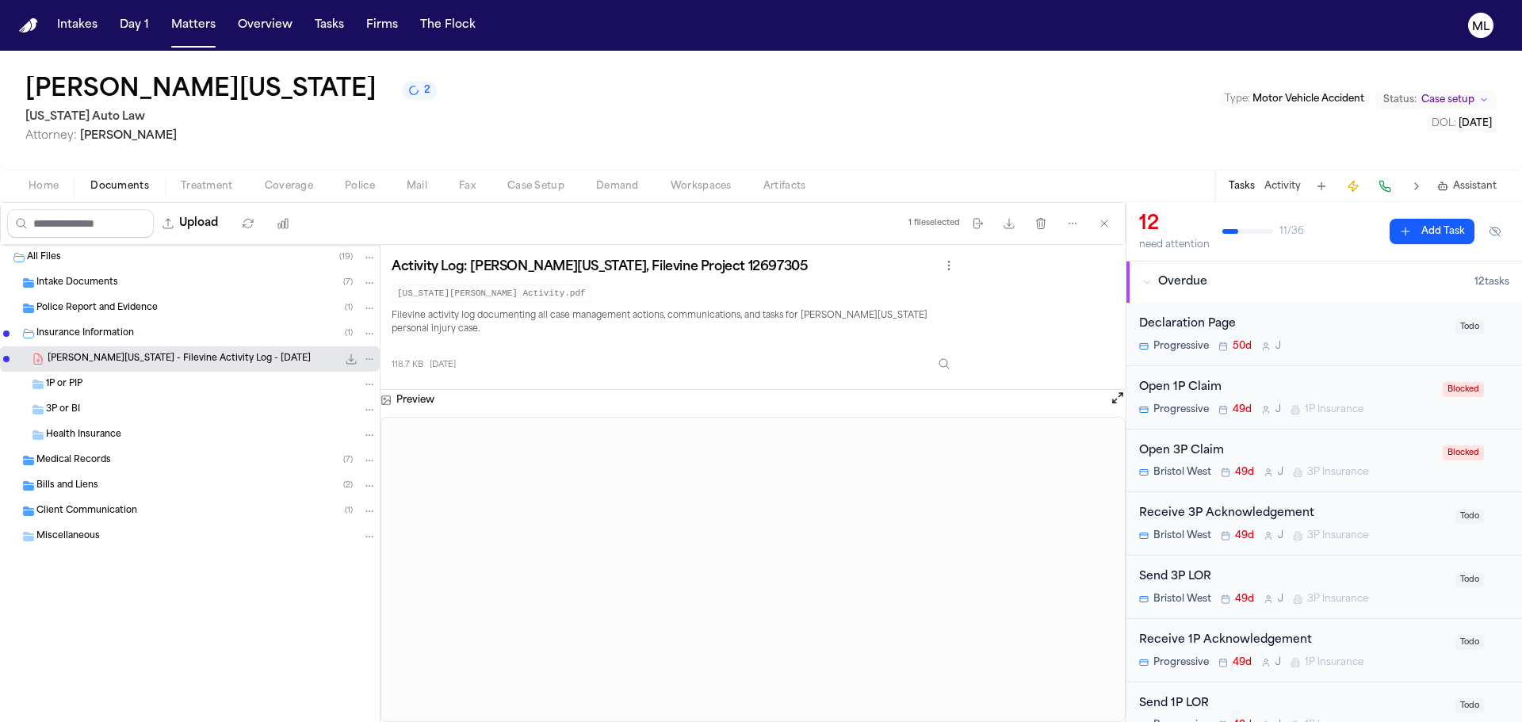
scroll to position [317, 0]
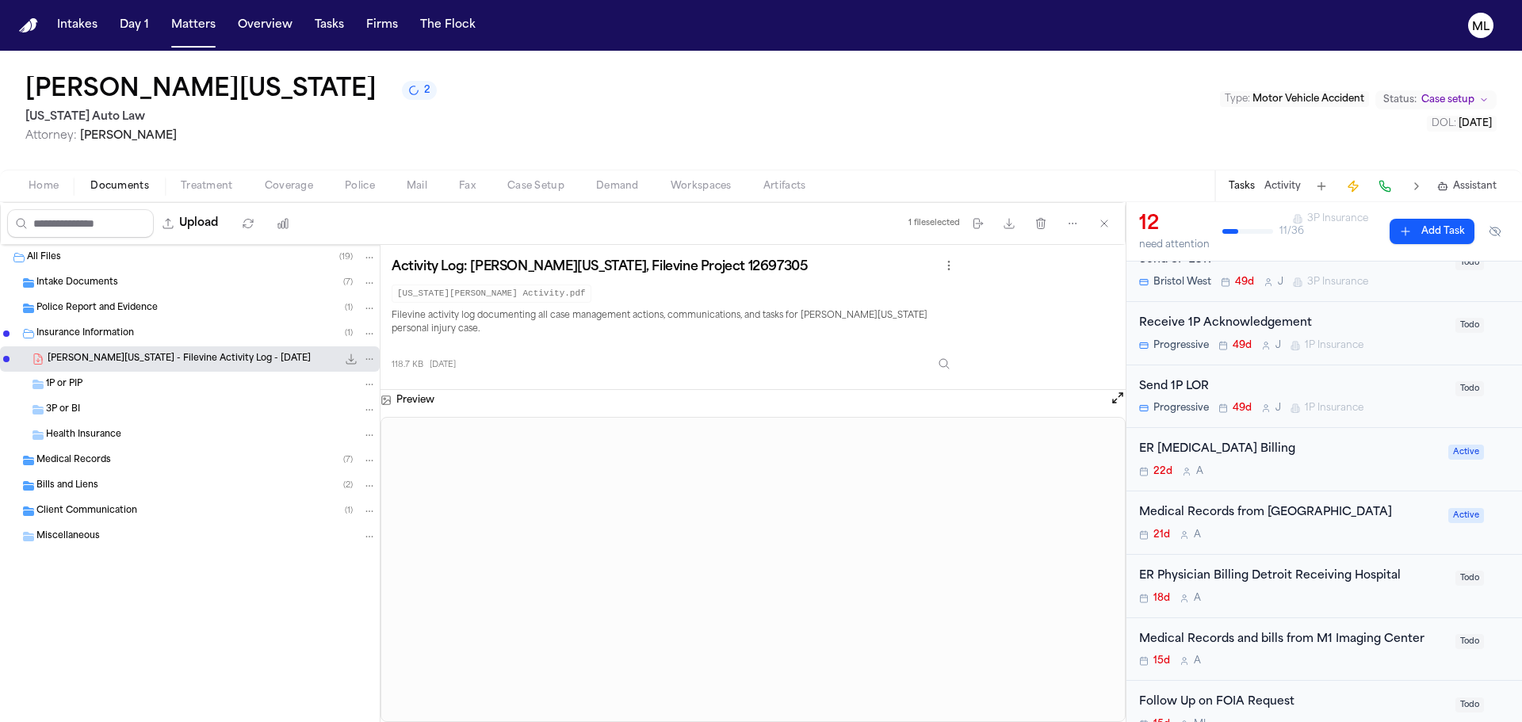
click at [299, 170] on div "Home Documents Treatment Coverage Police Mail Fax Case Setup Demand Workspaces …" at bounding box center [761, 186] width 1522 height 32
click at [289, 181] on span "Coverage" at bounding box center [289, 186] width 48 height 13
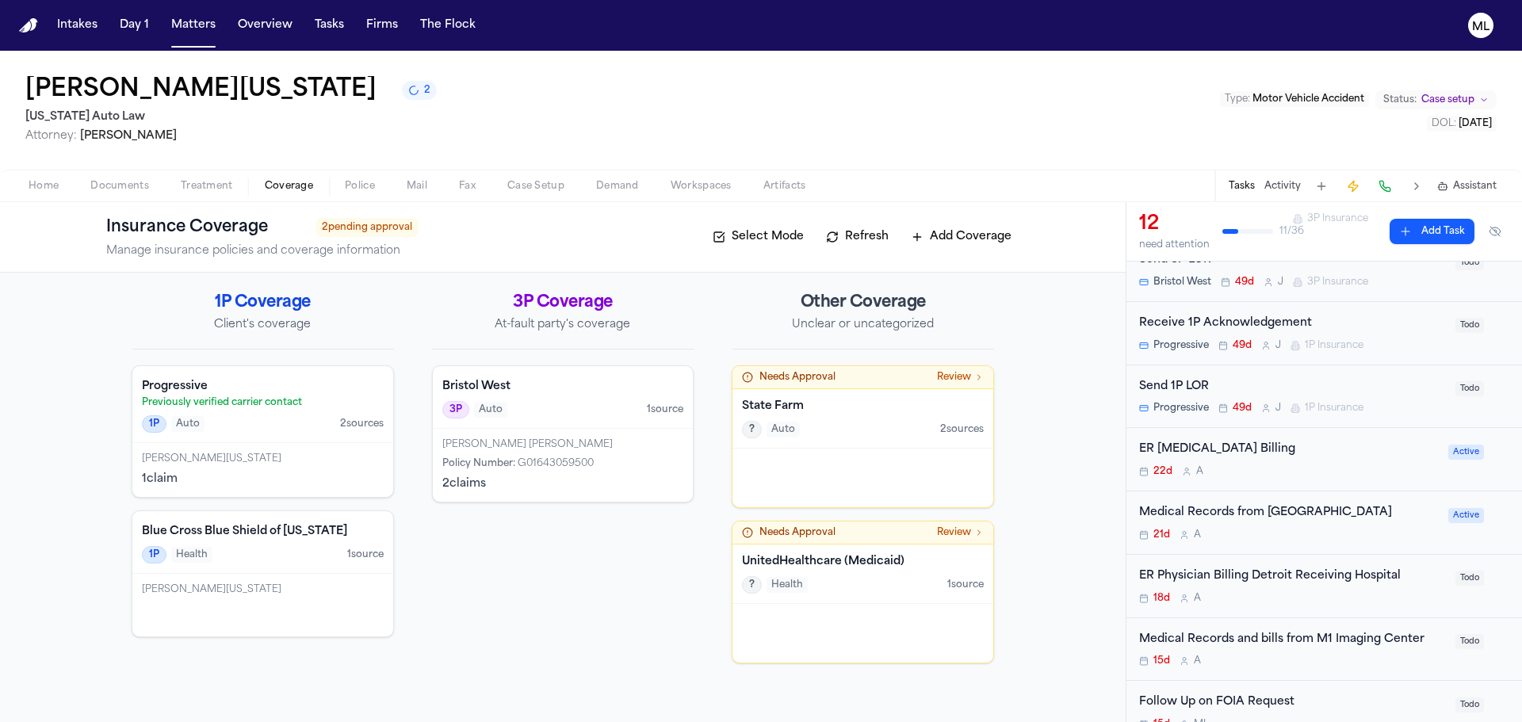
click at [329, 464] on div "[PERSON_NAME][US_STATE]" at bounding box center [263, 458] width 242 height 13
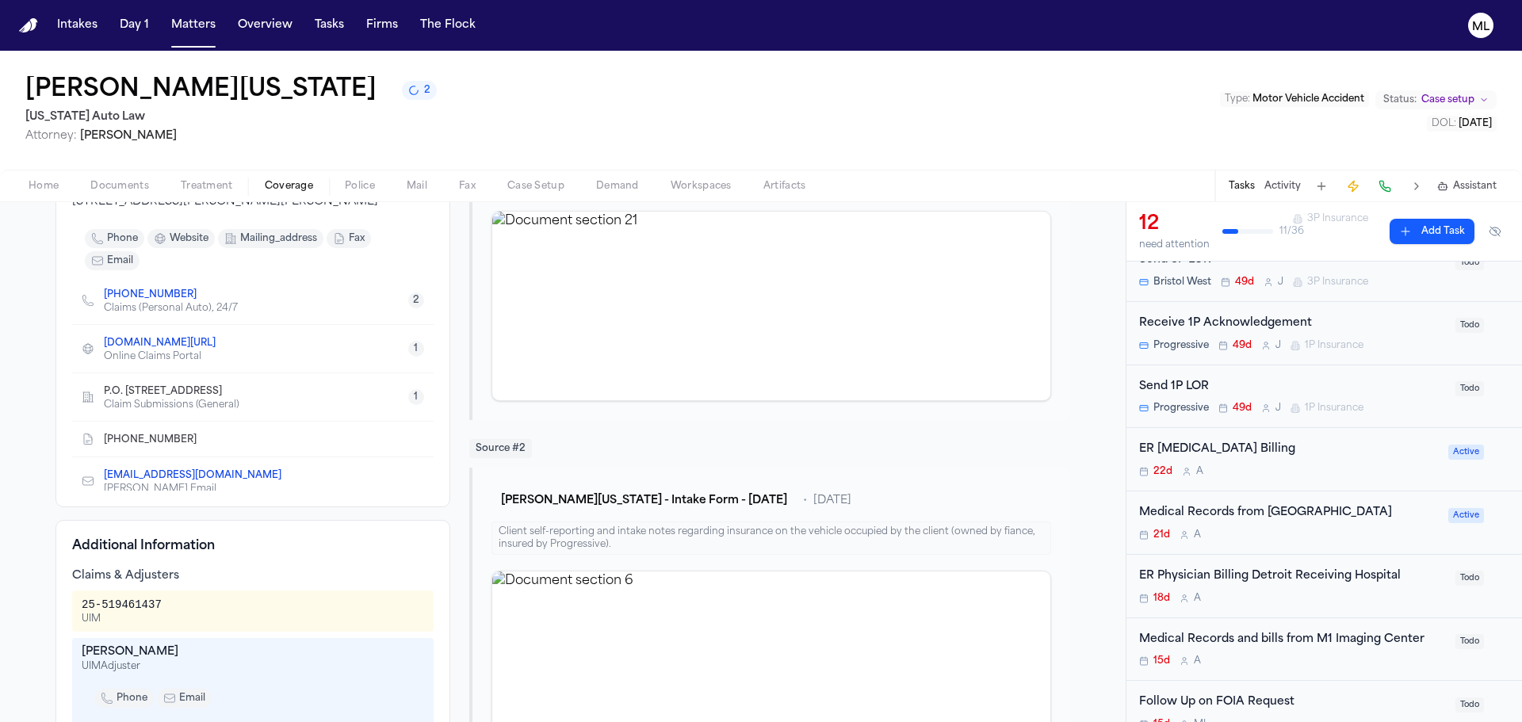
scroll to position [63, 0]
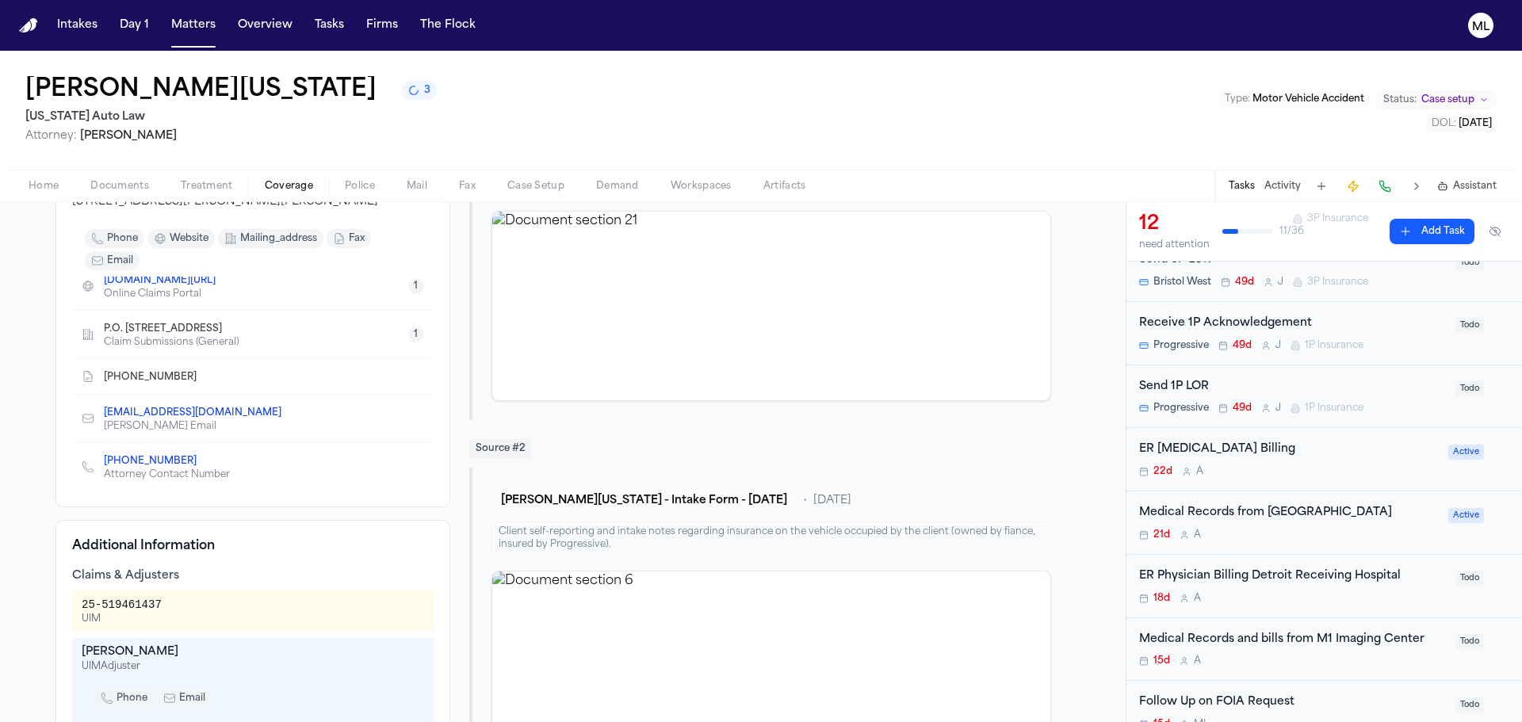
click at [292, 410] on icon "Copy to clipboard" at bounding box center [290, 412] width 6 height 7
click at [280, 188] on span "Coverage" at bounding box center [289, 186] width 48 height 13
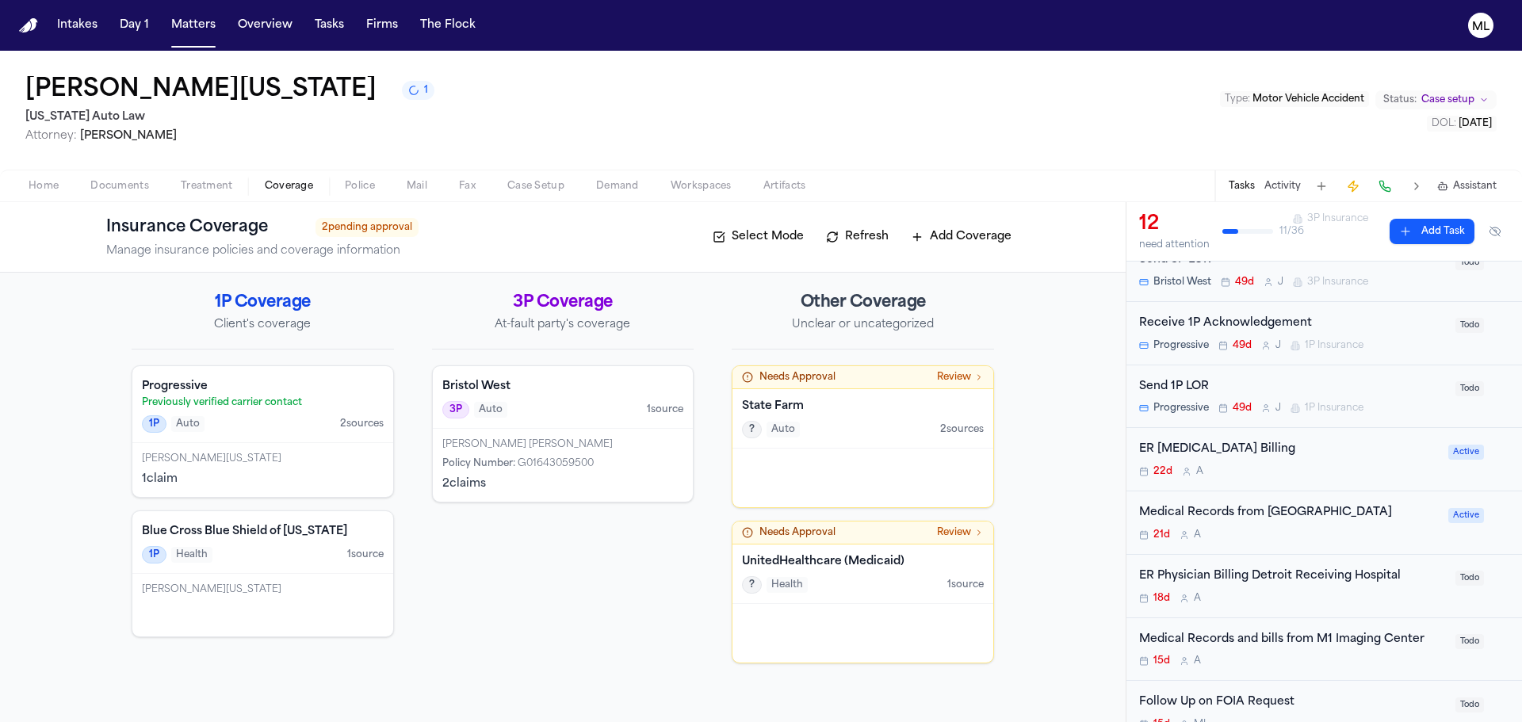
click at [574, 393] on h4 "Bristol West" at bounding box center [563, 387] width 242 height 16
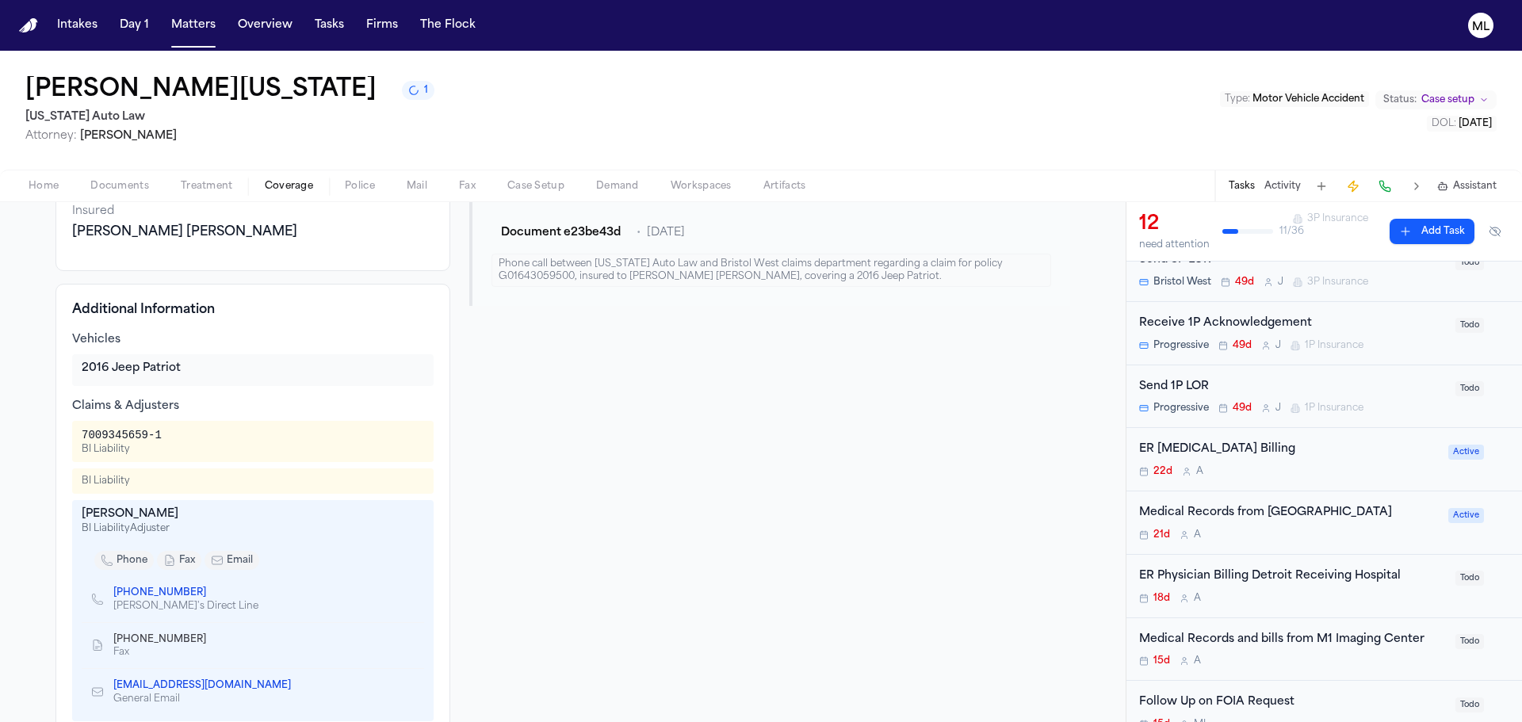
scroll to position [238, 0]
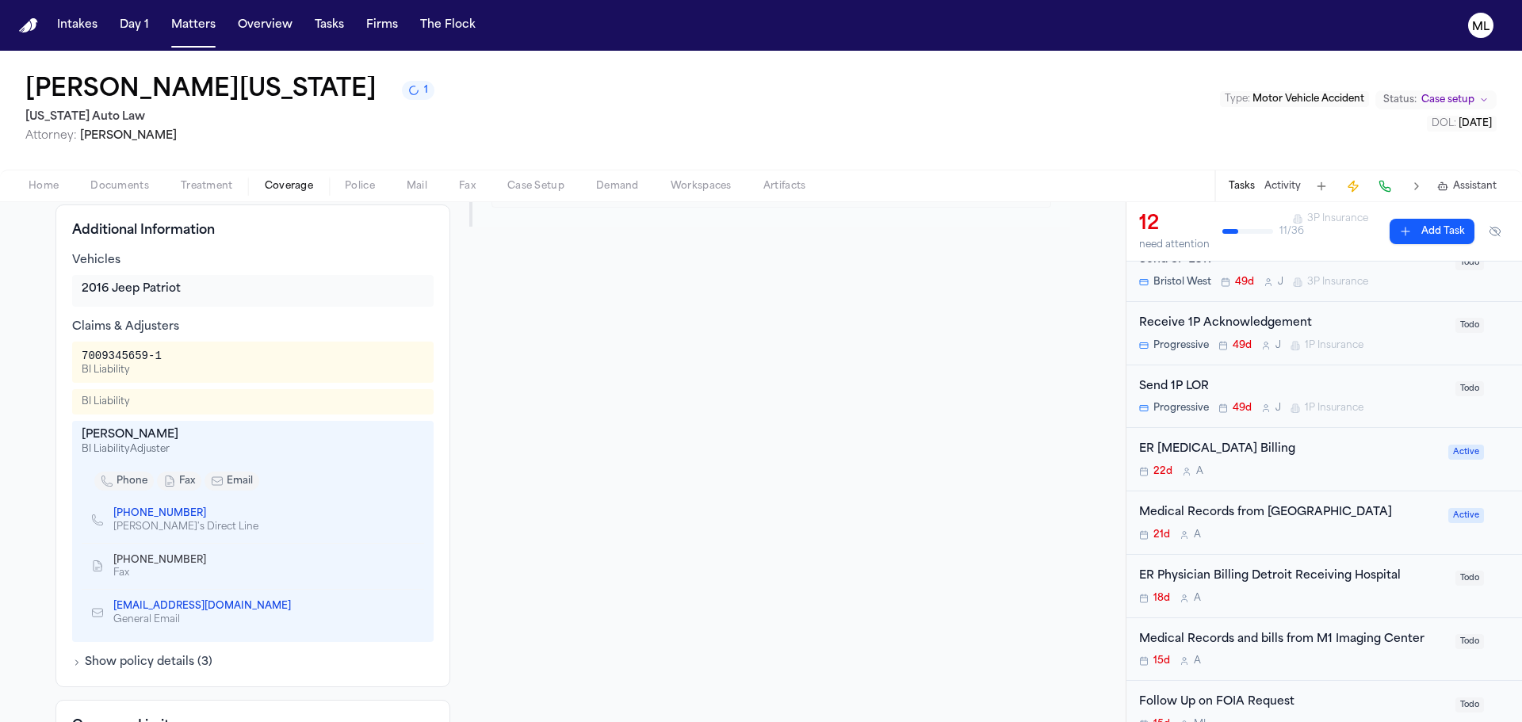
click at [209, 510] on icon "Copy to clipboard" at bounding box center [214, 514] width 10 height 10
drag, startPoint x: 162, startPoint y: 353, endPoint x: 77, endPoint y: 354, distance: 85.6
click at [82, 354] on div "7009345659-1 BI Liability" at bounding box center [253, 362] width 342 height 29
copy div "7009345659-1"
